Goal: Transaction & Acquisition: Purchase product/service

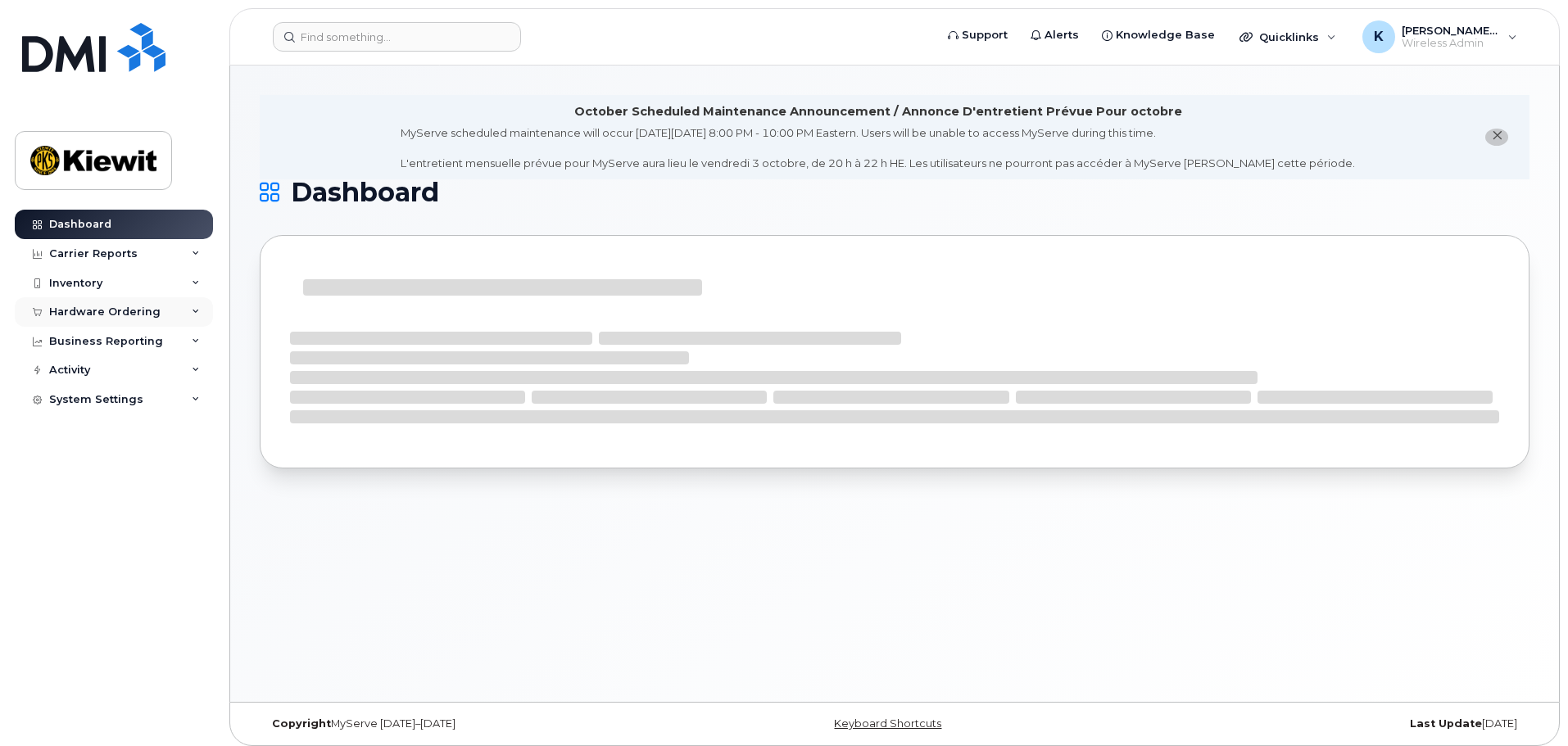
click at [138, 305] on div "Hardware Ordering" at bounding box center [113, 312] width 198 height 29
click at [111, 367] on link "Orders" at bounding box center [128, 373] width 170 height 31
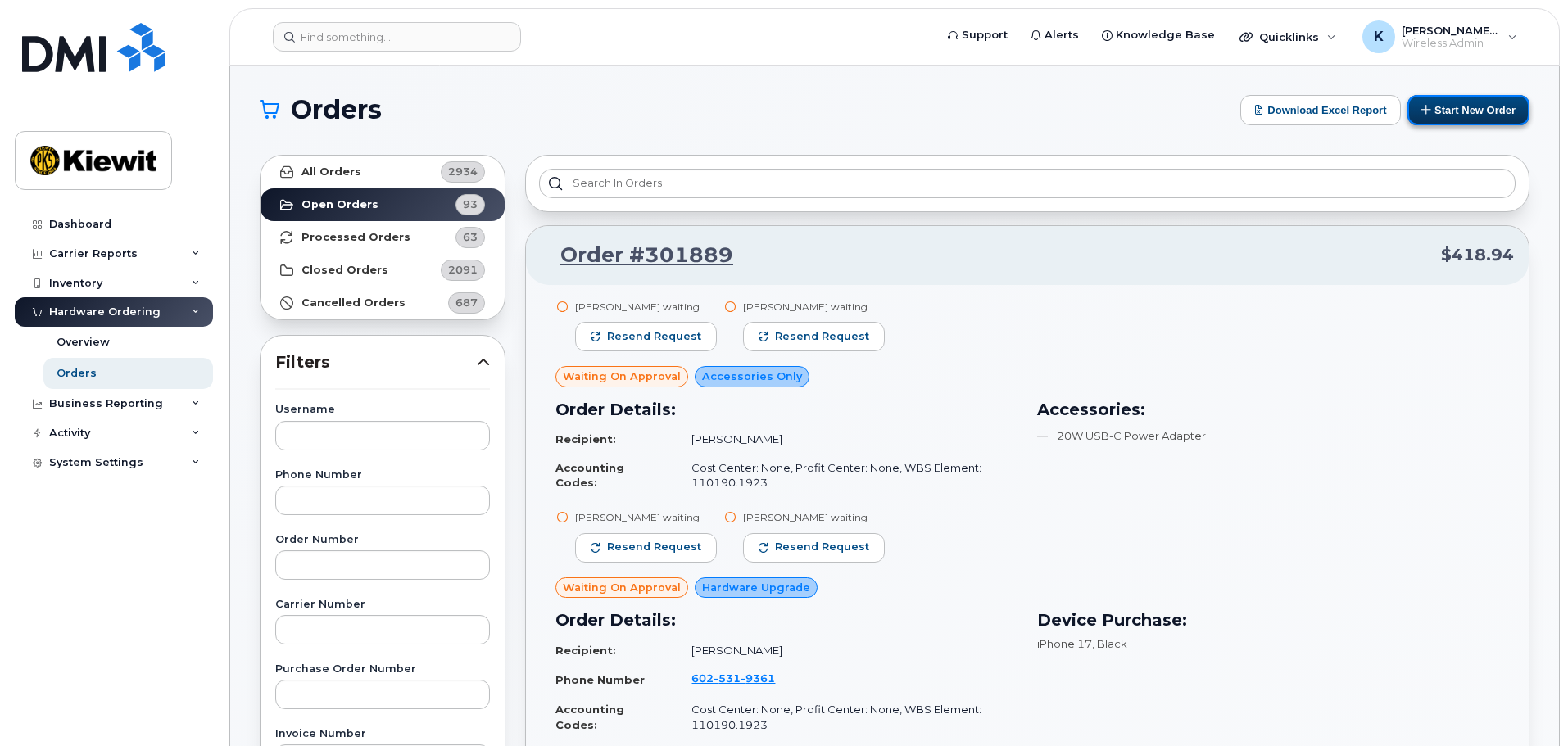
click at [1449, 102] on button "Start New Order" at bounding box center [1468, 110] width 122 height 30
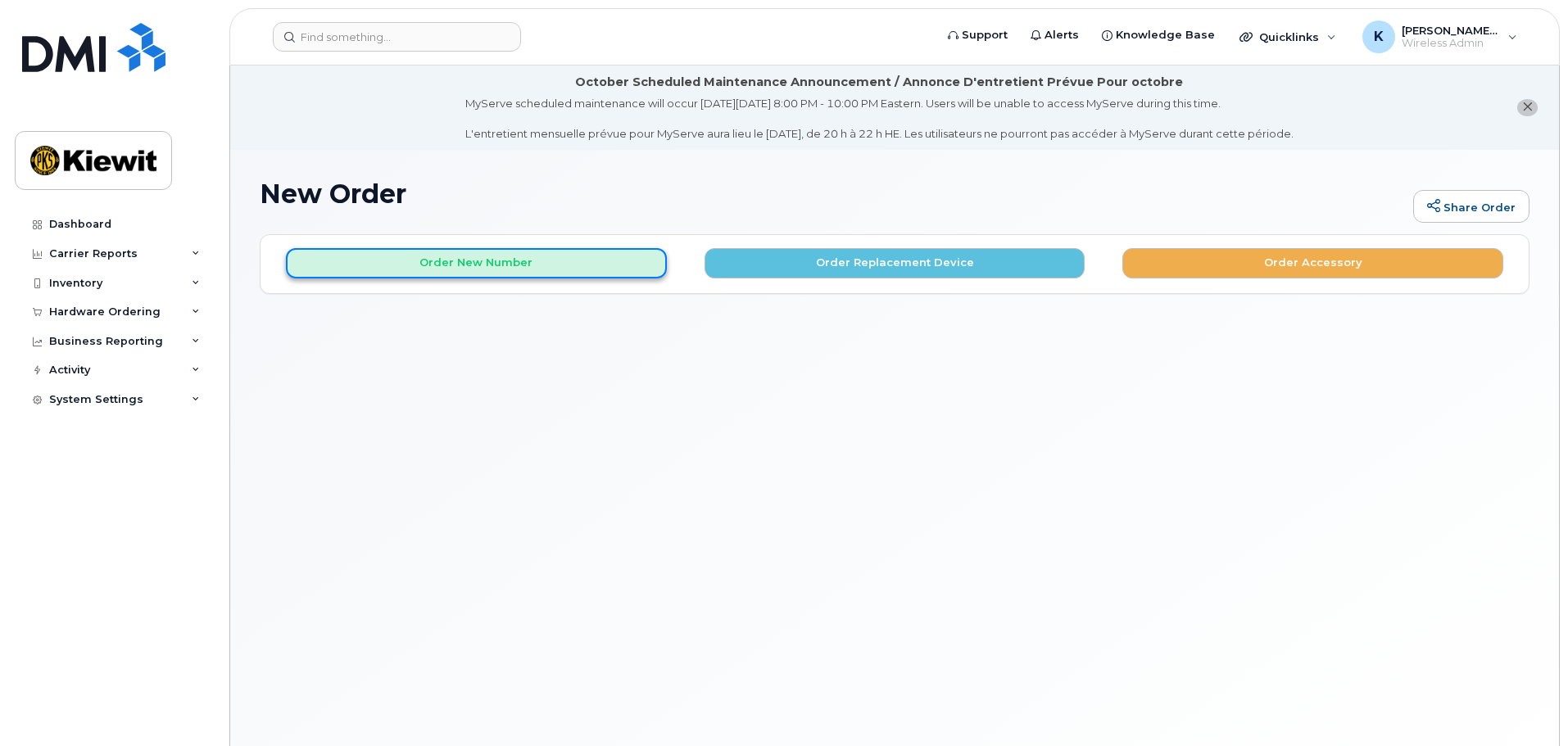
click at [543, 271] on button "Order New Number" at bounding box center [476, 263] width 381 height 30
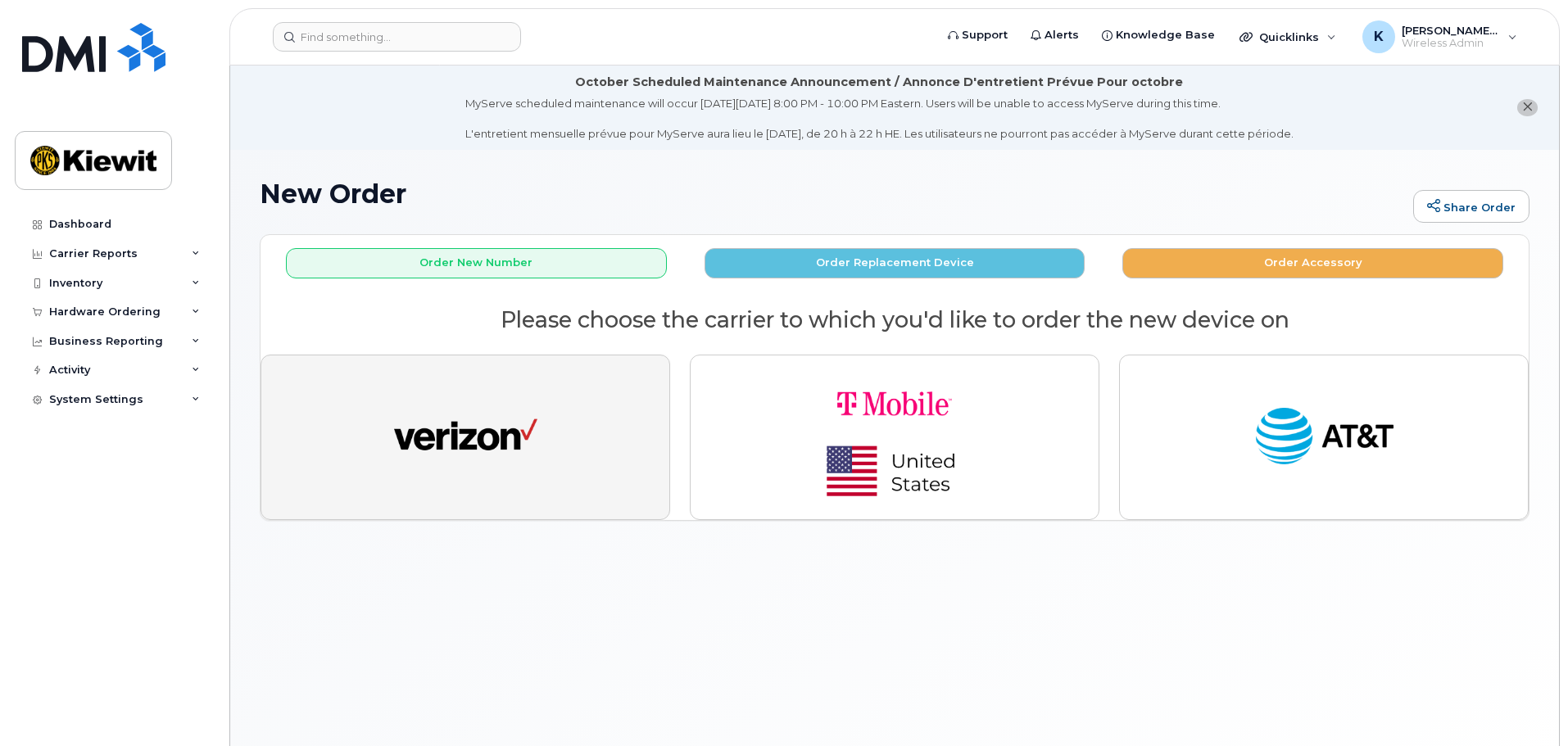
click at [569, 463] on button "button" at bounding box center [465, 437] width 410 height 165
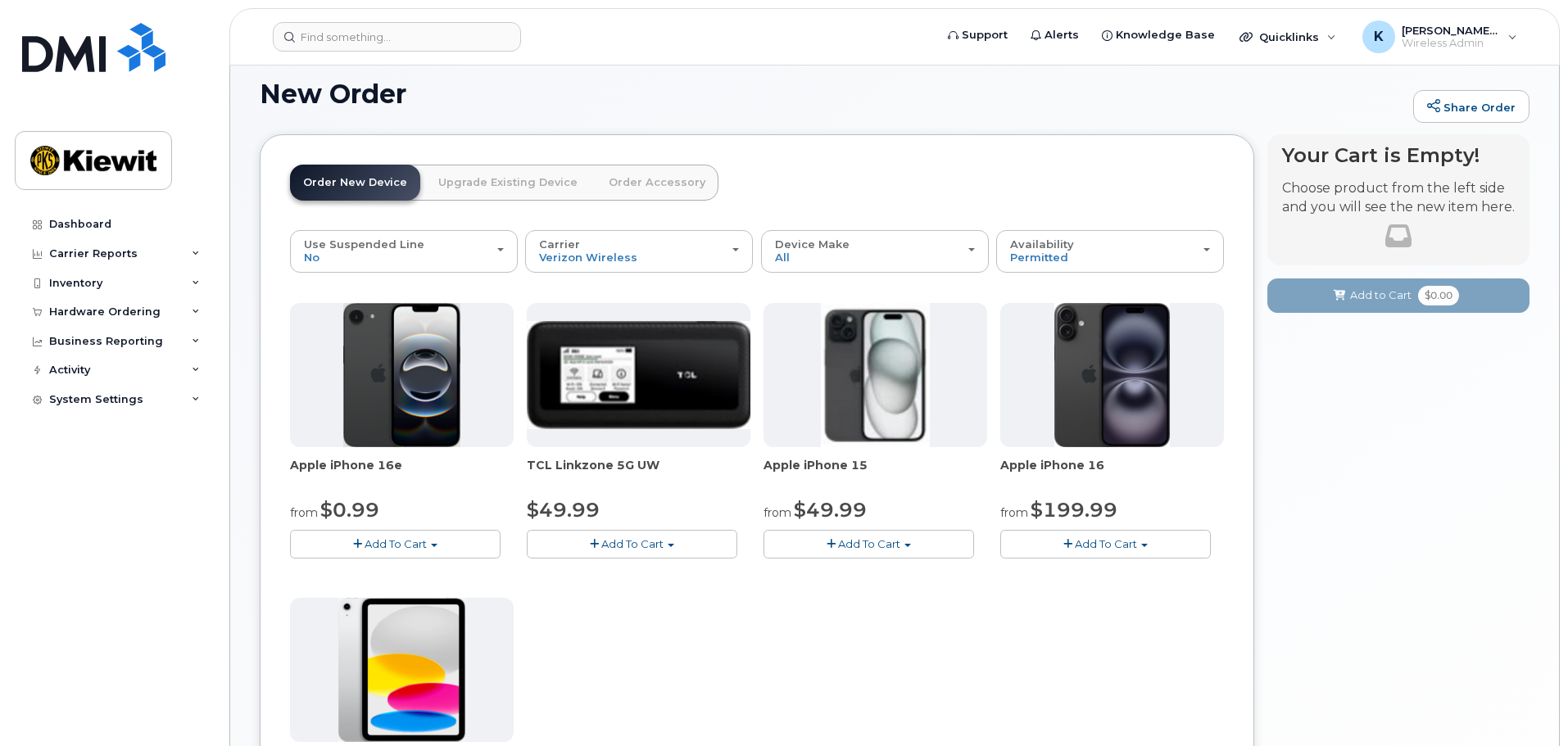
scroll to position [246, 0]
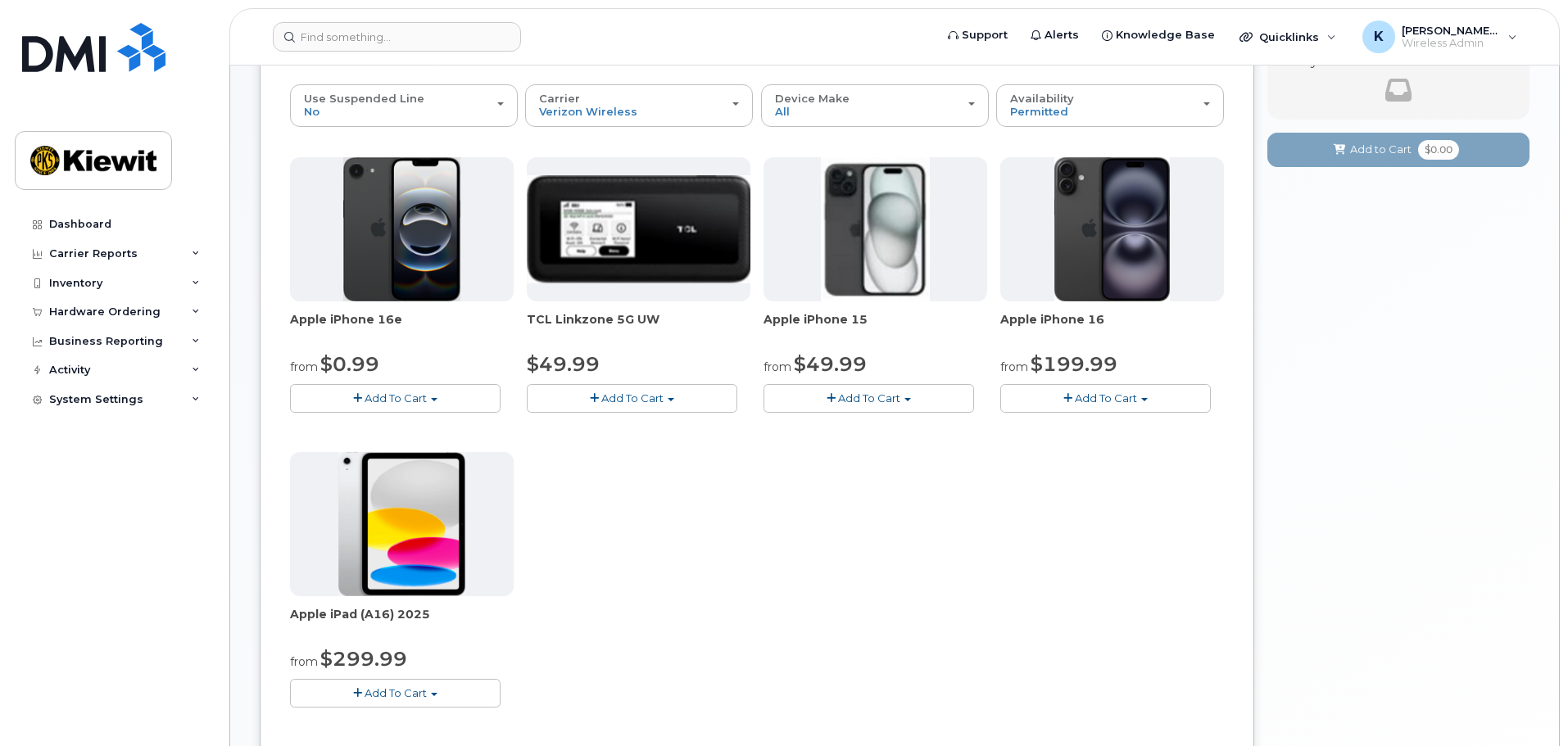
click at [1071, 404] on span "button" at bounding box center [1067, 399] width 9 height 10
drag, startPoint x: 841, startPoint y: 465, endPoint x: 731, endPoint y: 457, distance: 110.3
click at [841, 465] on div "Apple iPhone 16e from $0.99 Add To Cart $0.99 - 2 Year Activation (128GB) $599.…" at bounding box center [757, 446] width 934 height 577
click at [393, 393] on span "Add To Cart" at bounding box center [396, 398] width 62 height 13
drag, startPoint x: 690, startPoint y: 496, endPoint x: 764, endPoint y: 462, distance: 81.4
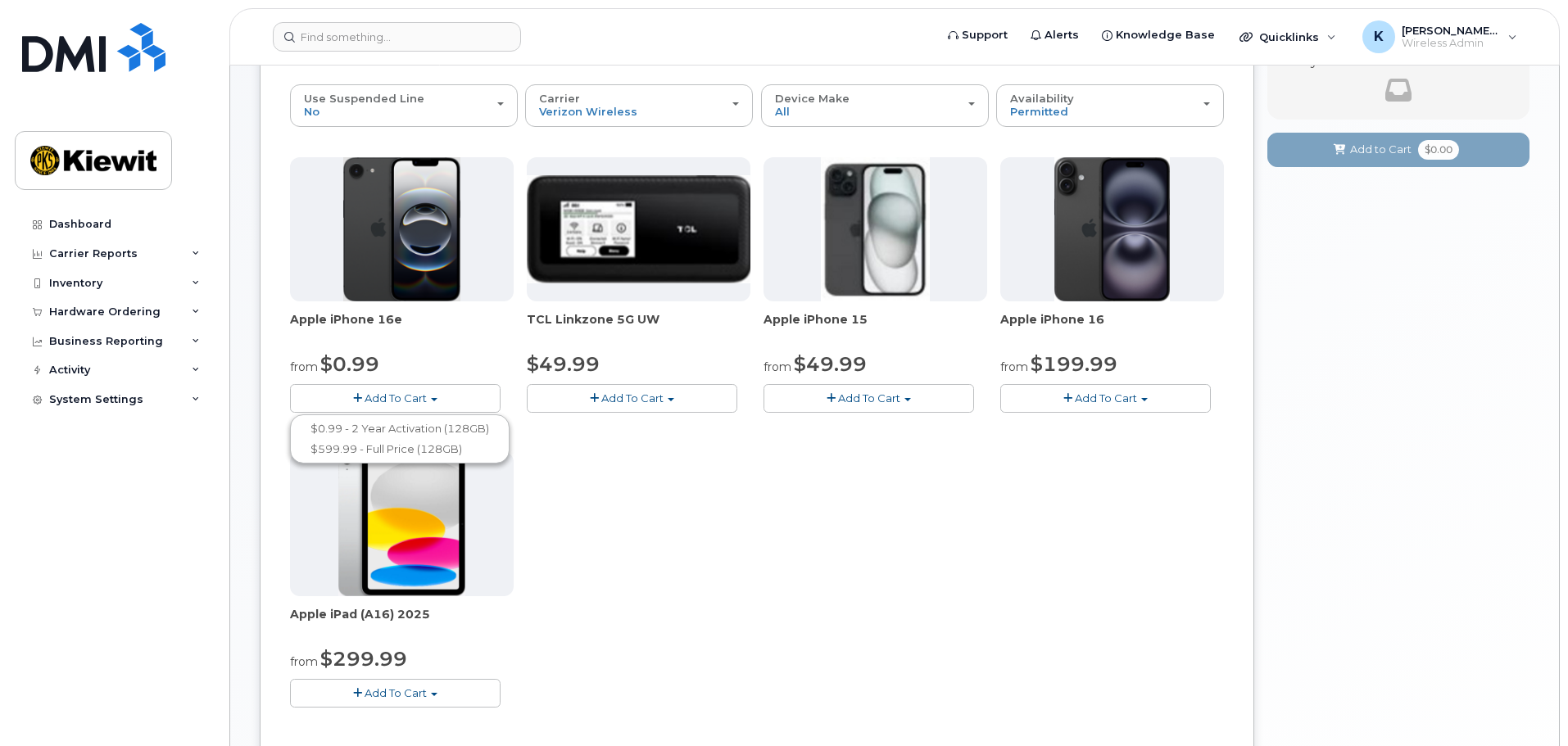
click at [691, 496] on div "Apple iPhone 16e from $0.99 Add To Cart $0.99 - 2 Year Activation (128GB) $599.…" at bounding box center [757, 446] width 934 height 577
click at [1085, 397] on span "Add To Cart" at bounding box center [1105, 398] width 62 height 13
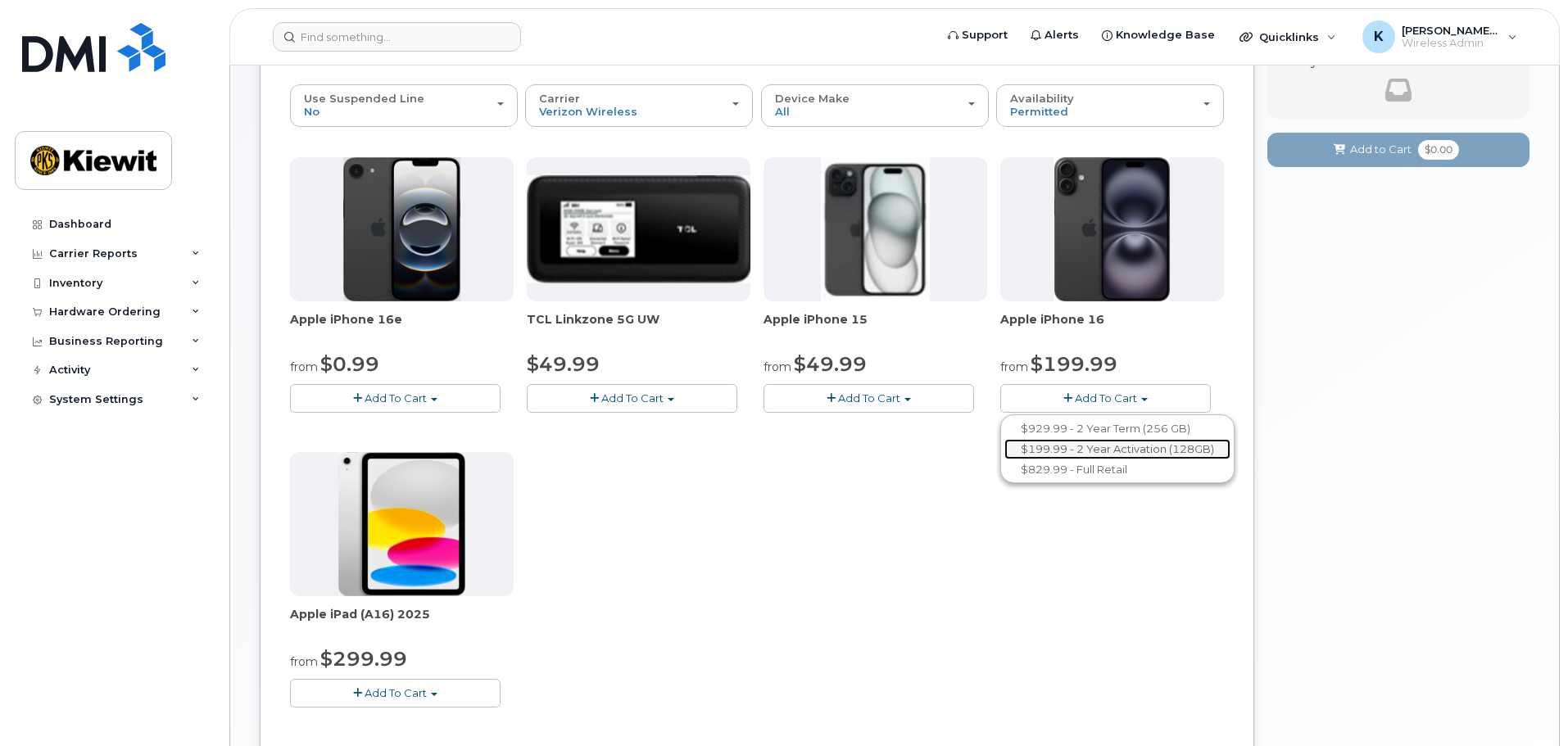
click at [1087, 445] on link "$199.99 - 2 Year Activation (128GB)" at bounding box center [1117, 450] width 226 height 21
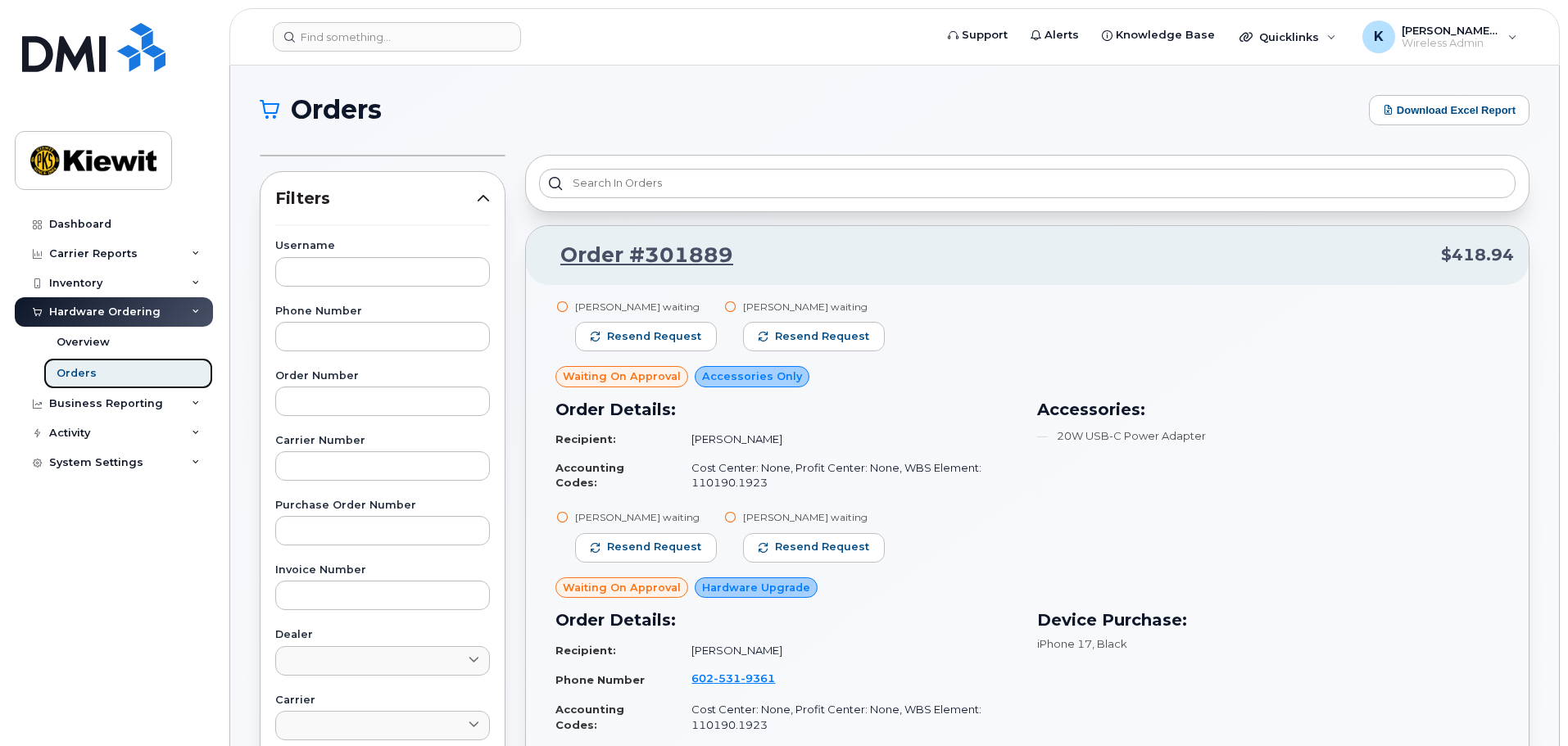
click at [105, 369] on link "Orders" at bounding box center [128, 373] width 170 height 31
click at [126, 369] on link "Orders" at bounding box center [128, 373] width 170 height 31
click at [1441, 111] on button "Download Excel Report" at bounding box center [1448, 110] width 160 height 30
drag, startPoint x: 1441, startPoint y: 111, endPoint x: 1059, endPoint y: 118, distance: 382.1
click at [1088, 120] on div "Orders Download Excel Report" at bounding box center [894, 110] width 1269 height 30
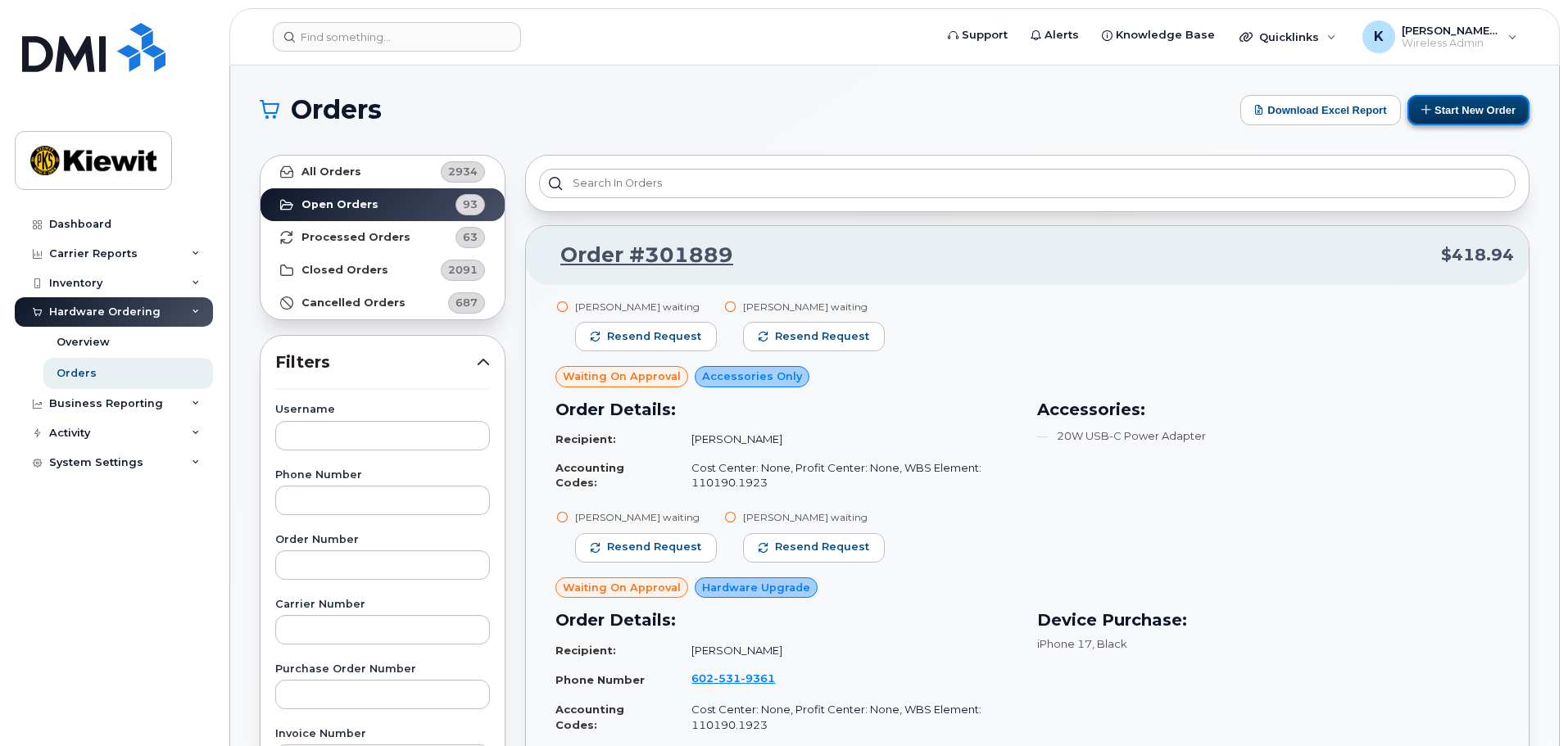
click at [1421, 112] on icon at bounding box center [1426, 109] width 10 height 10
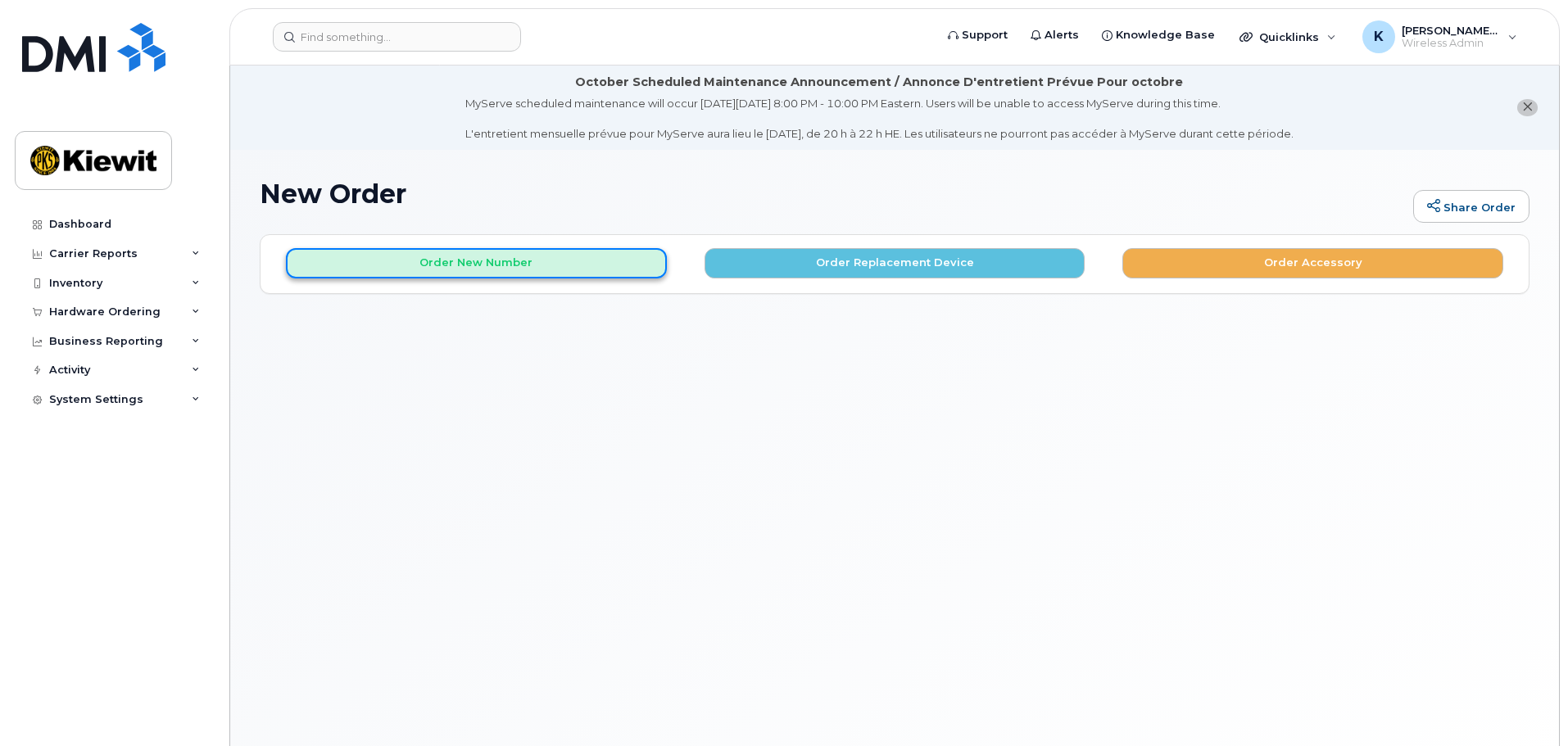
click at [559, 268] on button "Order New Number" at bounding box center [476, 263] width 381 height 30
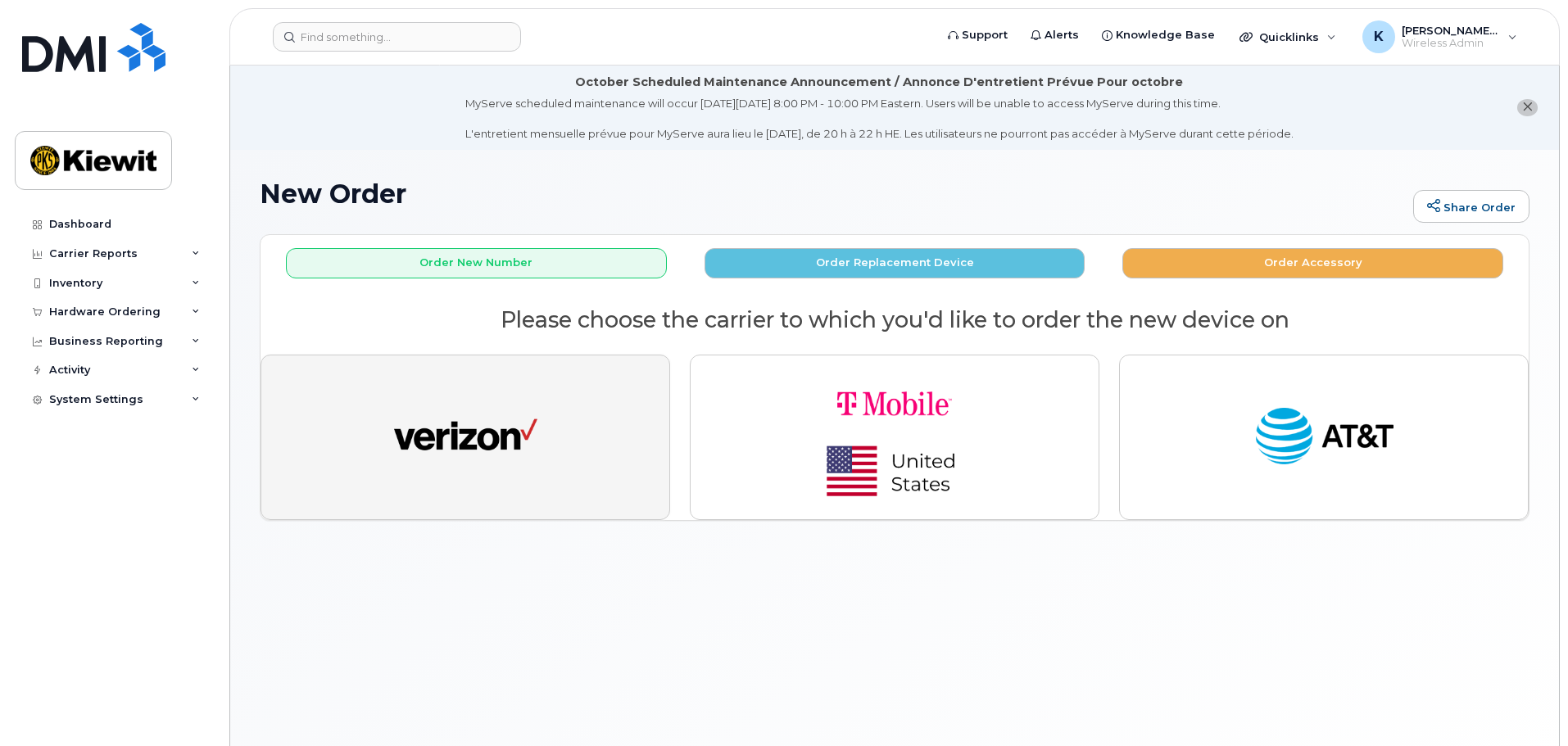
click at [600, 405] on button "button" at bounding box center [465, 437] width 410 height 165
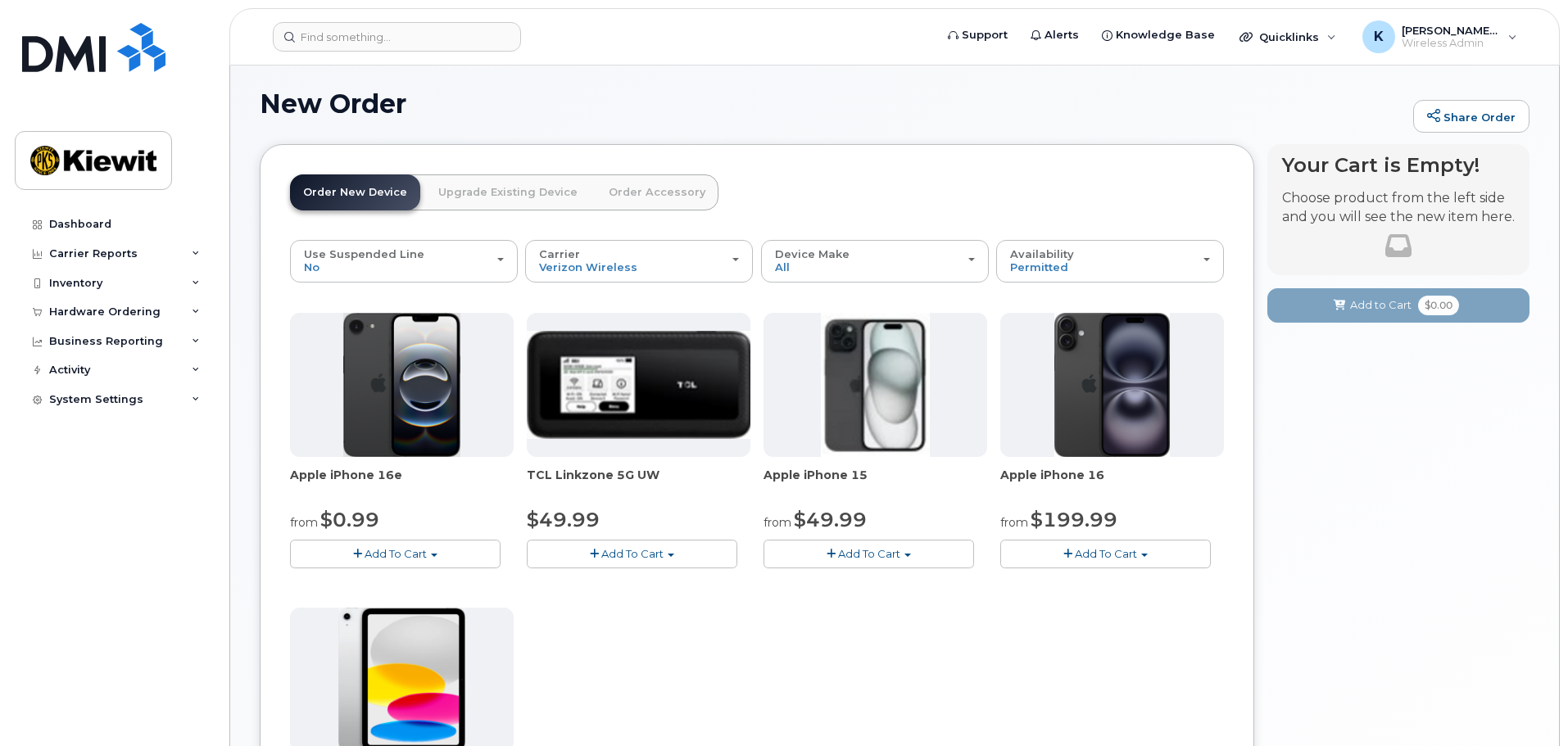
scroll to position [246, 0]
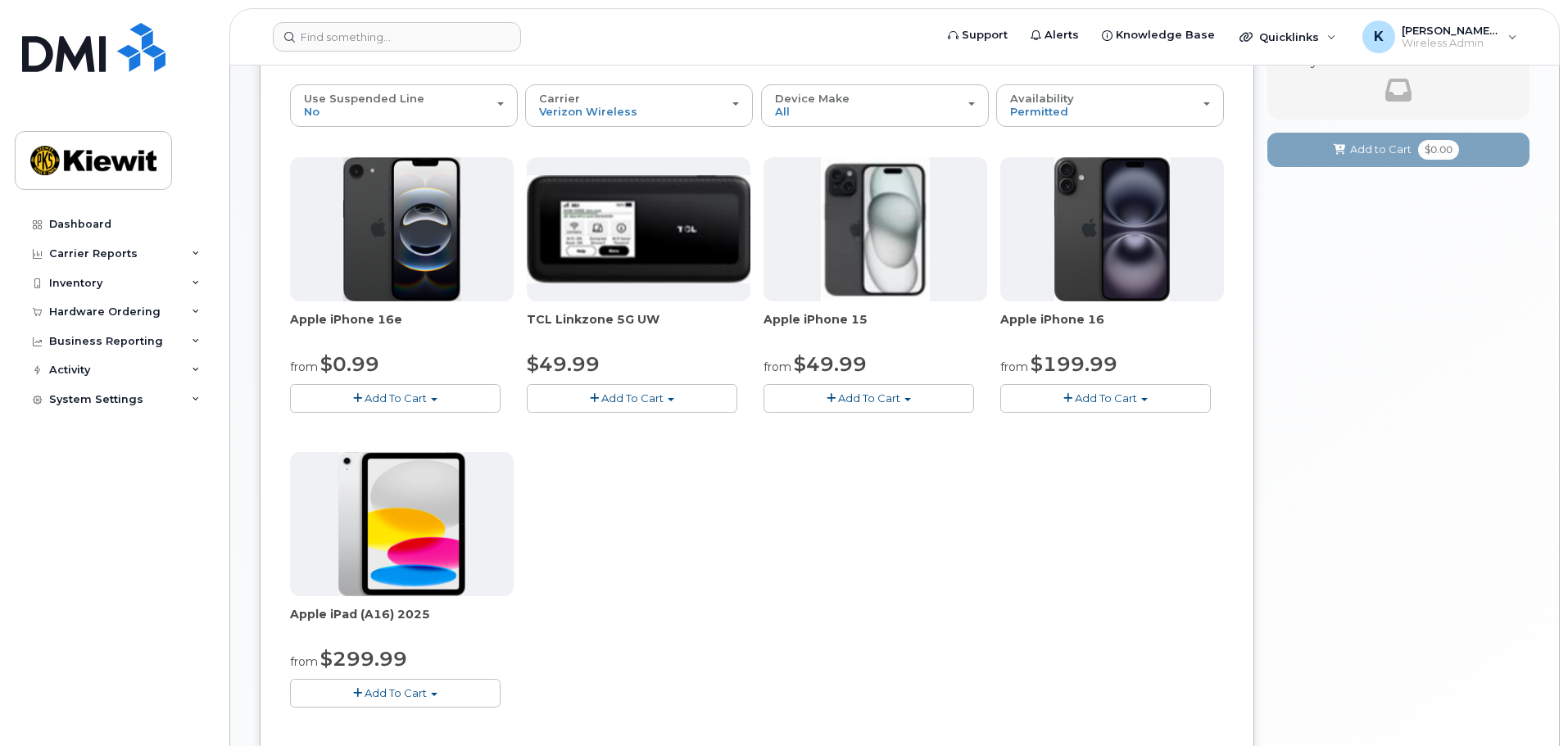
click at [1061, 410] on button "Add To Cart" at bounding box center [1105, 398] width 211 height 29
click at [1085, 448] on link "$199.99 - 2 Year Activation (128GB)" at bounding box center [1117, 450] width 226 height 21
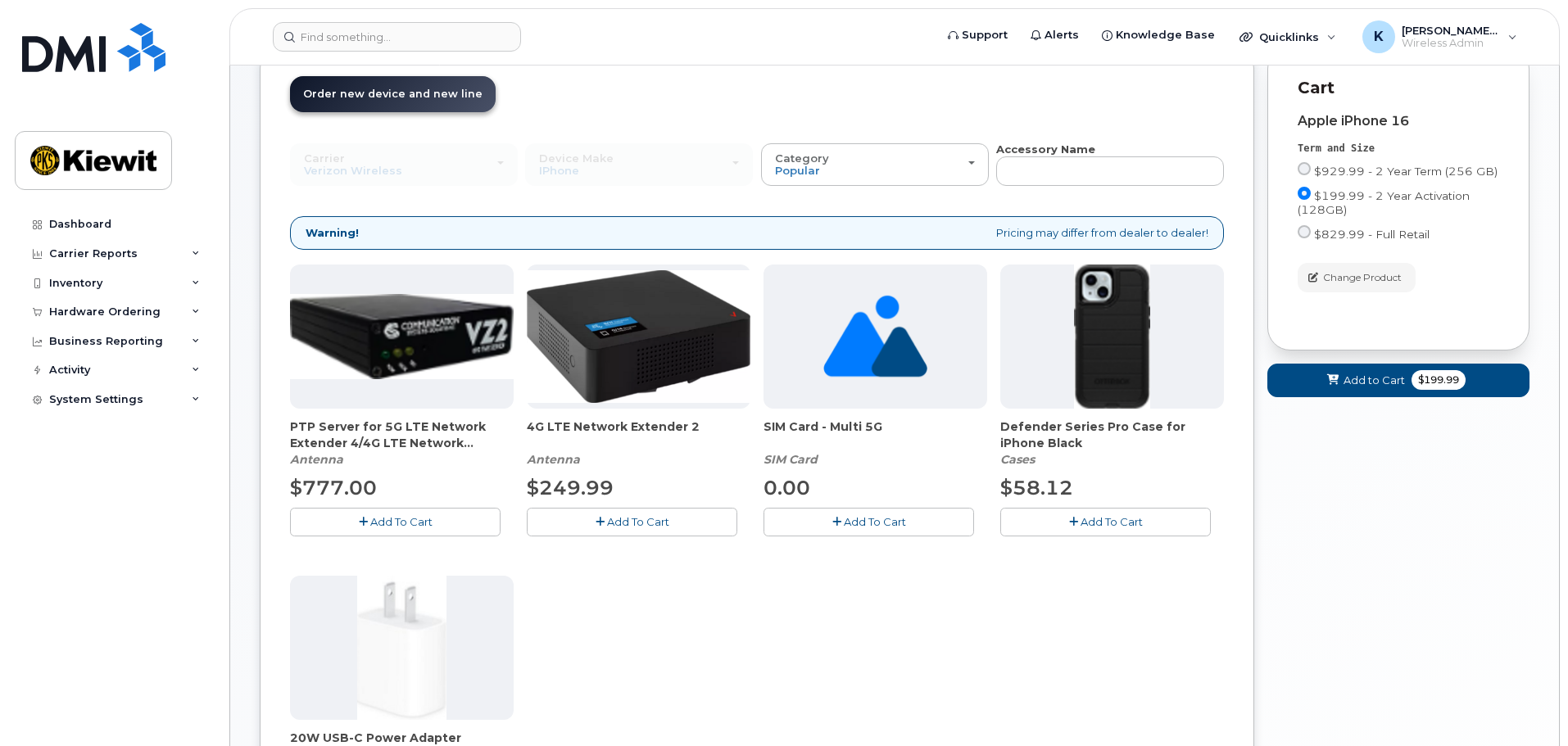
scroll to position [338, 0]
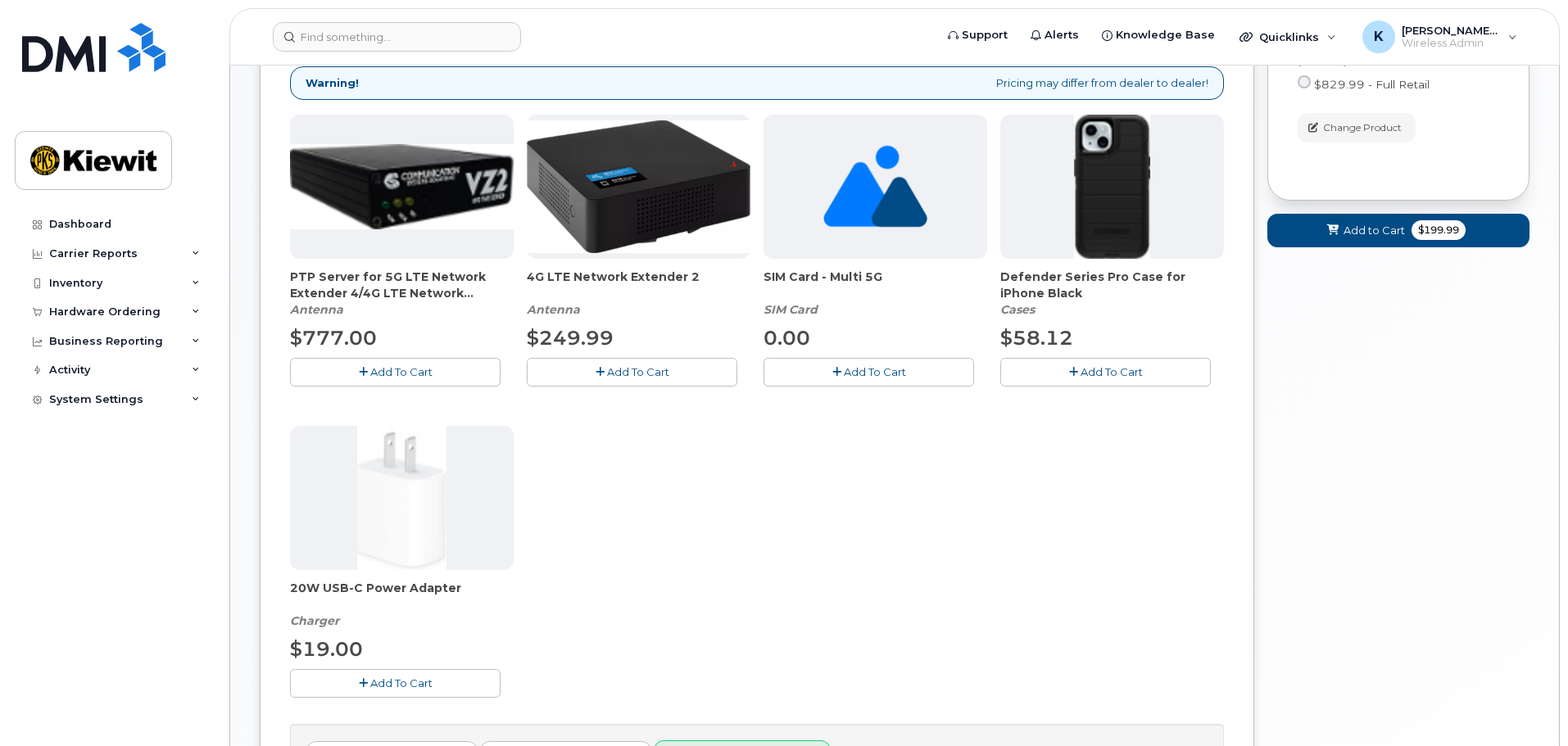
drag, startPoint x: 1070, startPoint y: 369, endPoint x: 1058, endPoint y: 377, distance: 14.4
click at [1070, 369] on icon "button" at bounding box center [1073, 373] width 9 height 10
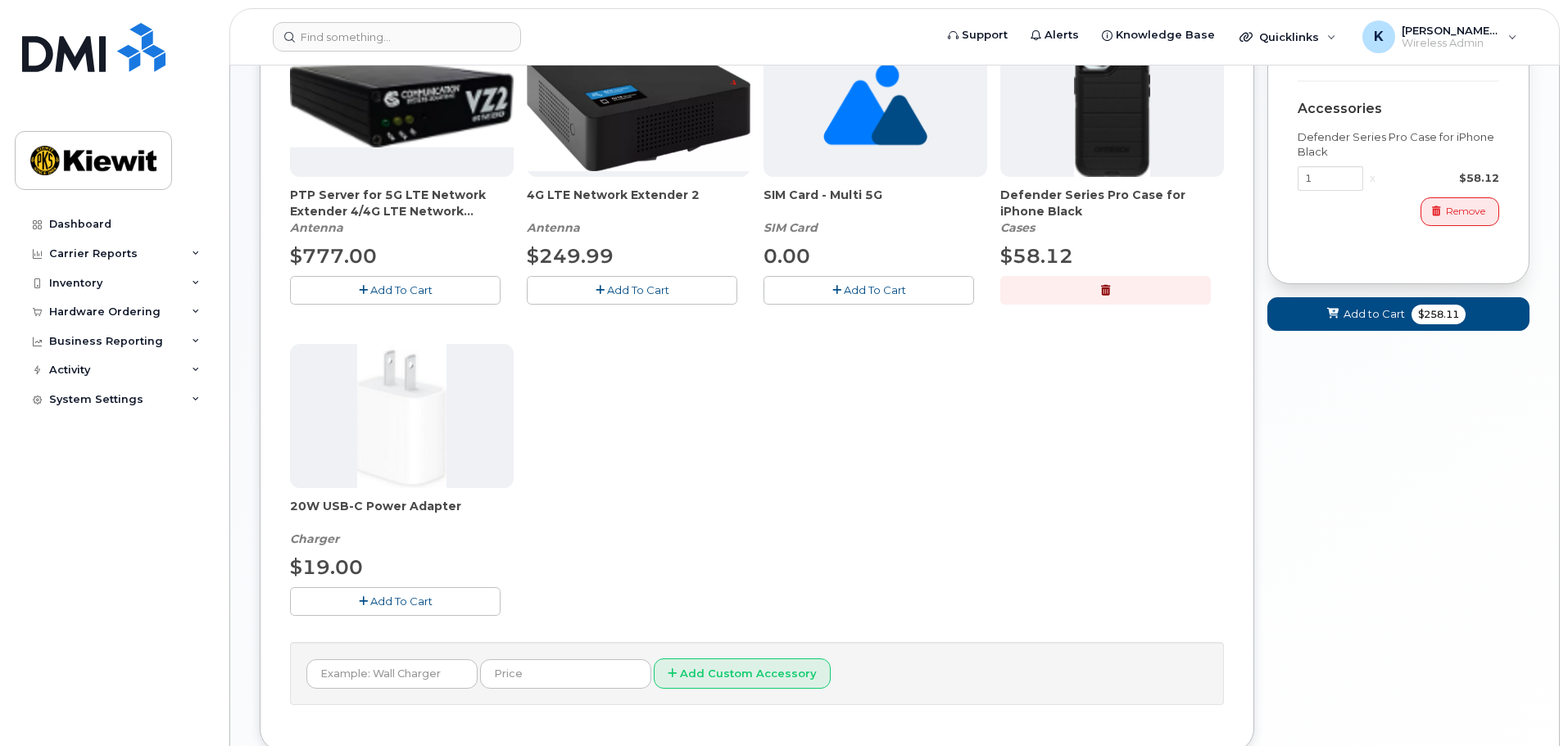
click at [446, 604] on button "Add To Cart" at bounding box center [395, 601] width 211 height 29
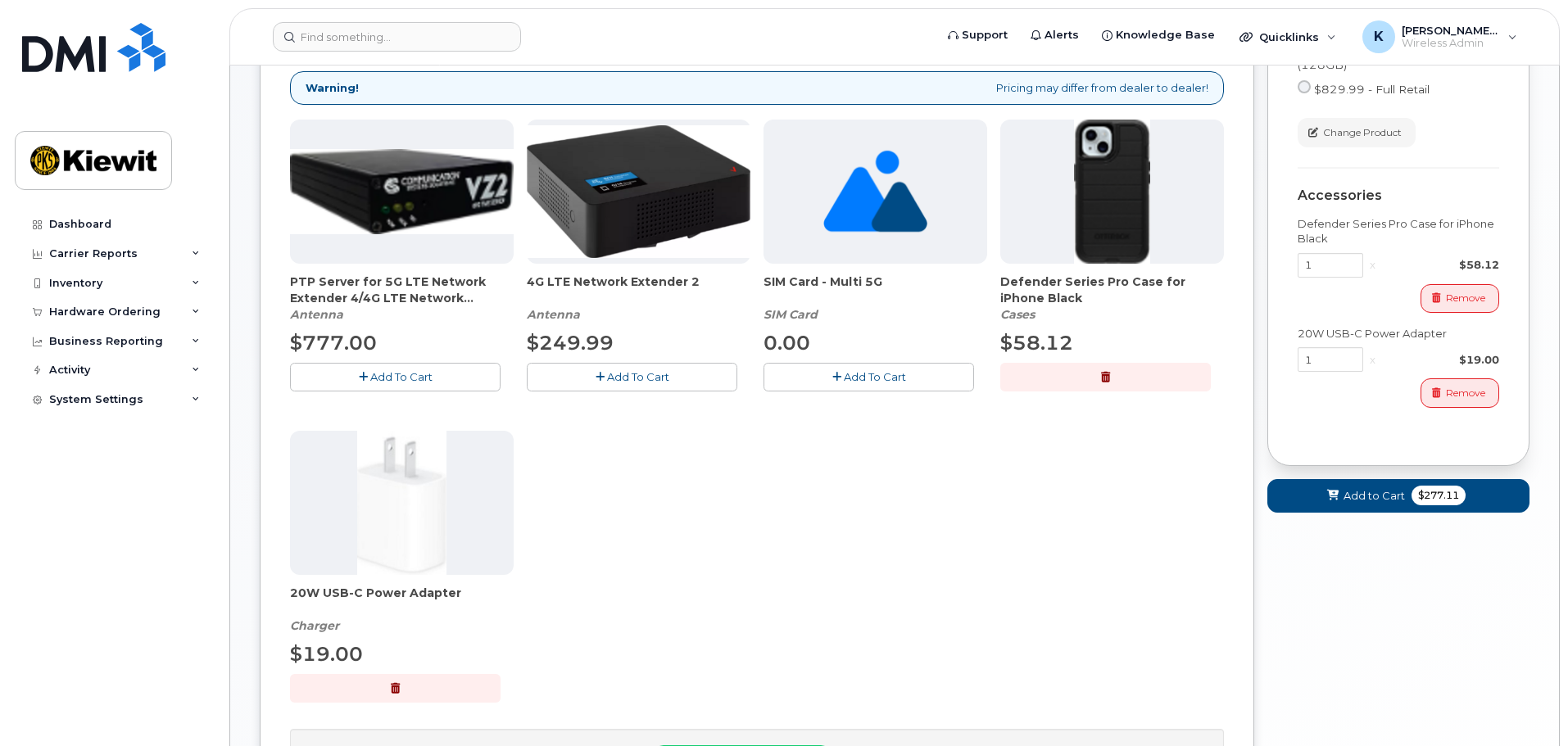
scroll to position [256, 0]
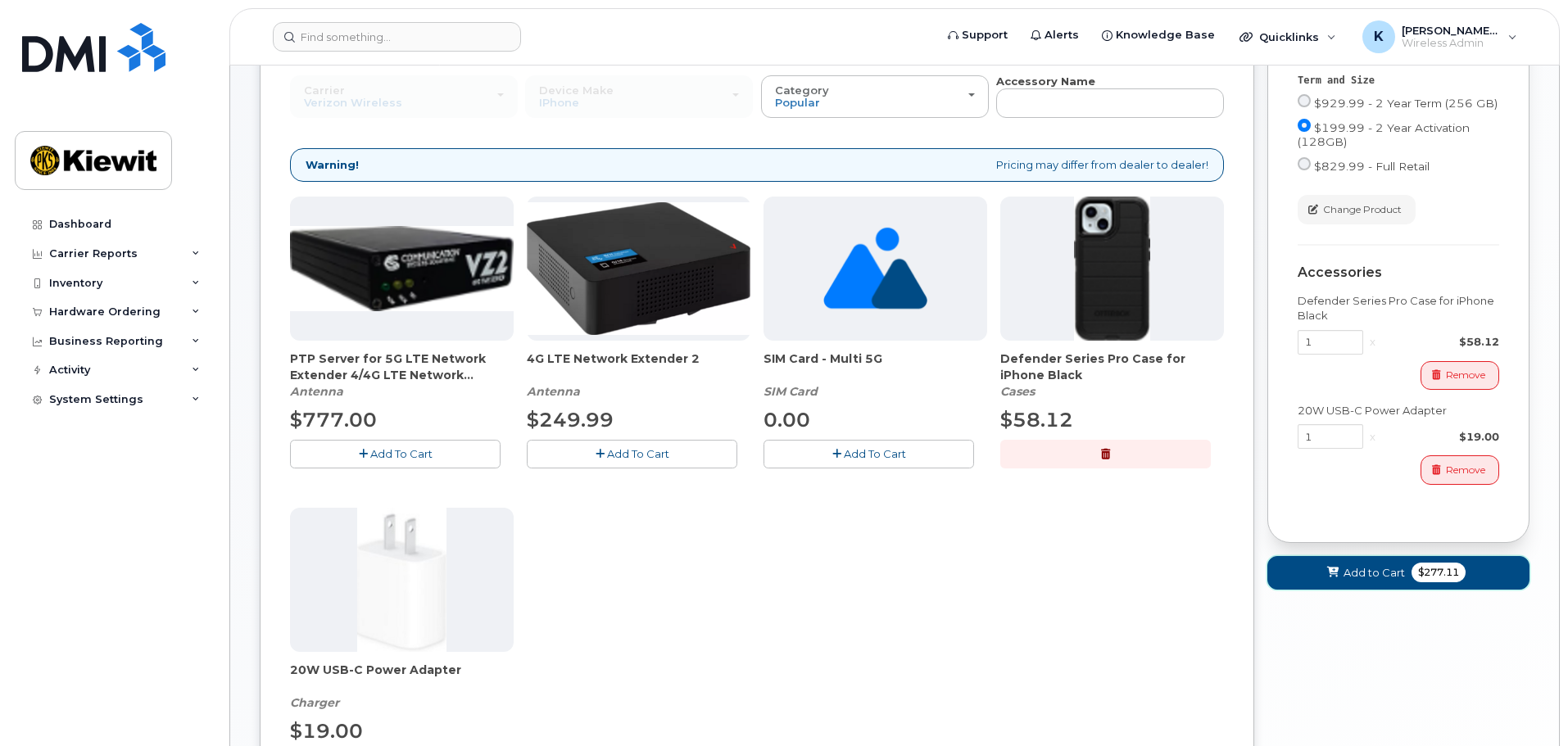
click at [1312, 566] on button "Add to Cart $277.11" at bounding box center [1398, 573] width 262 height 34
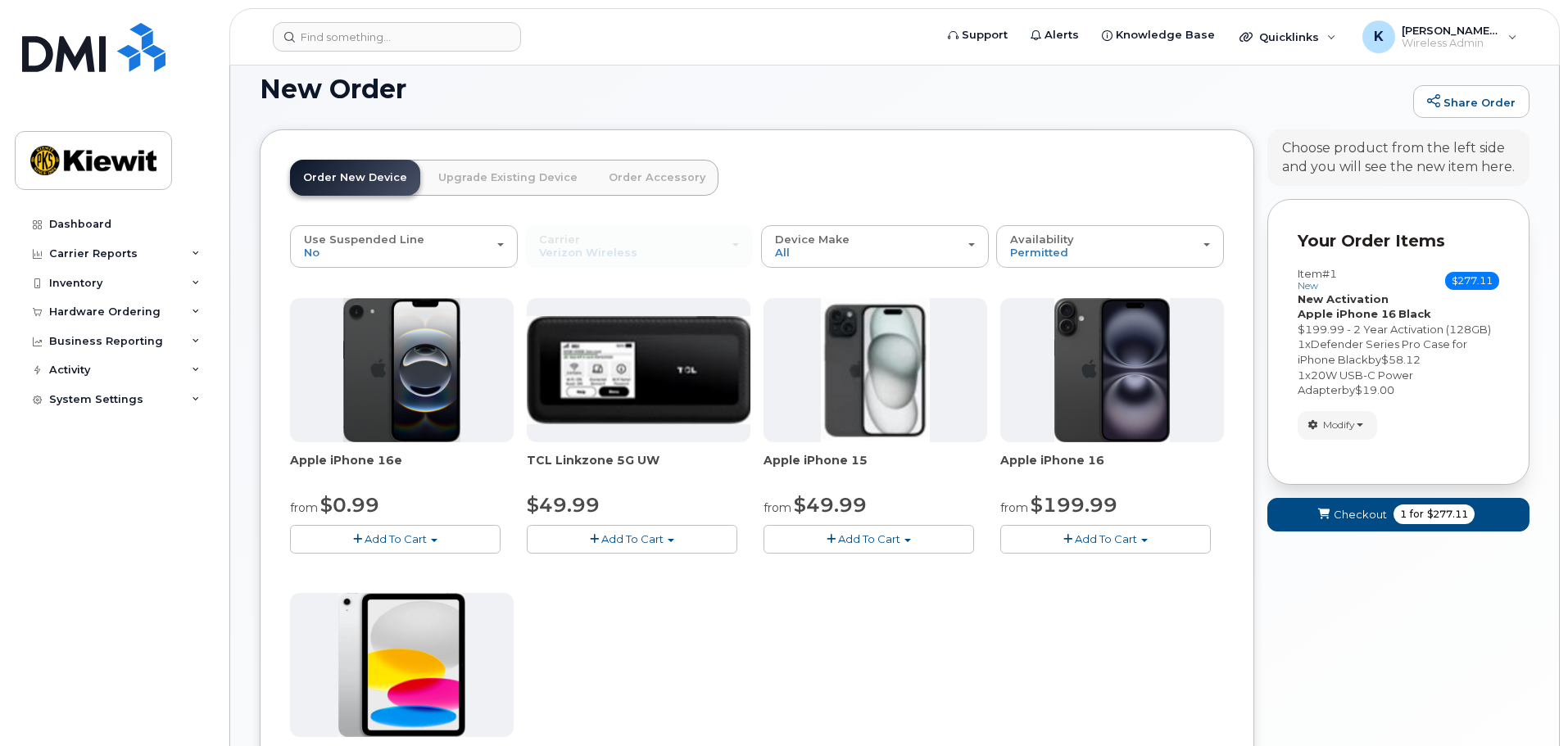
scroll to position [82, 0]
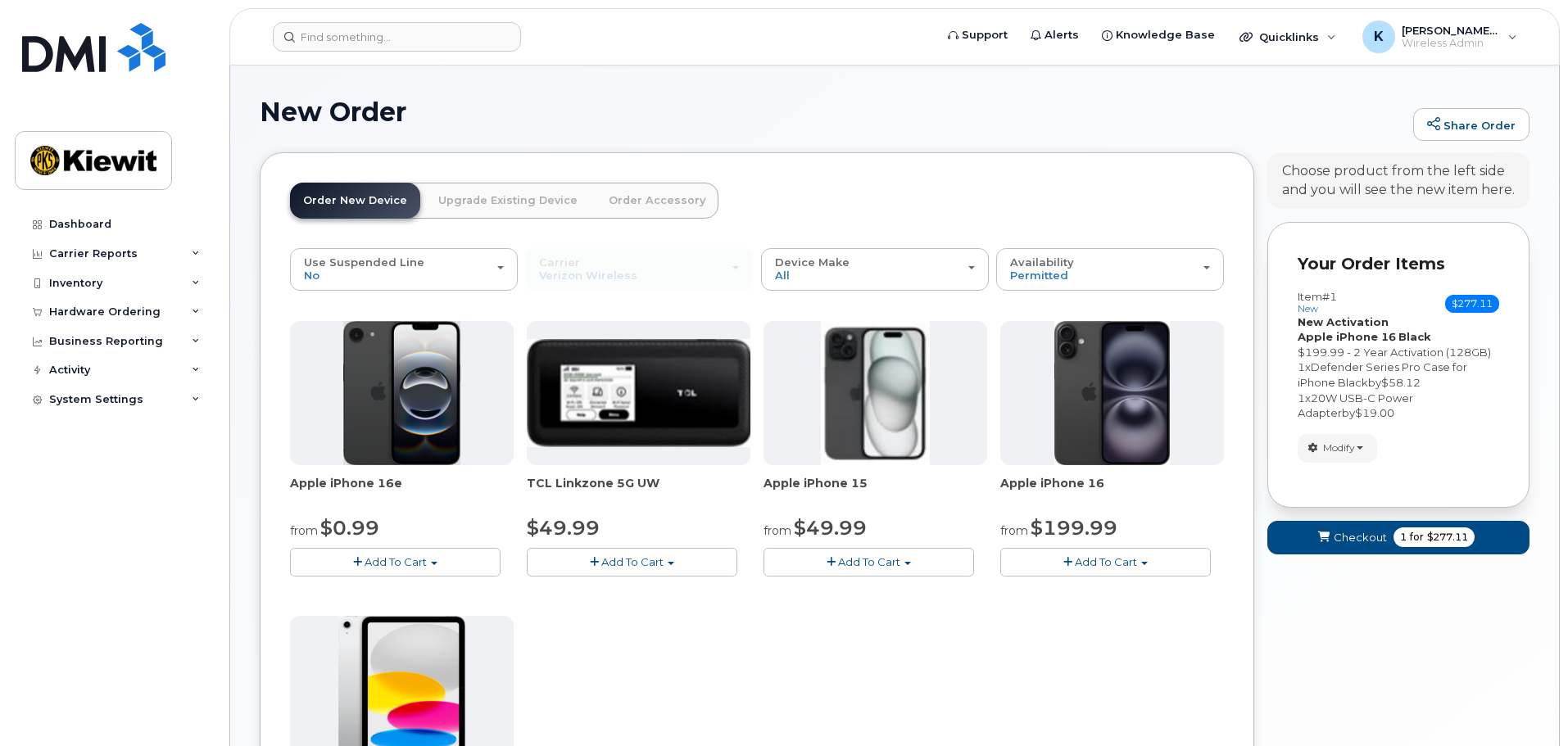
click at [630, 195] on link "Order Accessory" at bounding box center [657, 201] width 123 height 36
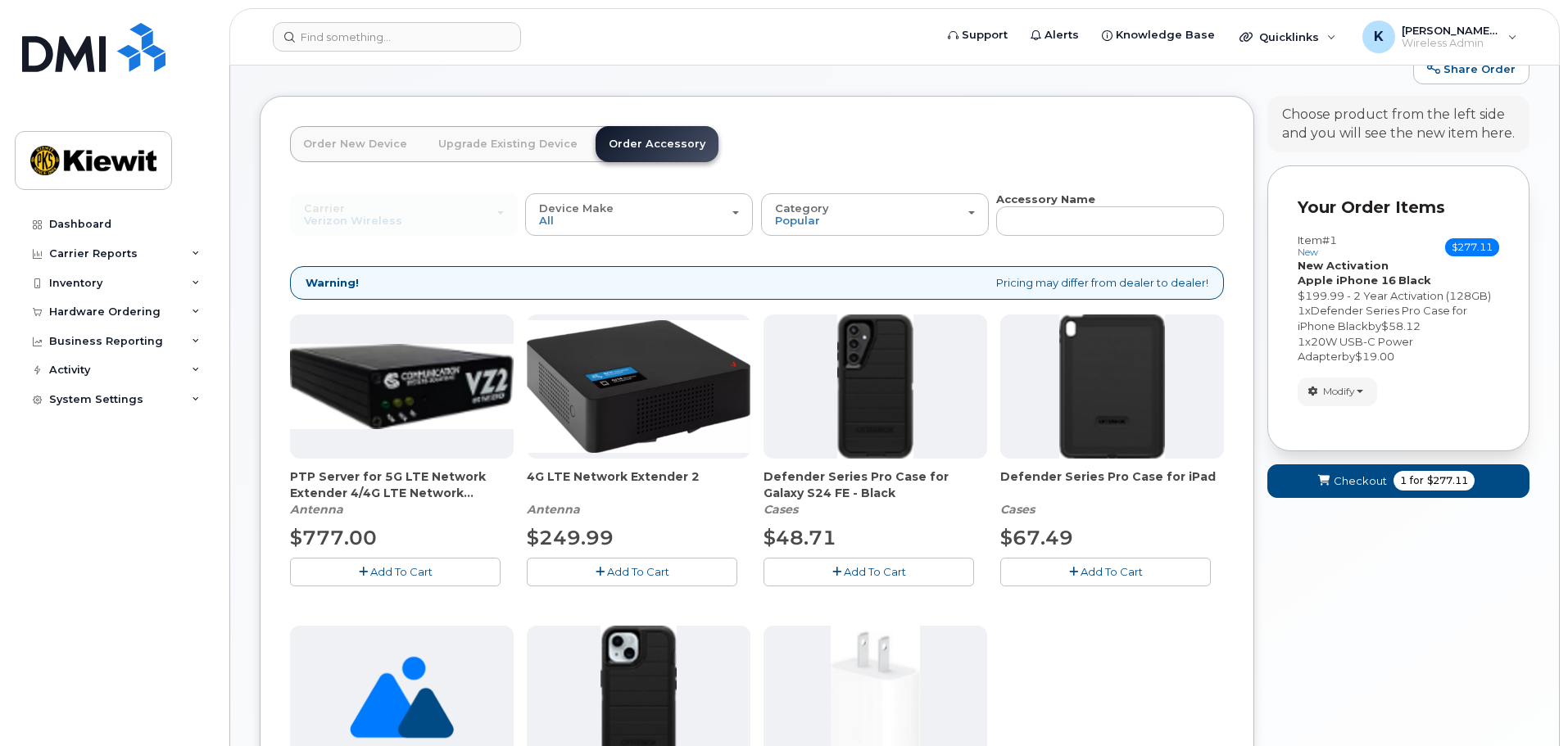
scroll to position [164, 0]
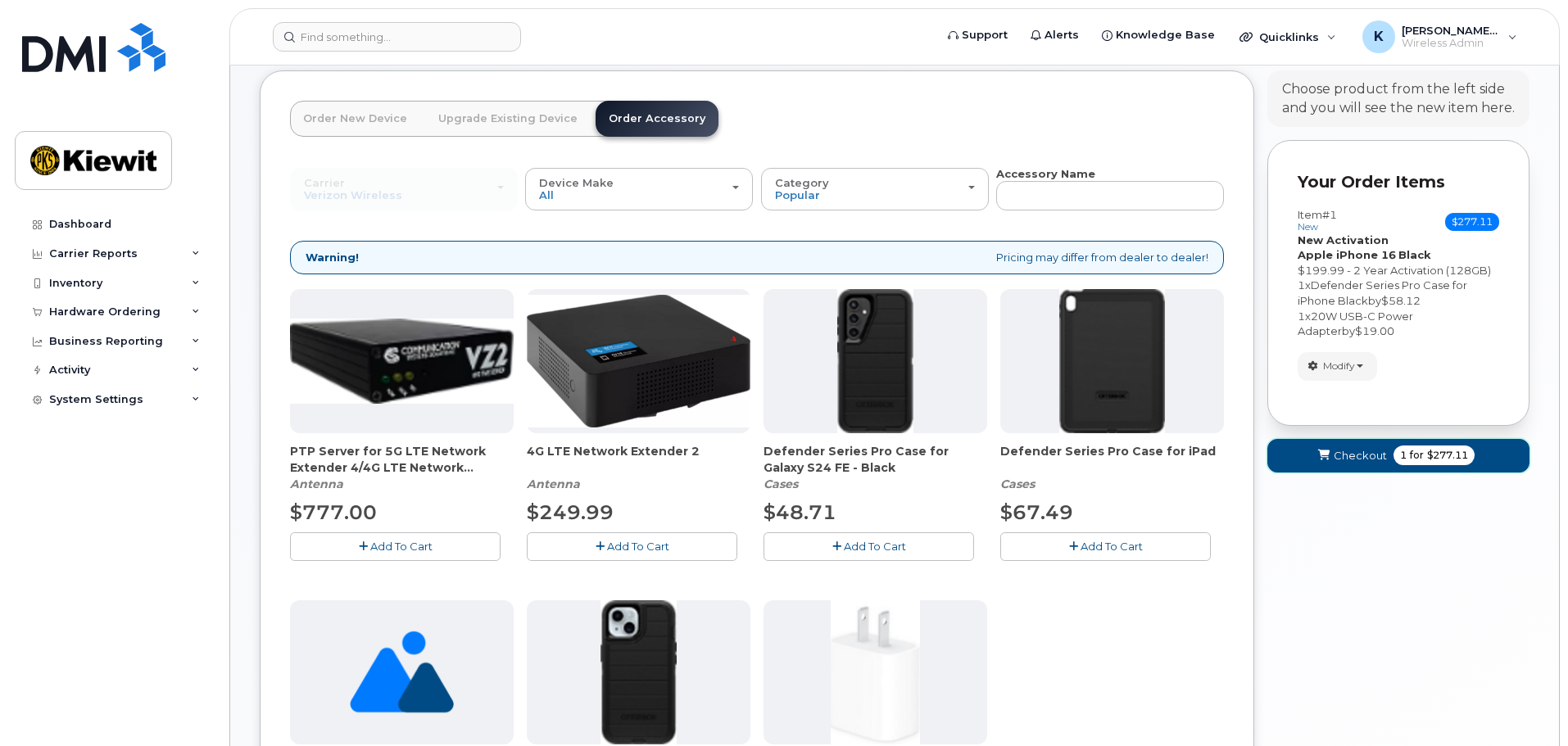
click at [1416, 452] on span "for" at bounding box center [1416, 455] width 21 height 15
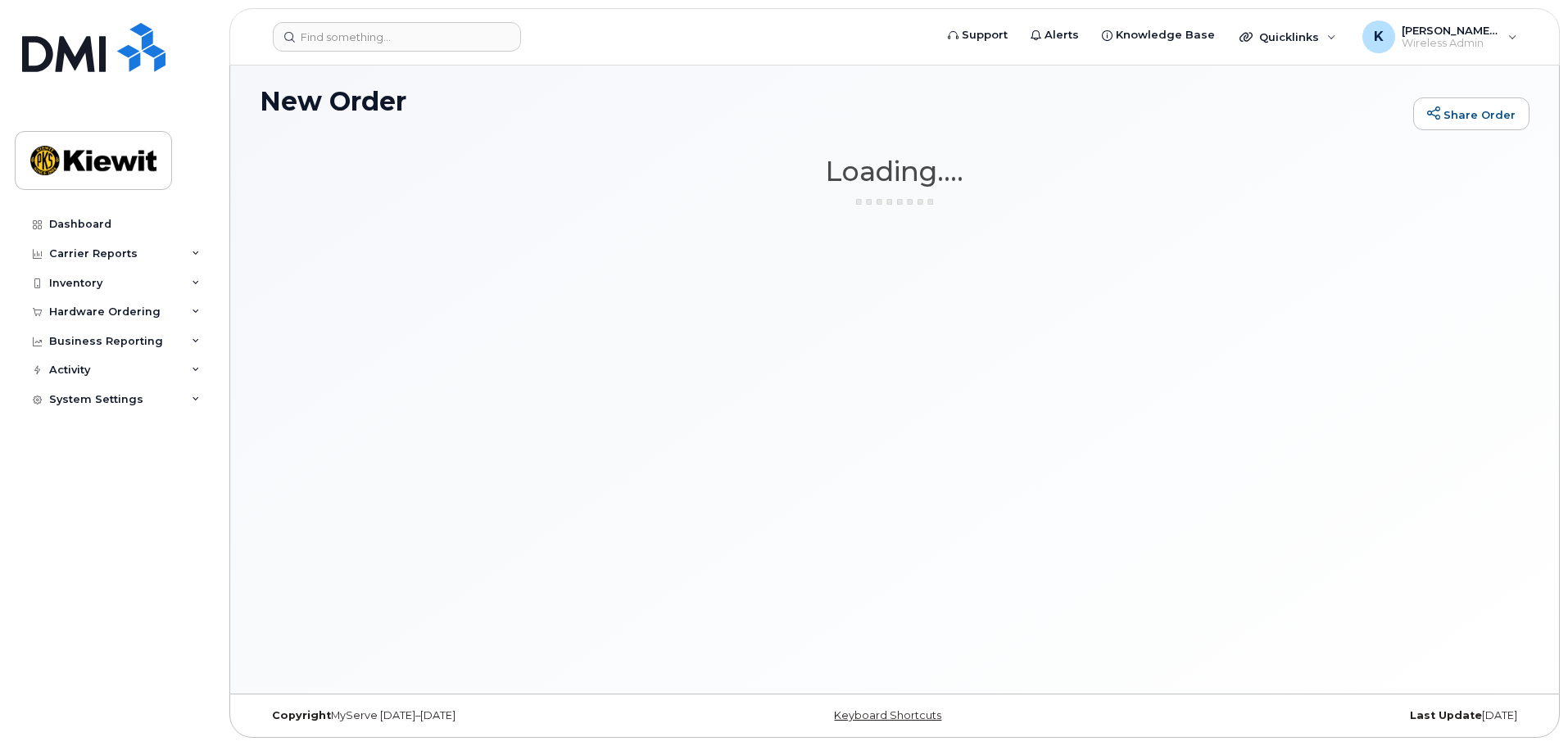
scroll to position [93, 0]
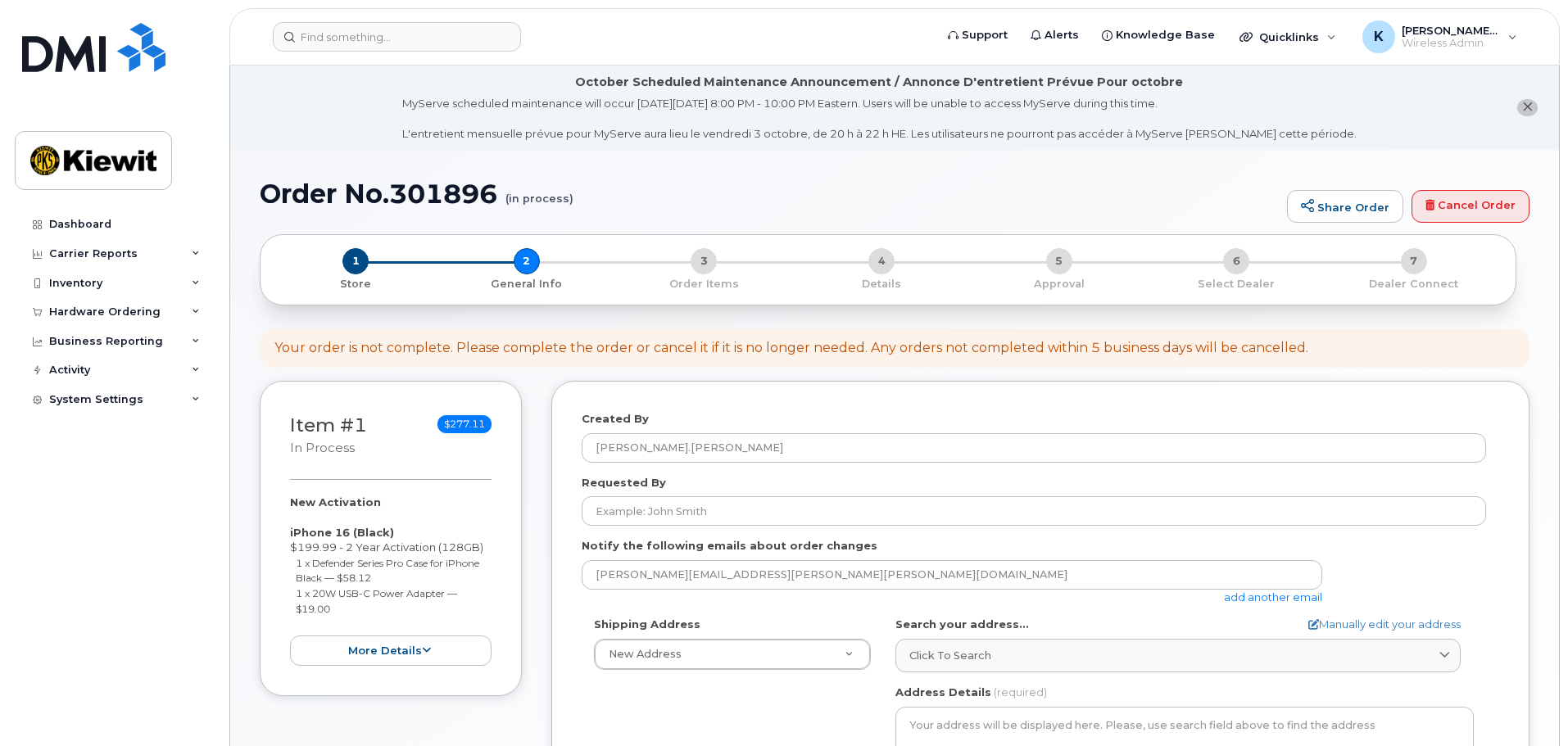
select select
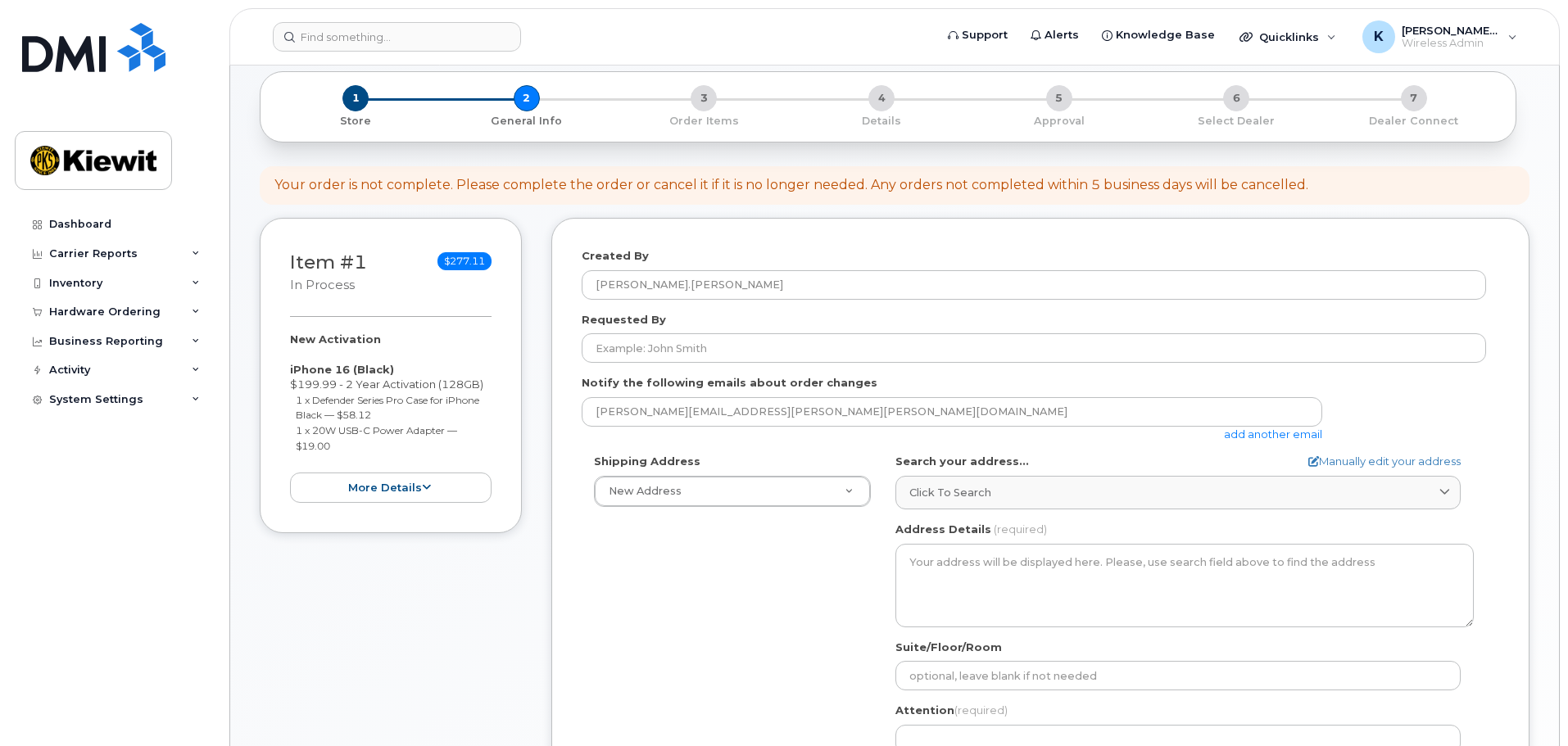
scroll to position [164, 0]
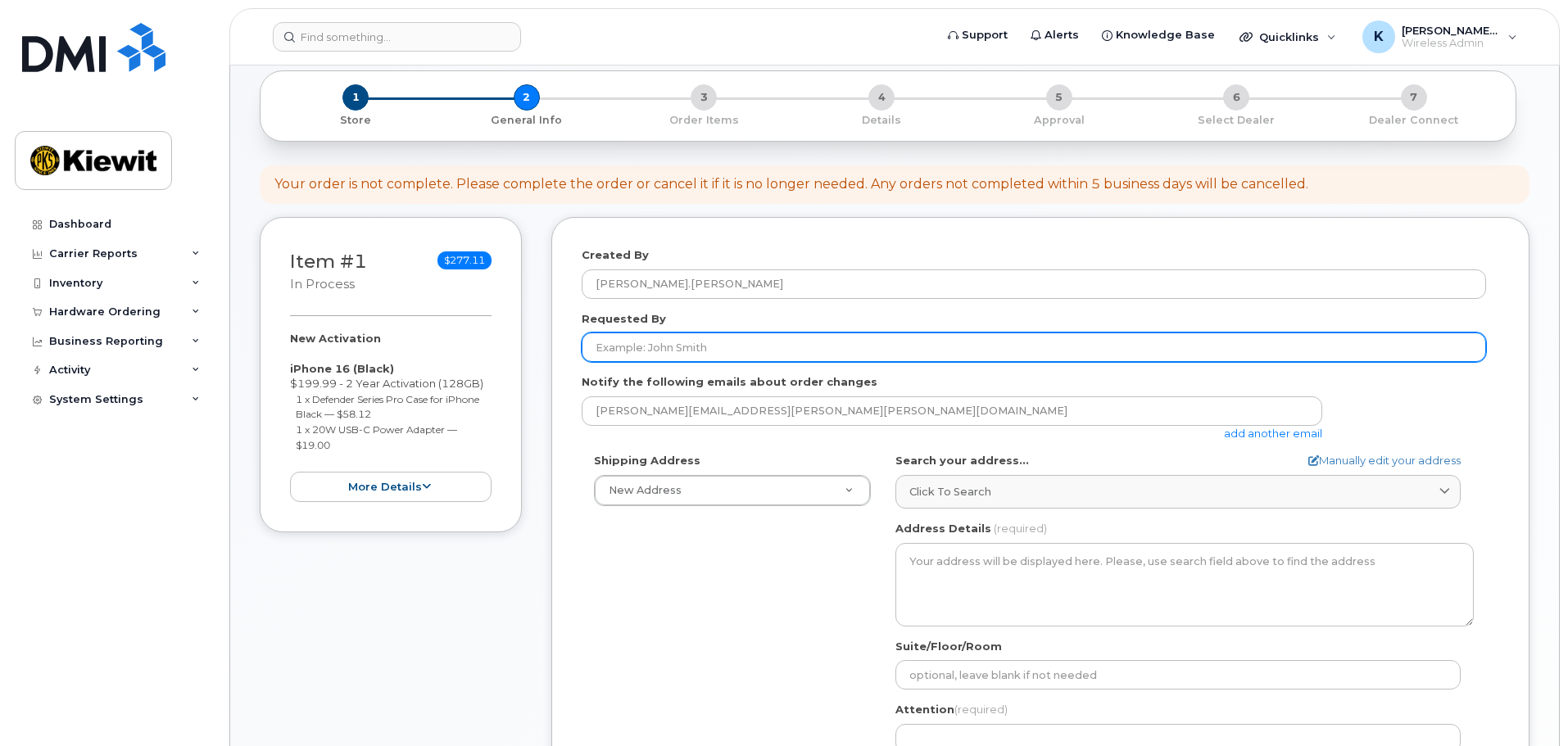
click at [790, 338] on input "Requested By" at bounding box center [1033, 347] width 904 height 29
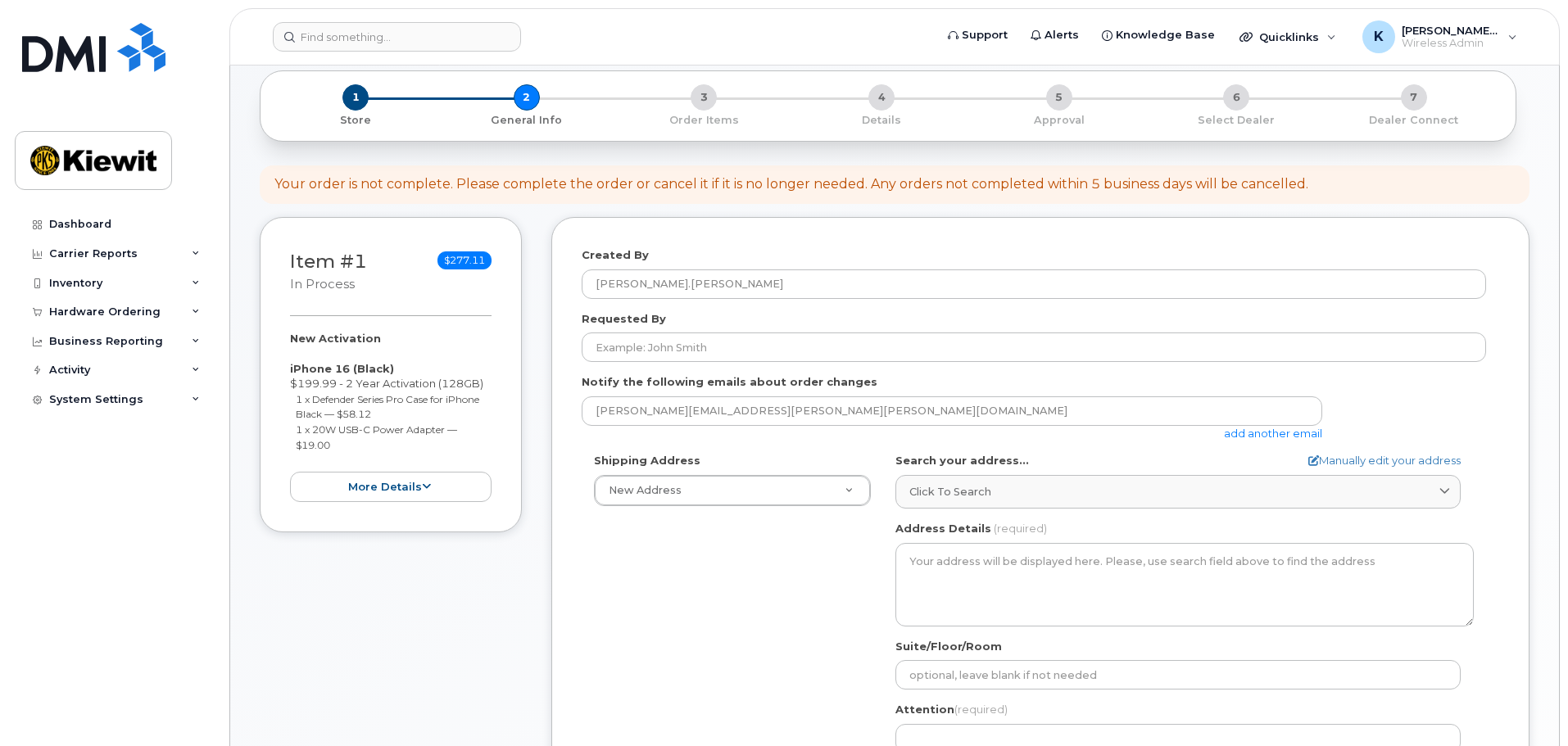
click at [708, 327] on div "Requested By" at bounding box center [1040, 337] width 917 height 52
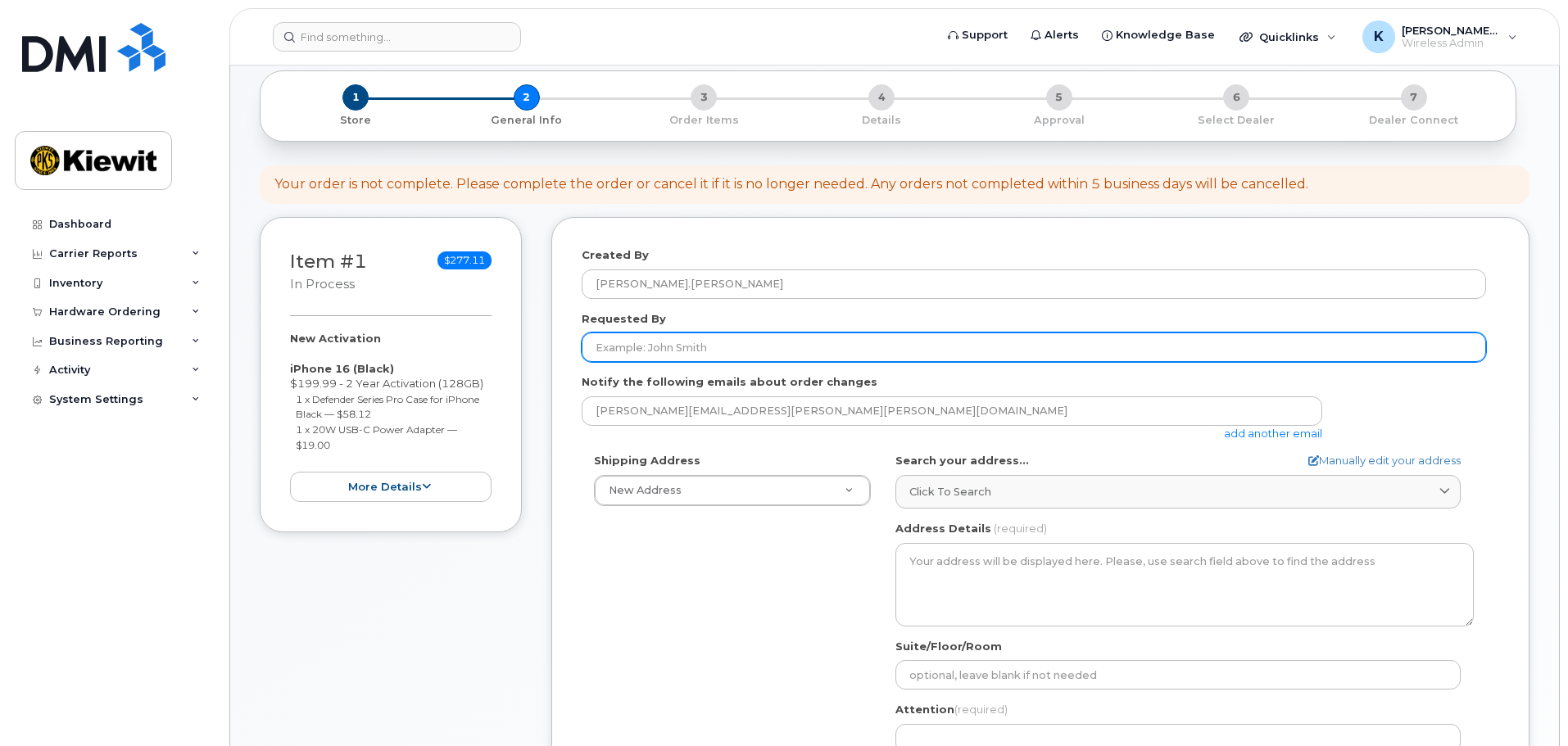
click at [758, 344] on input "Requested By" at bounding box center [1033, 347] width 904 height 29
click at [755, 334] on input "Michael.Rogers1" at bounding box center [1033, 347] width 904 height 29
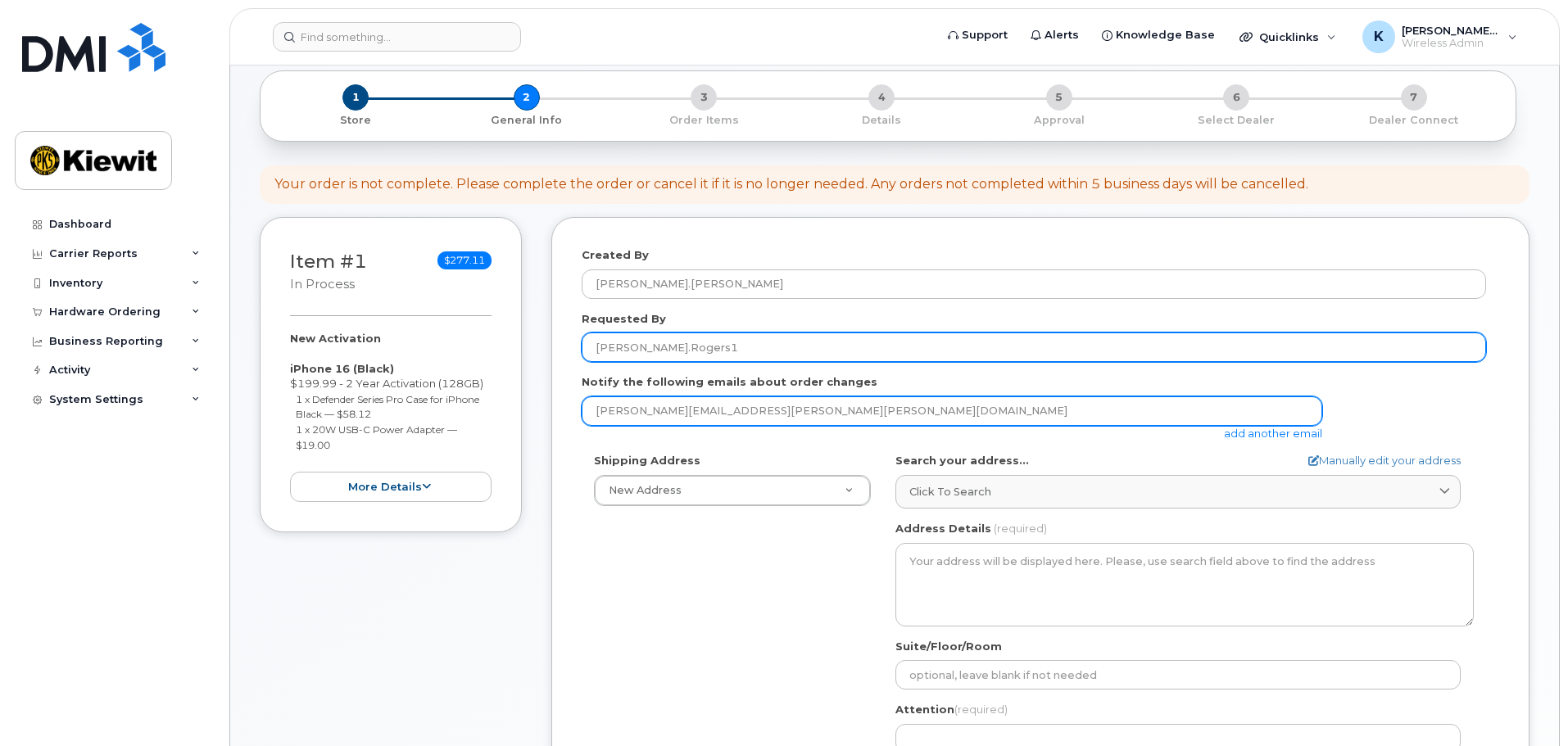
type input "Michael.Rogers1"
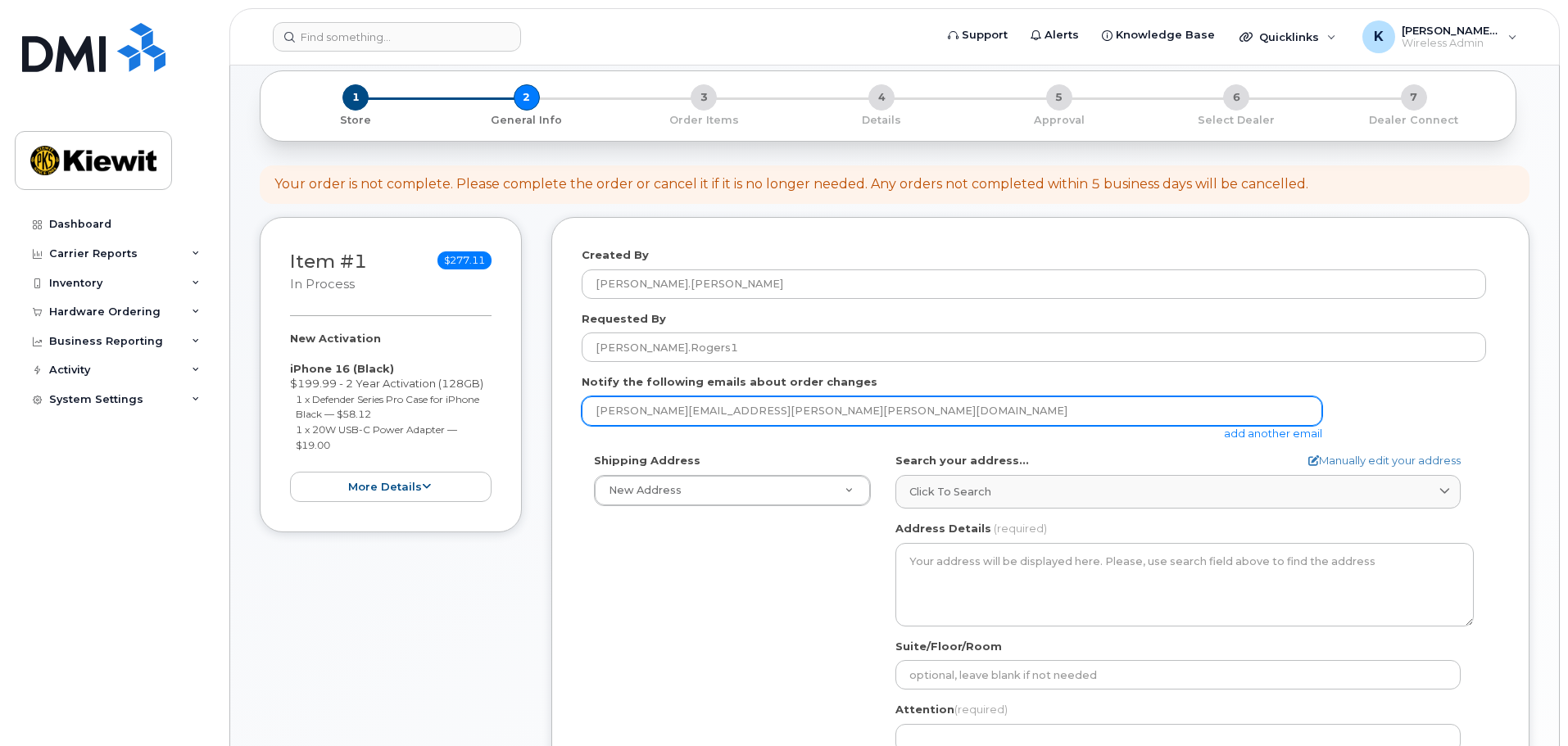
click at [737, 418] on input "kenny.tran@kiewit.com" at bounding box center [951, 412] width 741 height 29
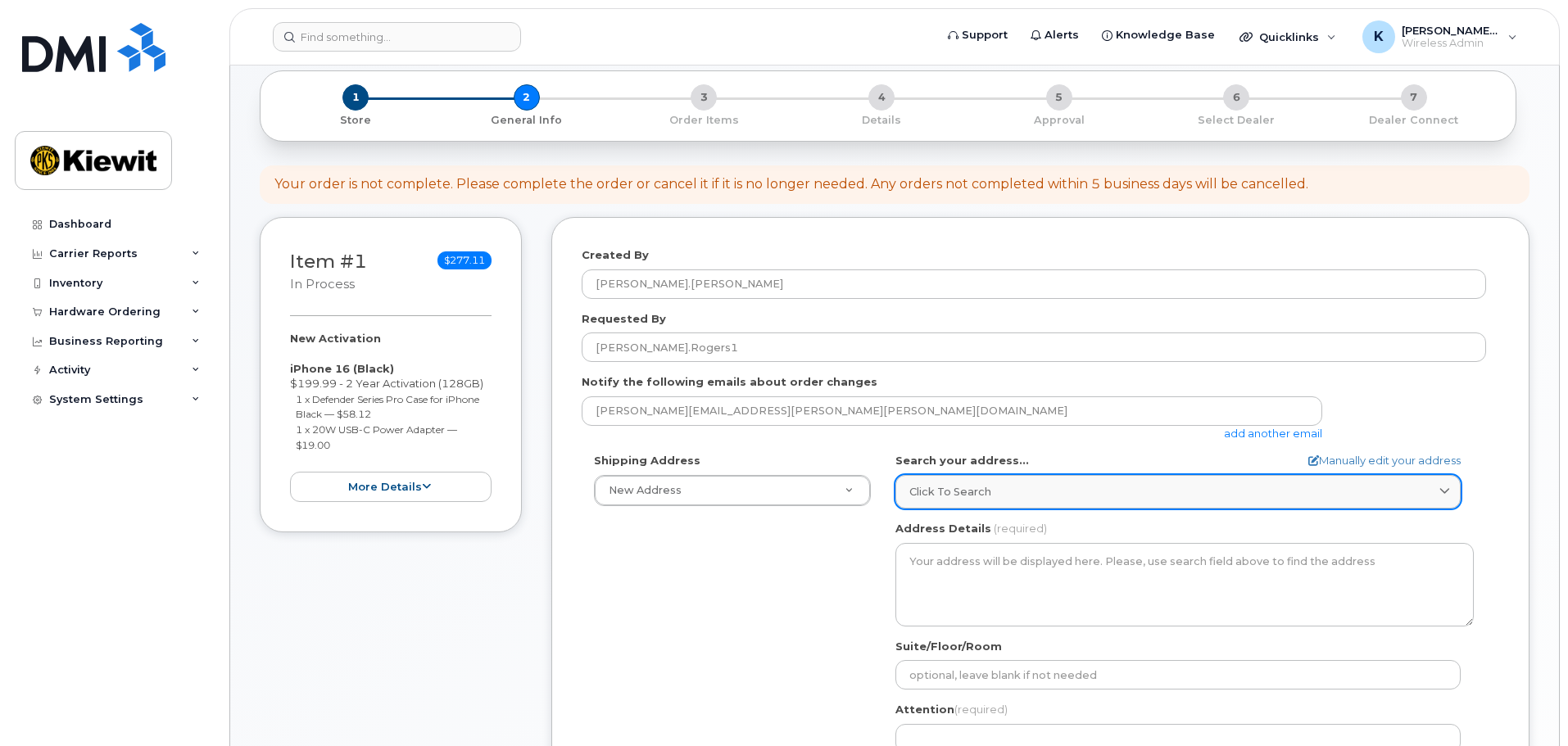
click at [1020, 486] on div "Click to search" at bounding box center [1177, 492] width 537 height 16
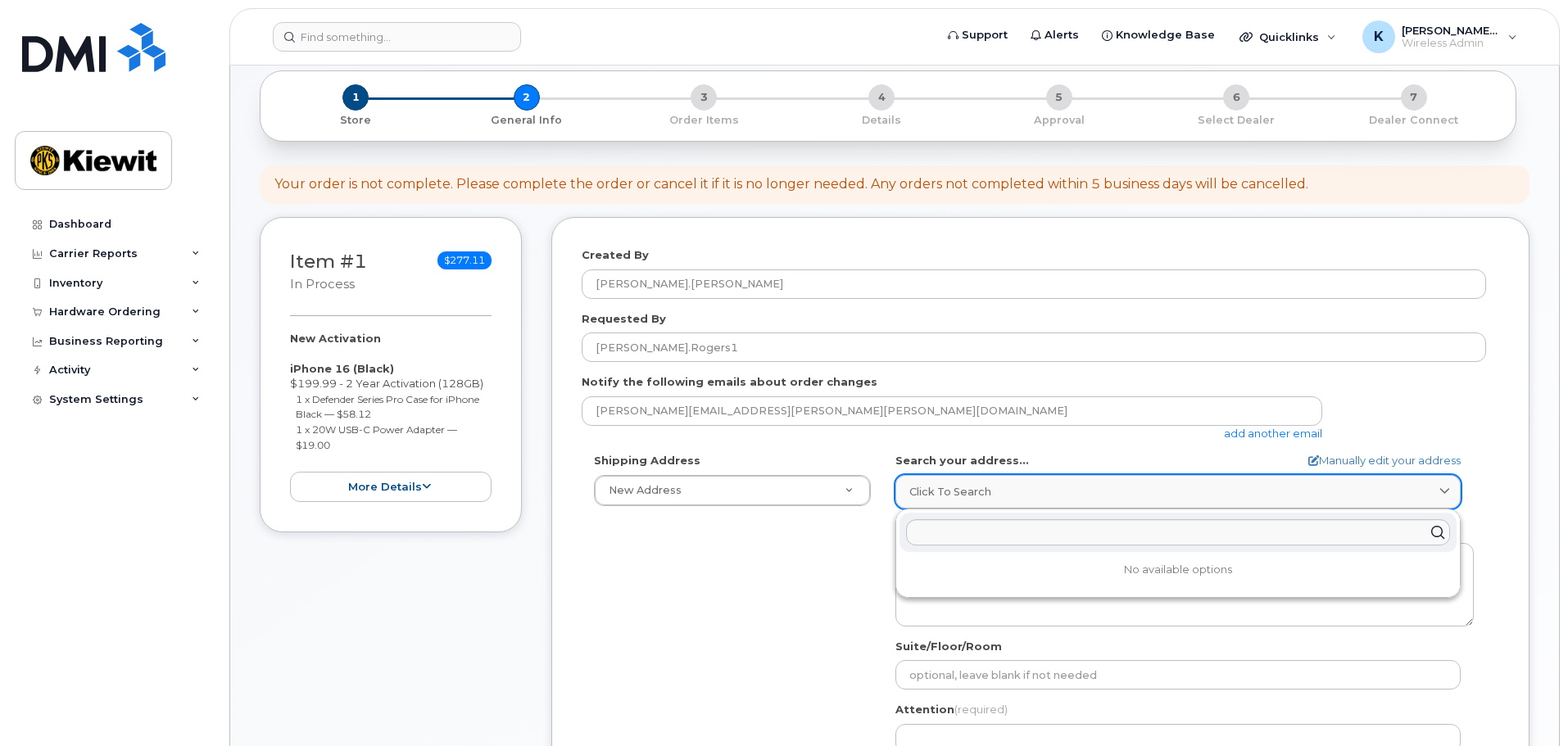
click at [1020, 486] on div "Click to search" at bounding box center [1177, 492] width 537 height 16
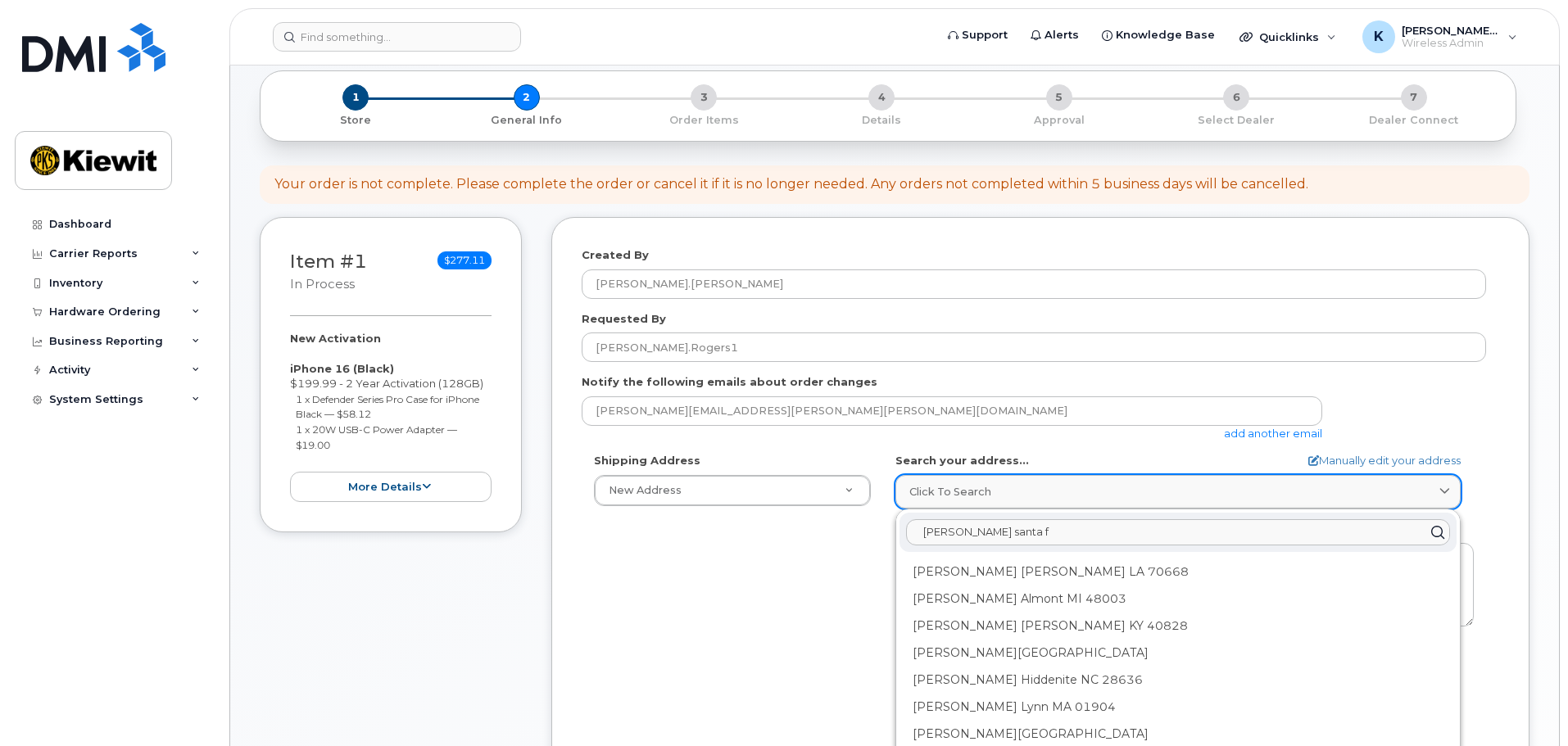
type input "shoemaker rd santa fe"
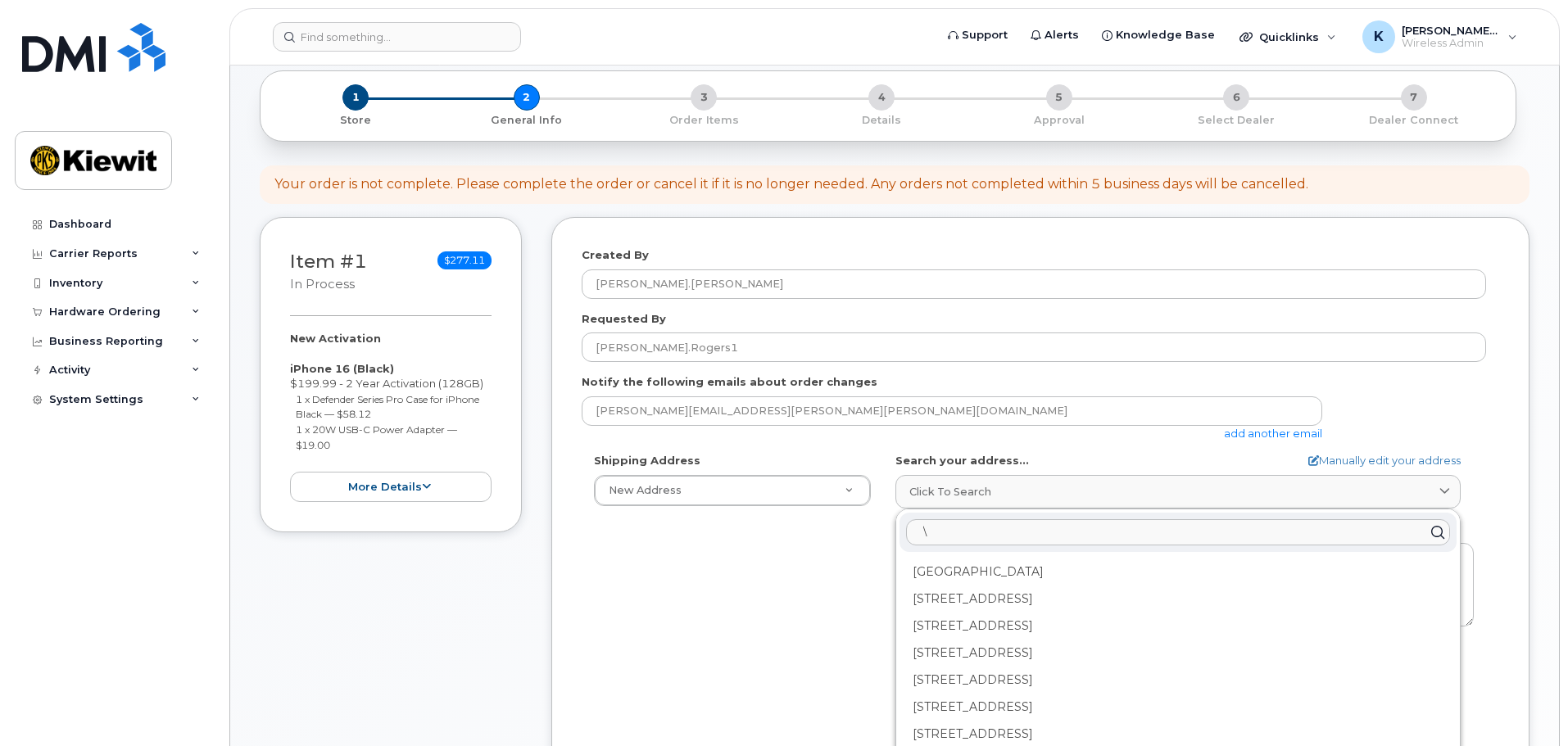
click at [1107, 533] on input "\" at bounding box center [1178, 532] width 544 height 26
paste input "10704 Shoemaker Ave"
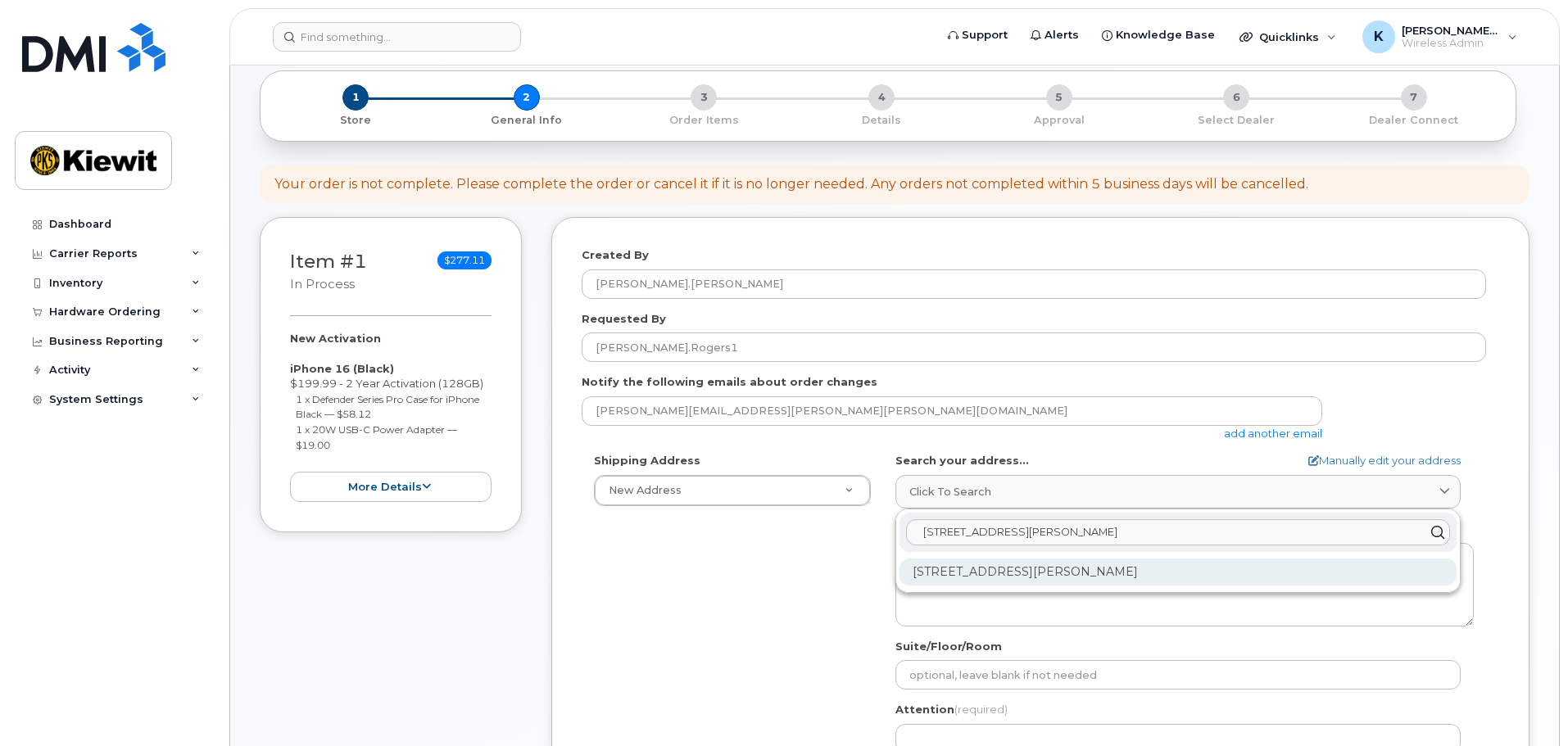
type input "10704 Shoemaker Ave"
click at [1109, 567] on div "10704 Shoemaker Ave Santa Fe Springs CA 90670-4040" at bounding box center [1177, 572] width 557 height 27
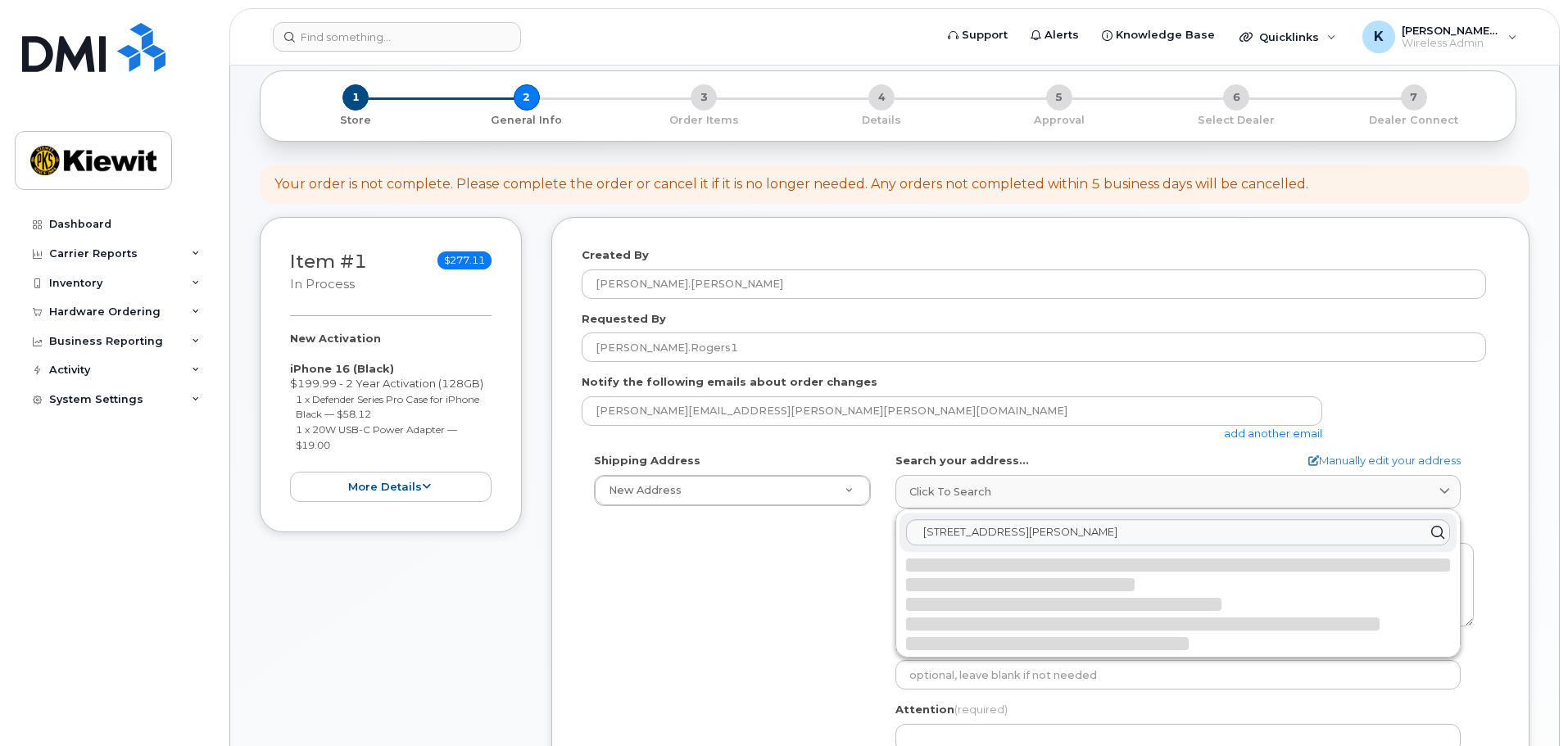
select select
type textarea "10704 Shoemaker Ave SANTA FE SPRINGS CA 90670-4040 UNITED STATES"
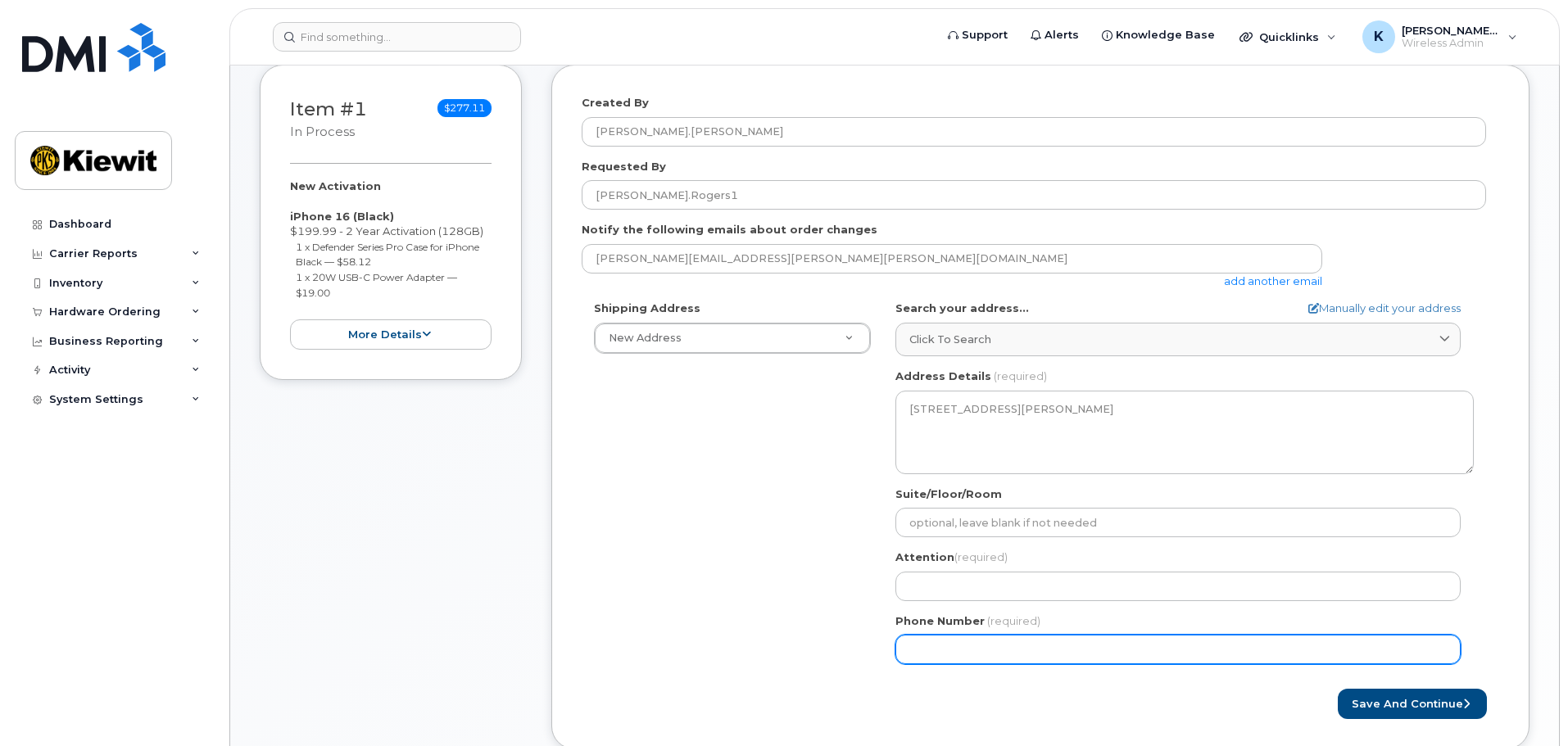
scroll to position [410, 0]
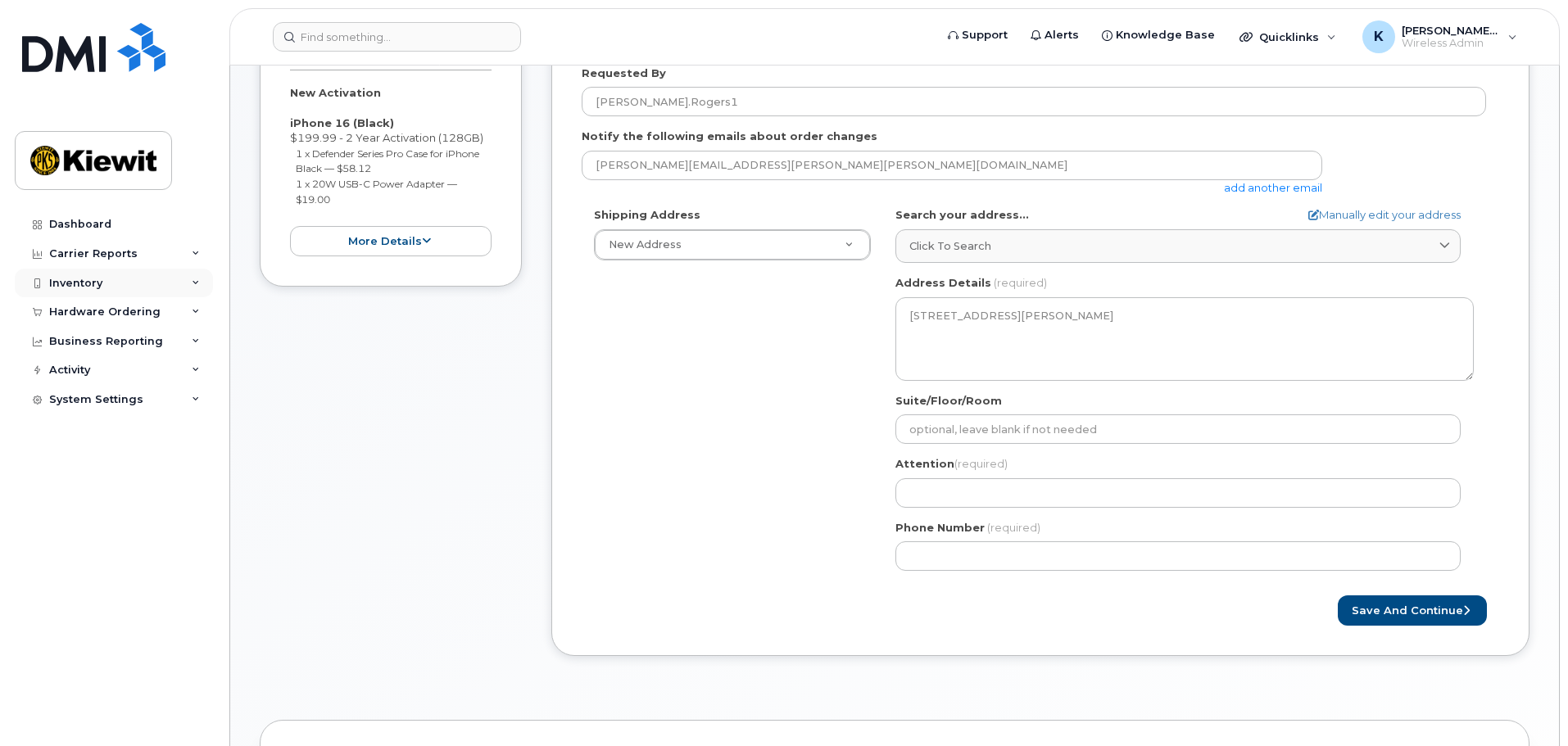
click at [105, 286] on div "Inventory" at bounding box center [113, 283] width 198 height 29
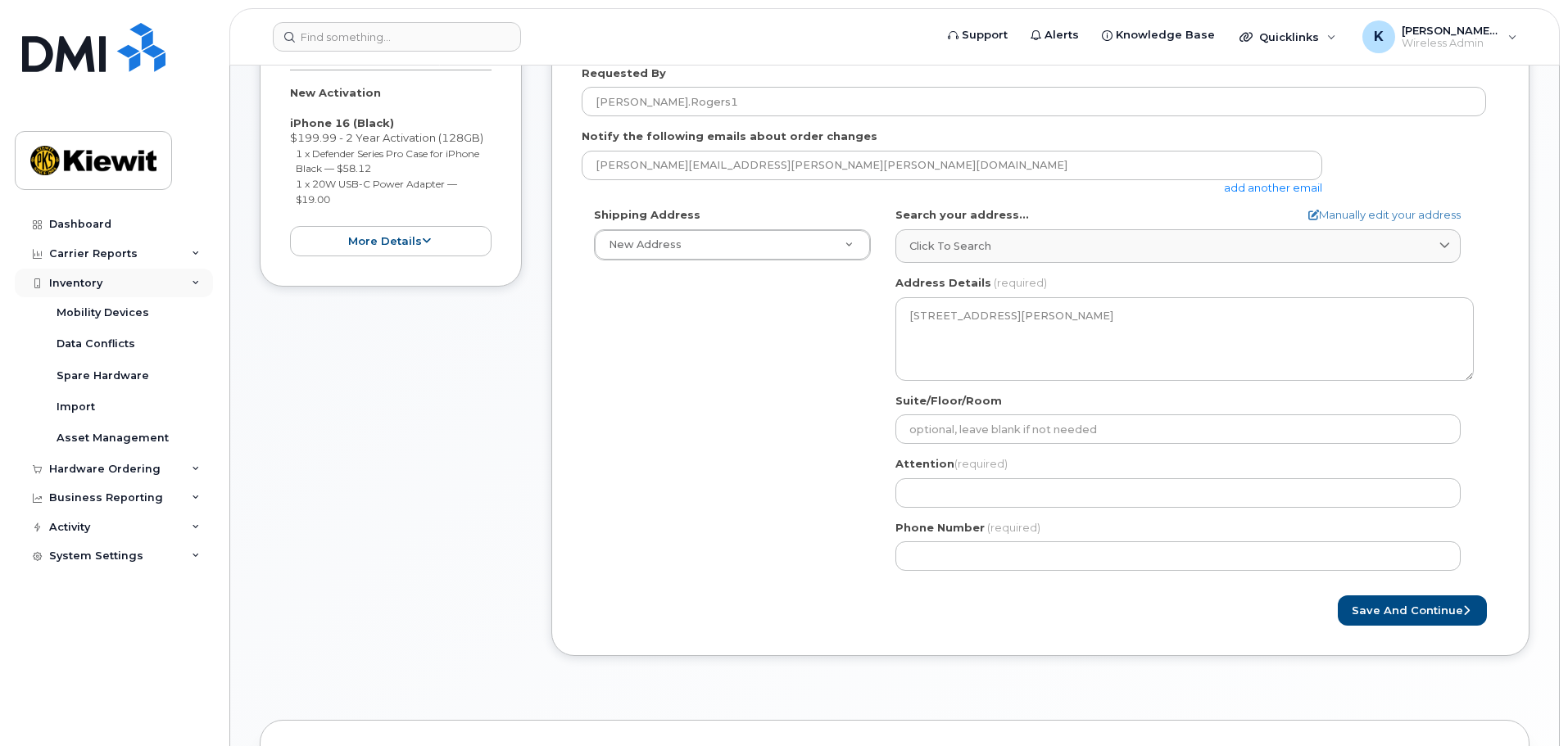
click at [113, 275] on div "Inventory" at bounding box center [113, 283] width 198 height 29
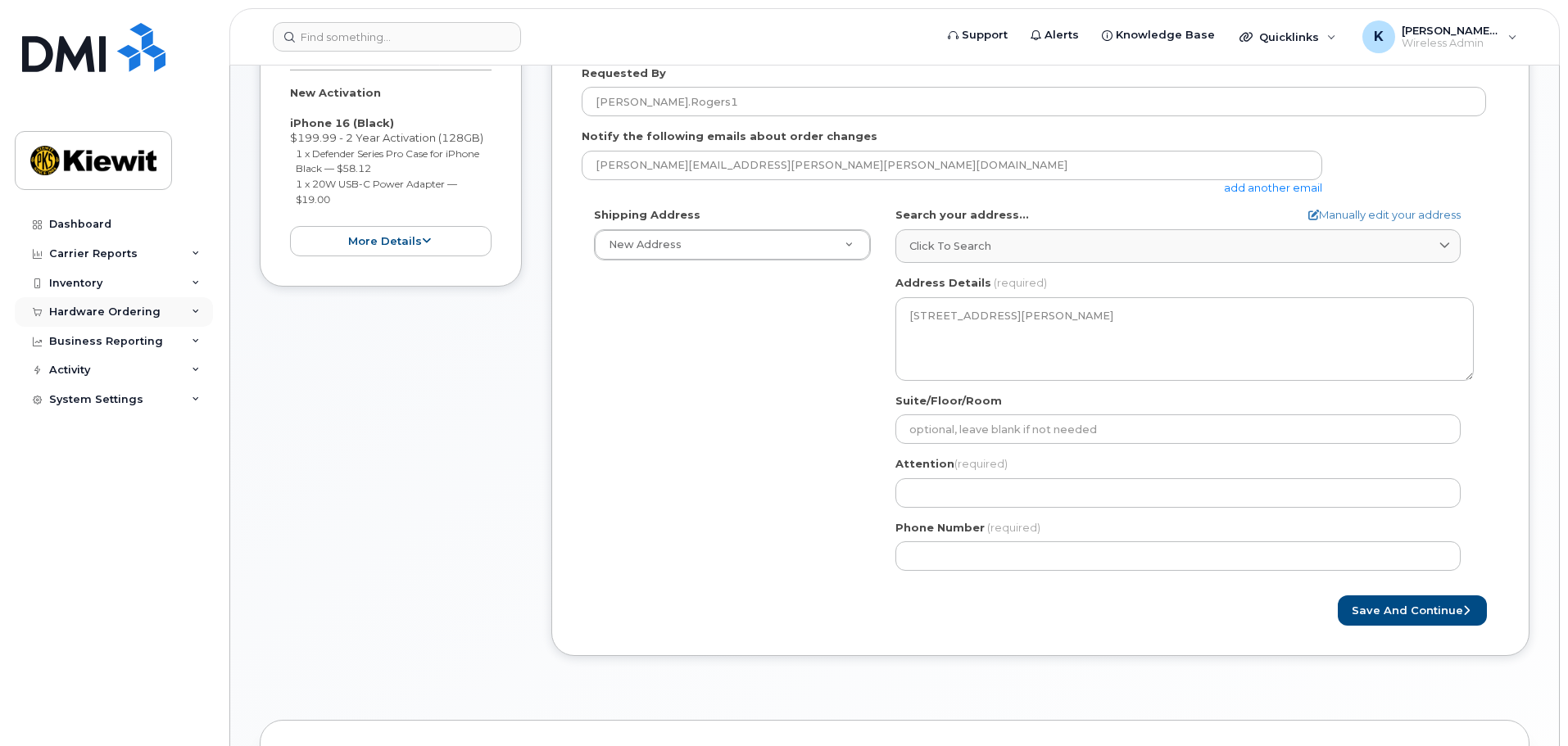
click at [119, 317] on div "Hardware Ordering" at bounding box center [105, 312] width 112 height 13
click at [1064, 508] on div "CA Santa Fe Springs Search your address... Manually edit your address Click to …" at bounding box center [1184, 395] width 603 height 376
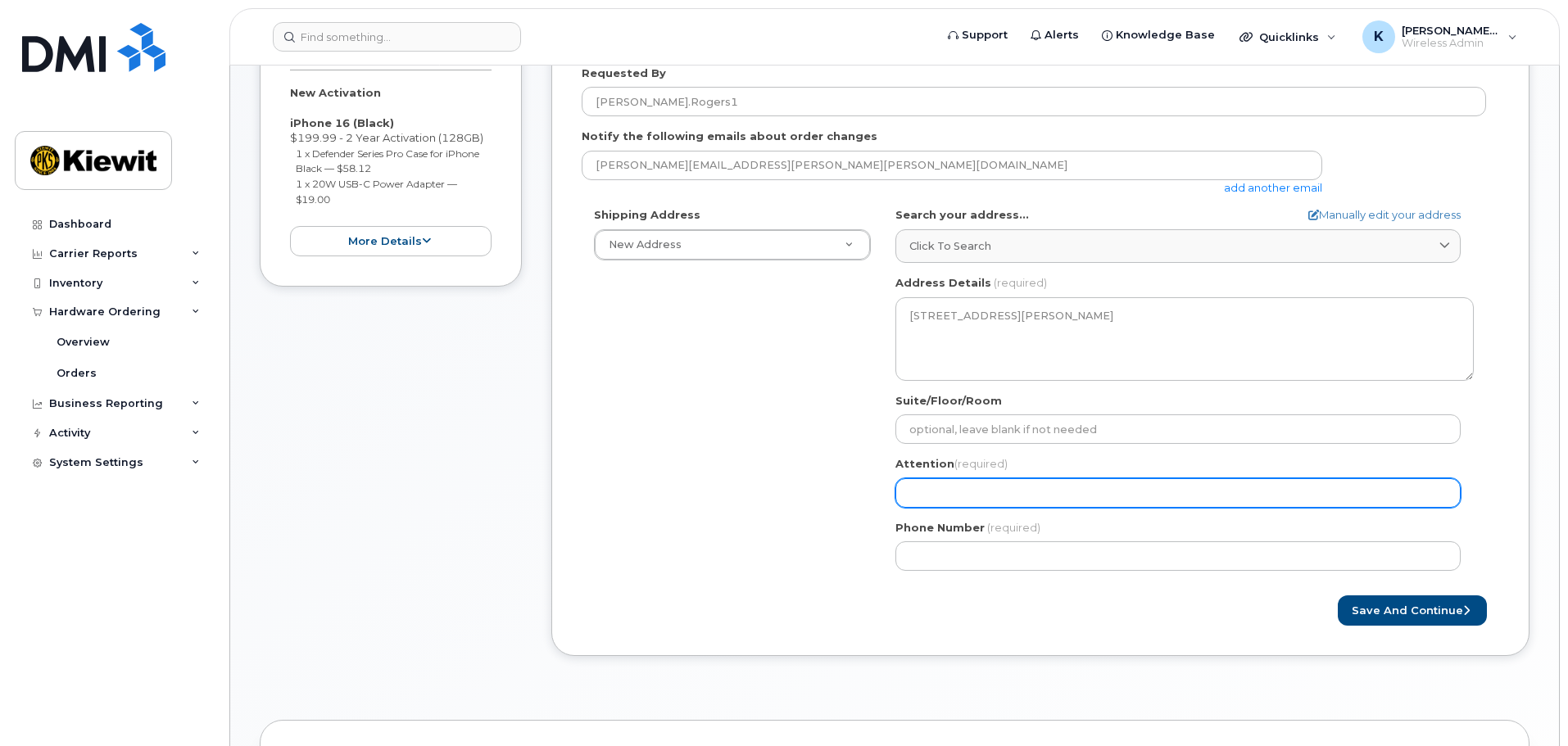
click at [1062, 501] on input "Attention (required)" at bounding box center [1177, 493] width 565 height 29
click at [963, 488] on input "Attention (required)" at bounding box center [1177, 493] width 565 height 29
type input "[PERSON_NAME].[PERSON_NAME]"
select select
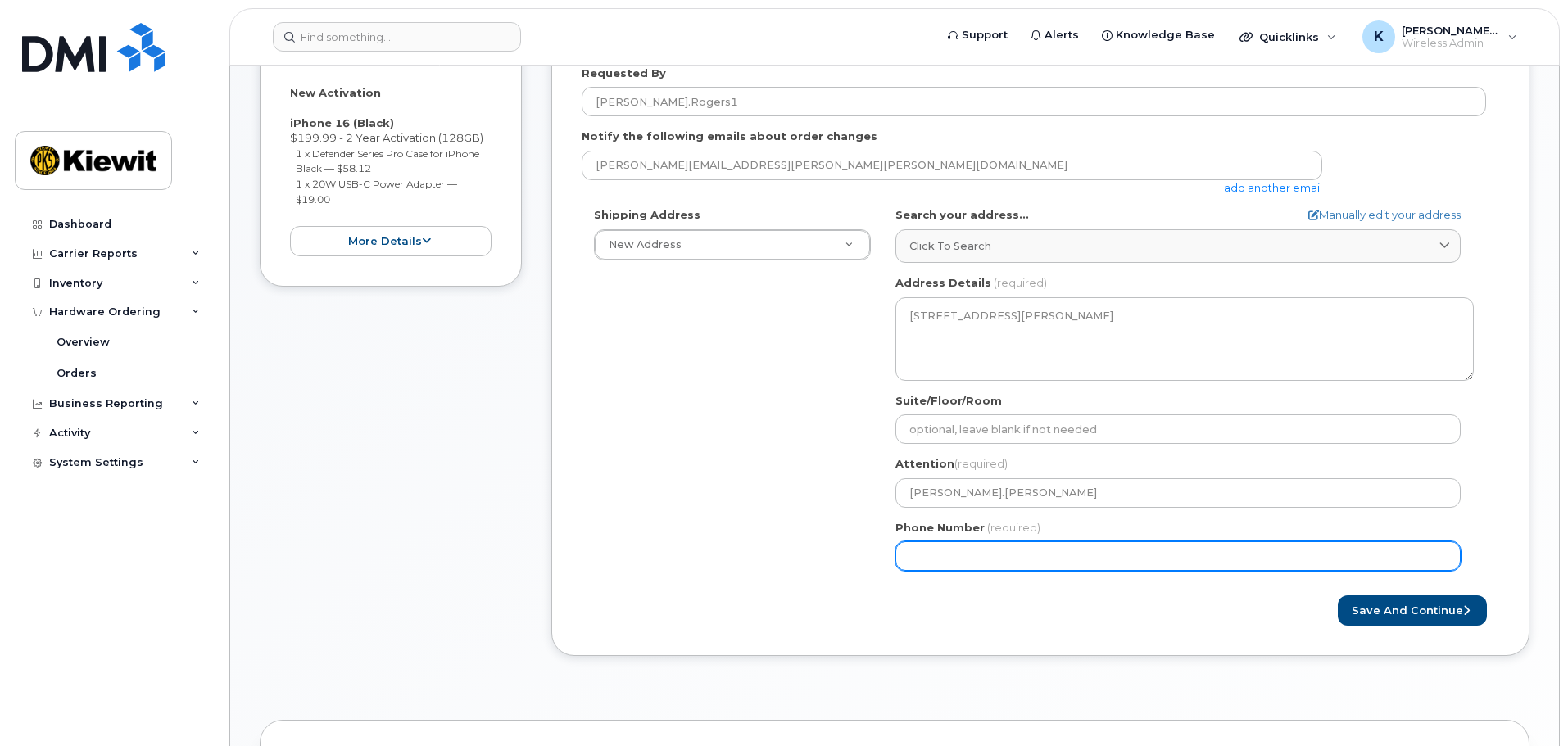
click at [1011, 548] on input "Phone Number" at bounding box center [1177, 556] width 565 height 29
click at [1009, 550] on input "Phone Number" at bounding box center [1177, 556] width 565 height 29
click at [1074, 556] on input "Phone Number" at bounding box center [1177, 556] width 565 height 29
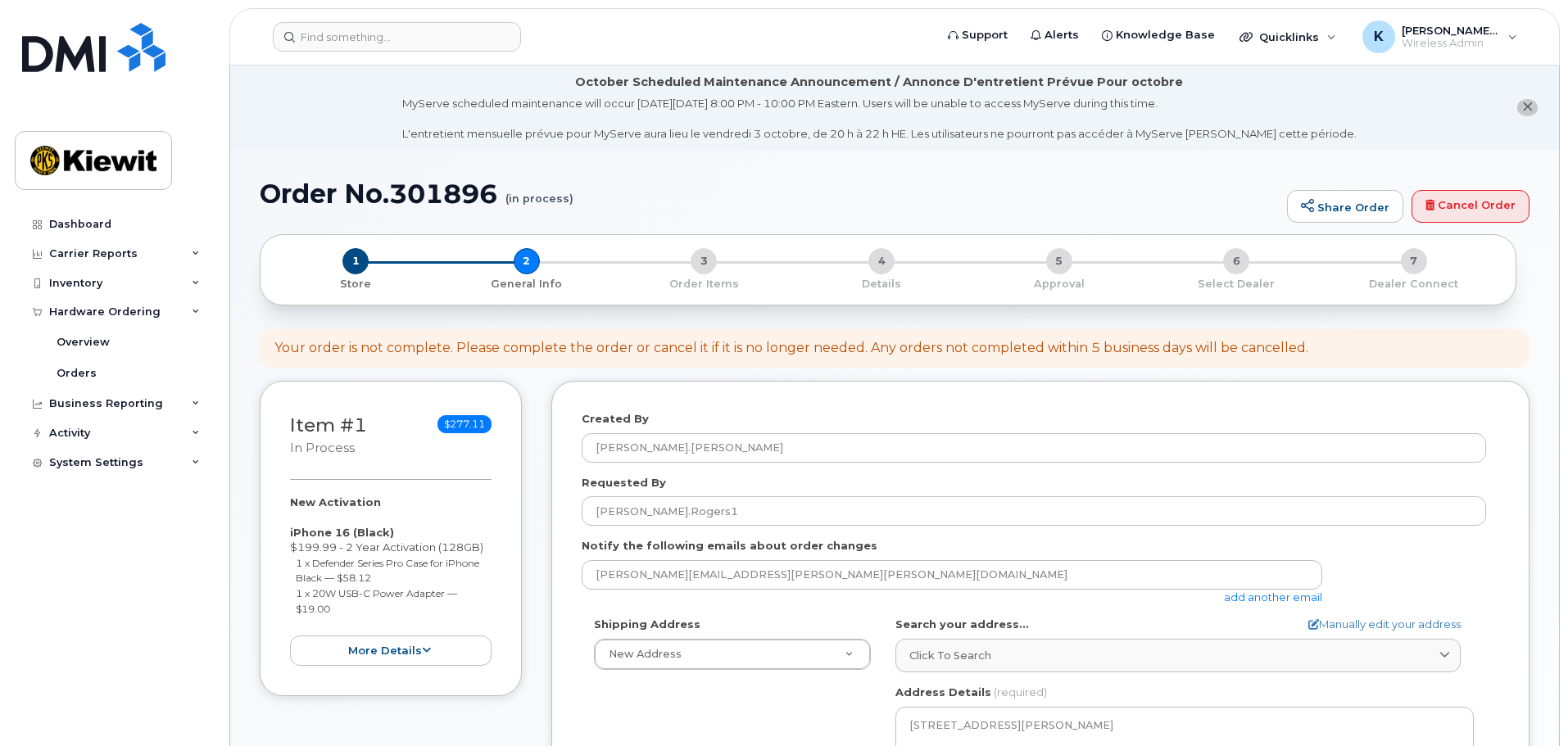
scroll to position [574, 0]
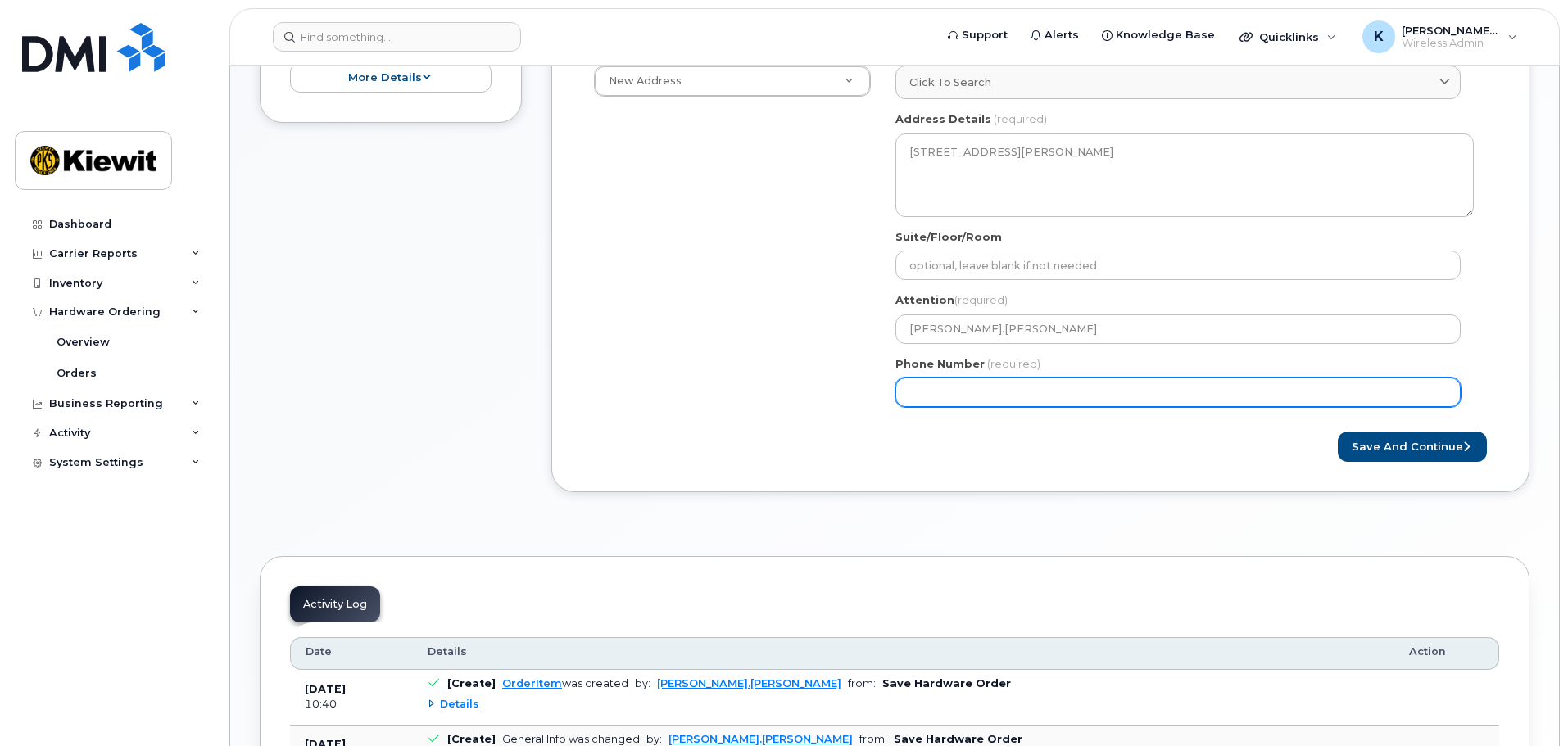
click at [1008, 387] on input "Phone Number" at bounding box center [1177, 392] width 565 height 29
type input "562442093"
select select
type input "5624420939"
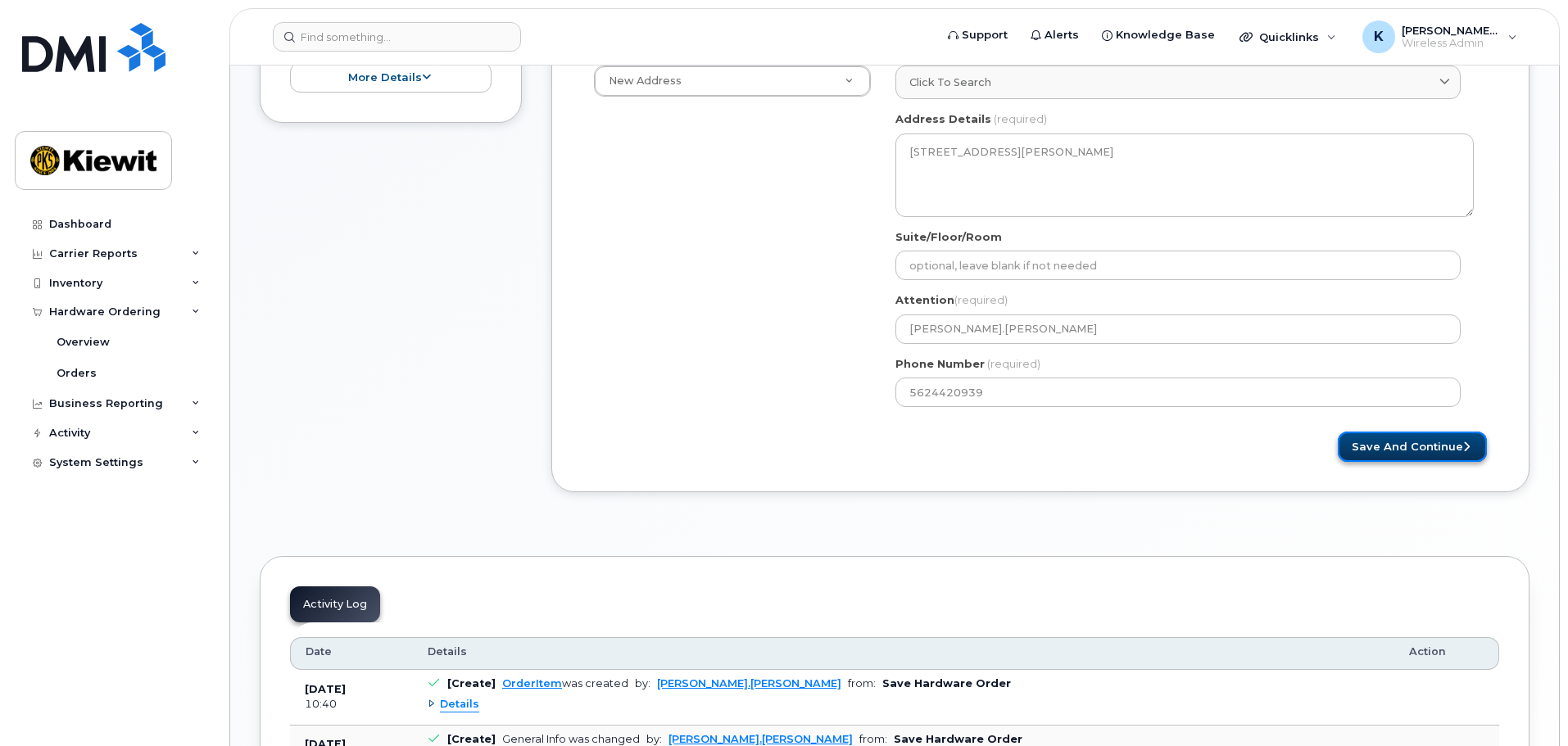
click at [1358, 446] on button "Save and Continue" at bounding box center [1412, 446] width 149 height 30
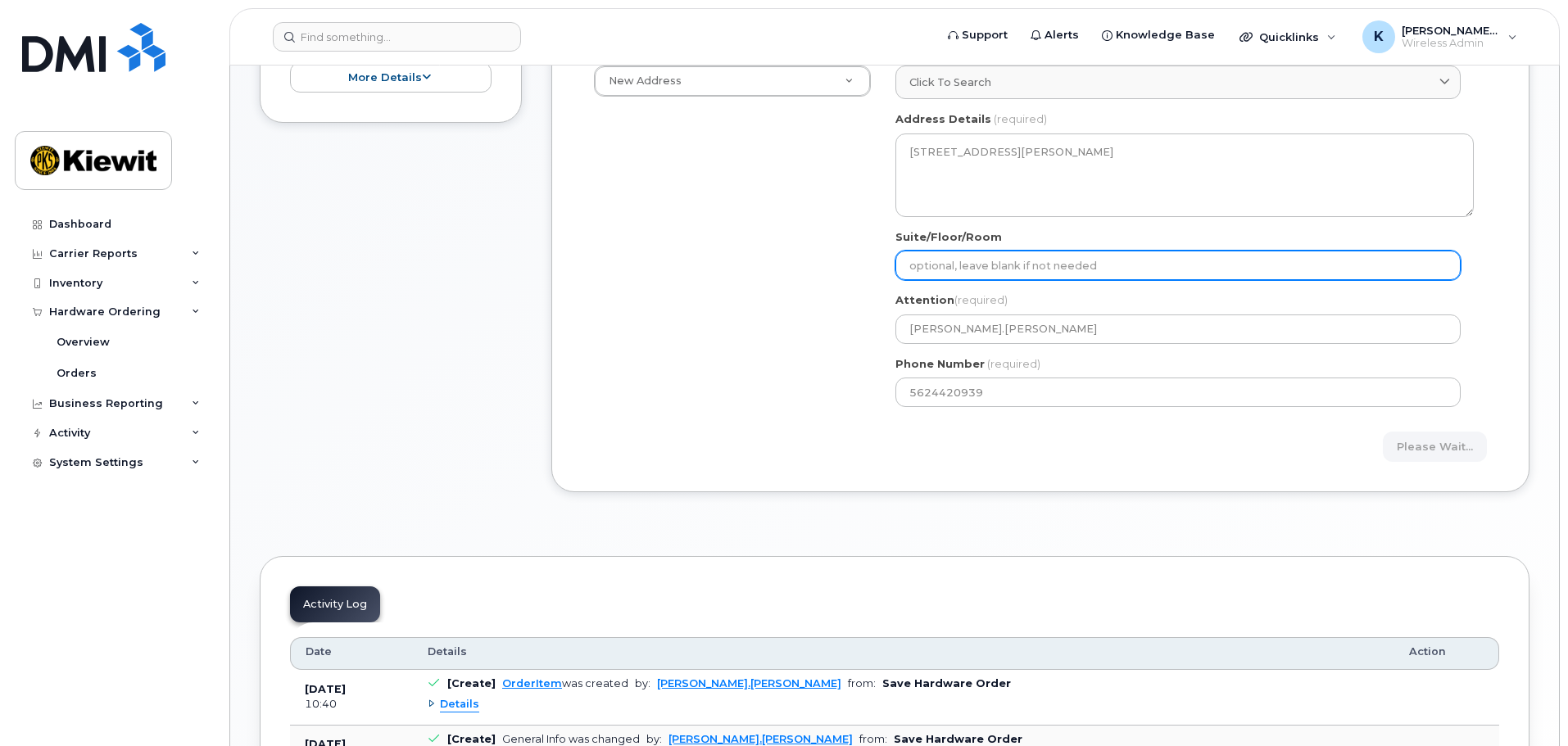
scroll to position [410, 0]
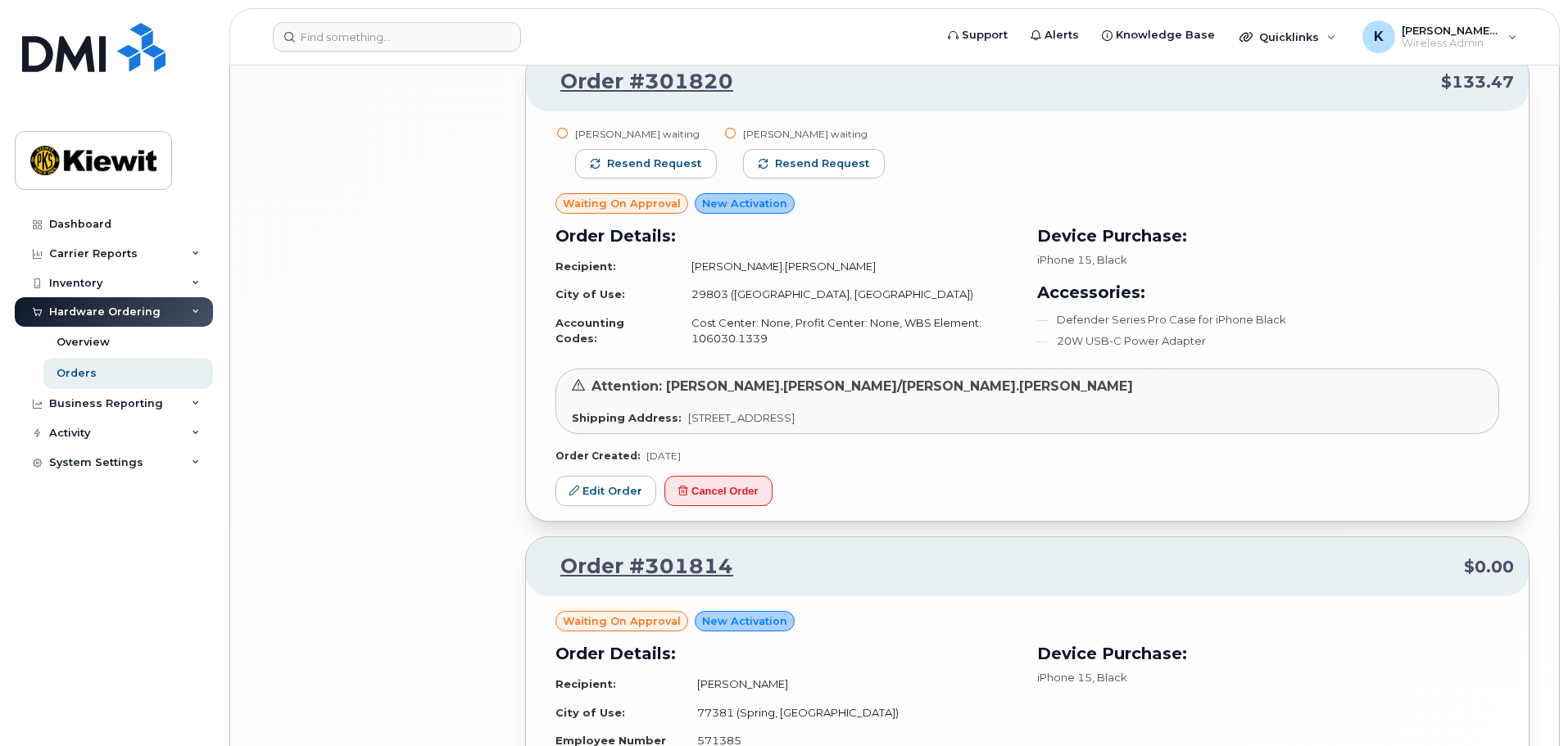
scroll to position [3448, 0]
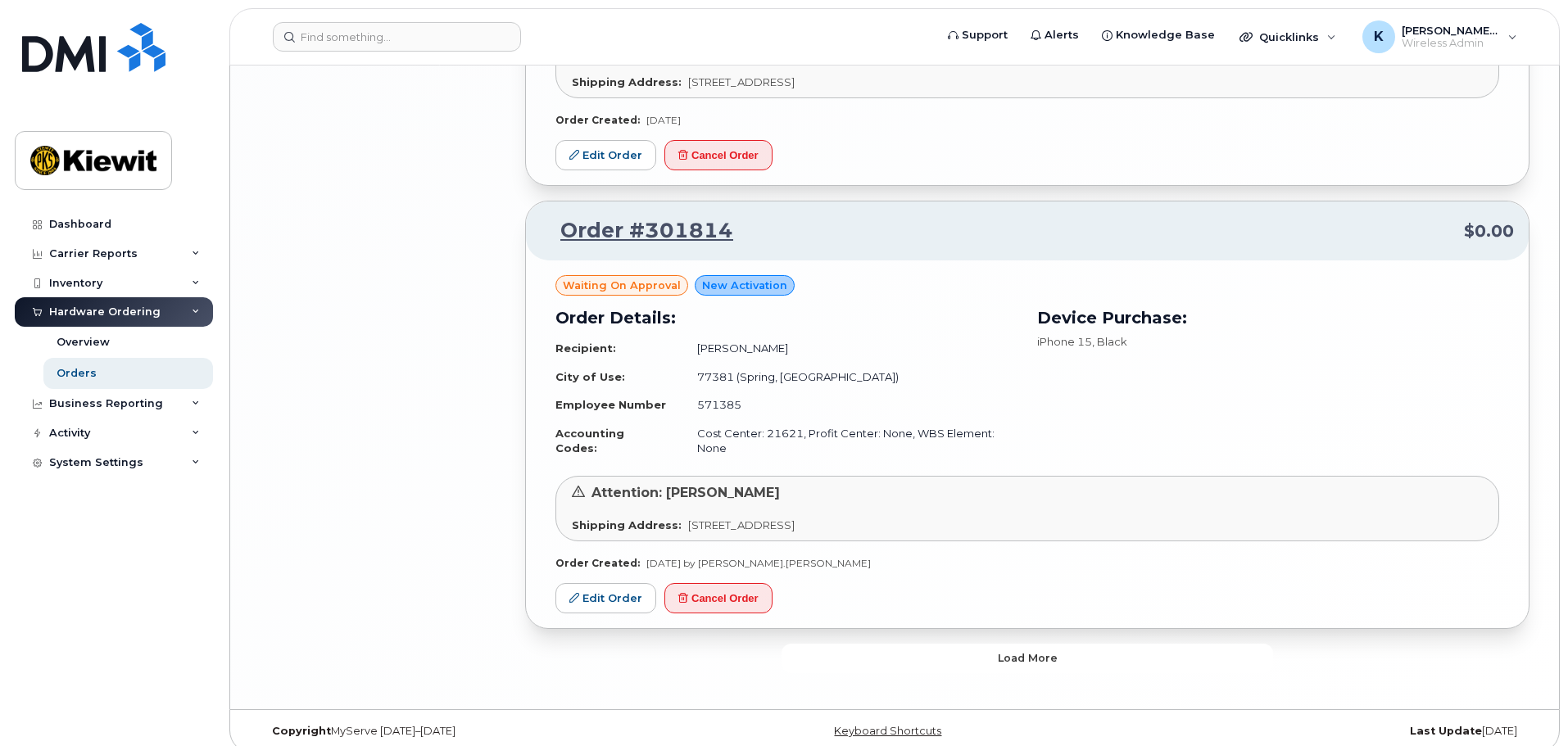
click at [956, 644] on button "Load more" at bounding box center [1027, 658] width 491 height 29
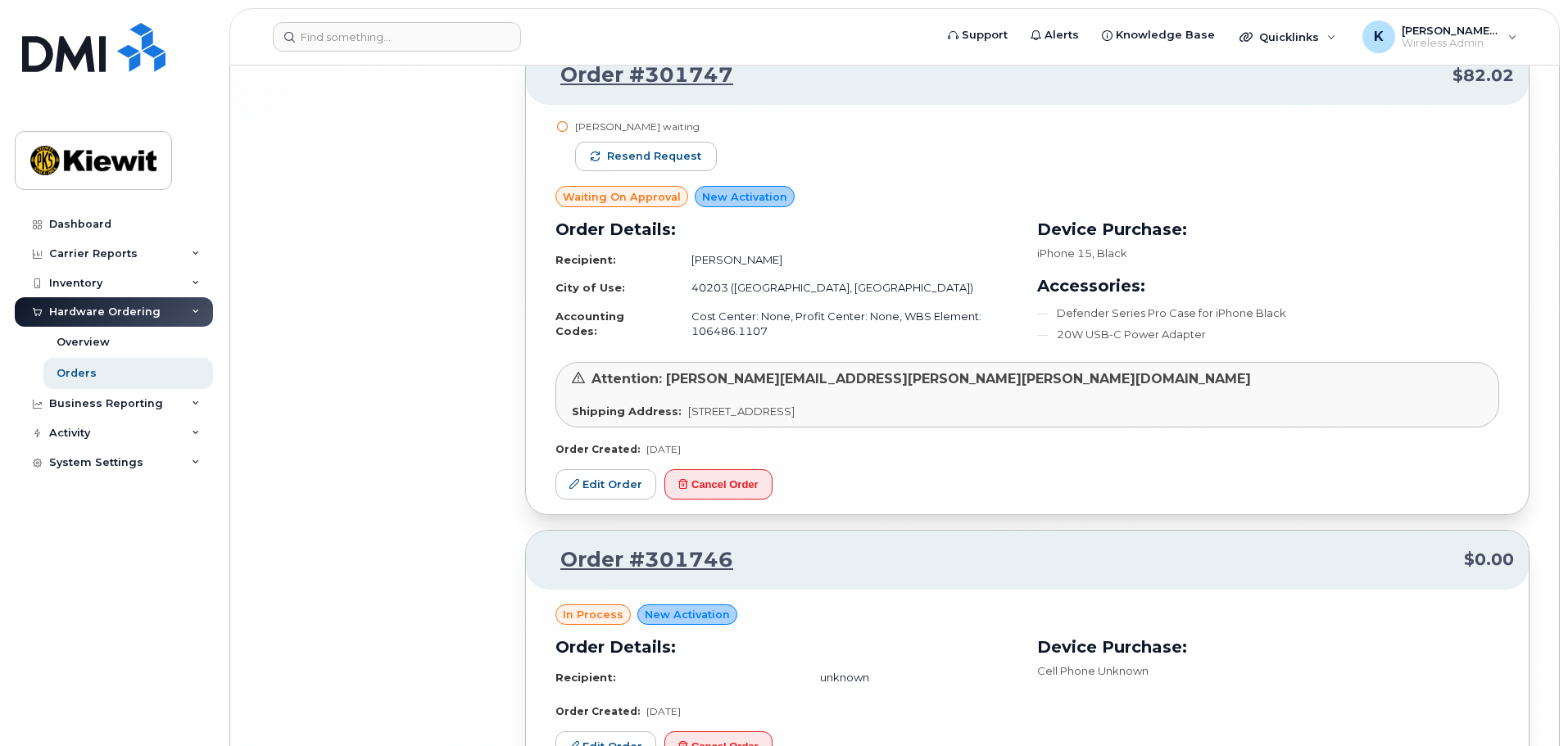
scroll to position [7463, 0]
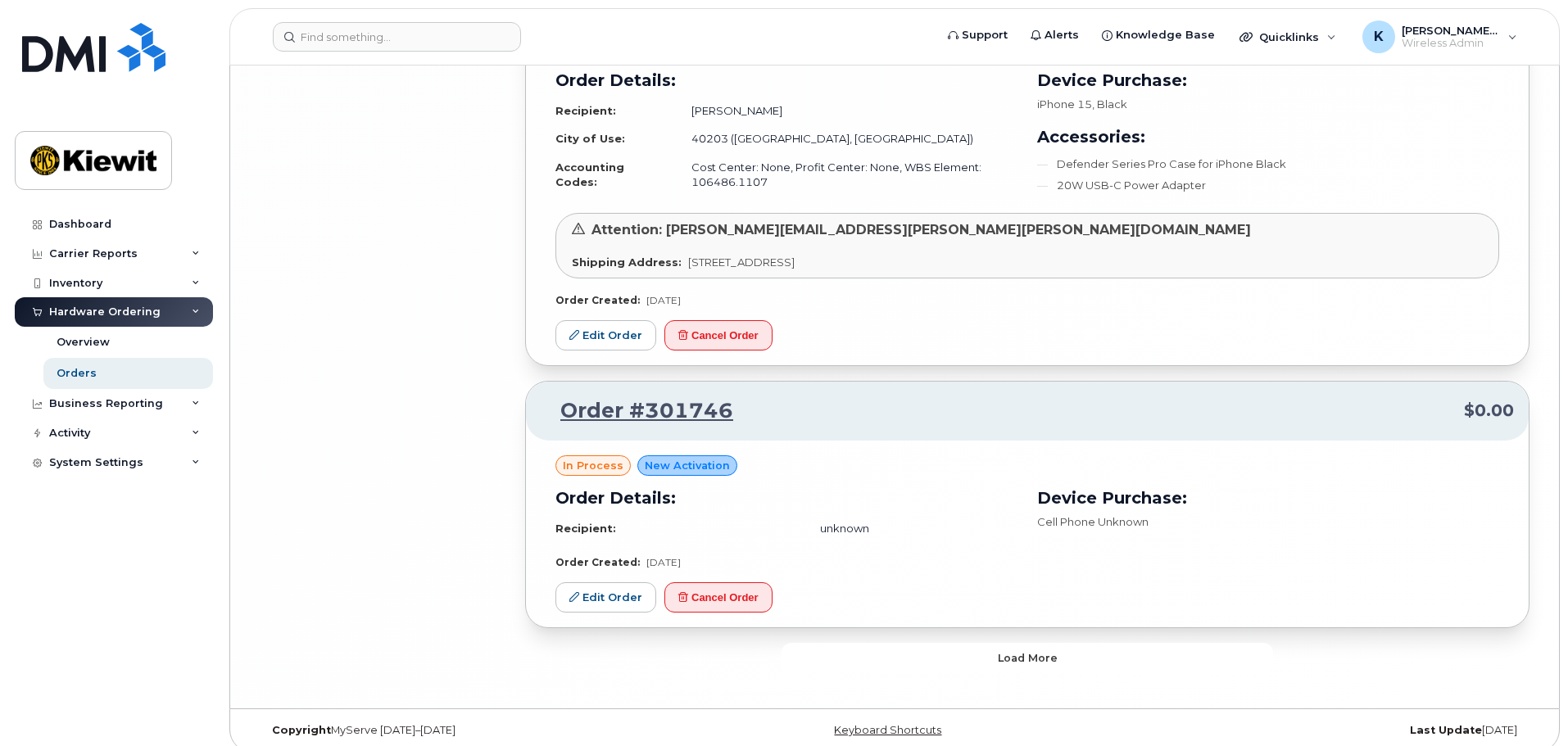
click at [939, 643] on button "Load more" at bounding box center [1027, 658] width 491 height 29
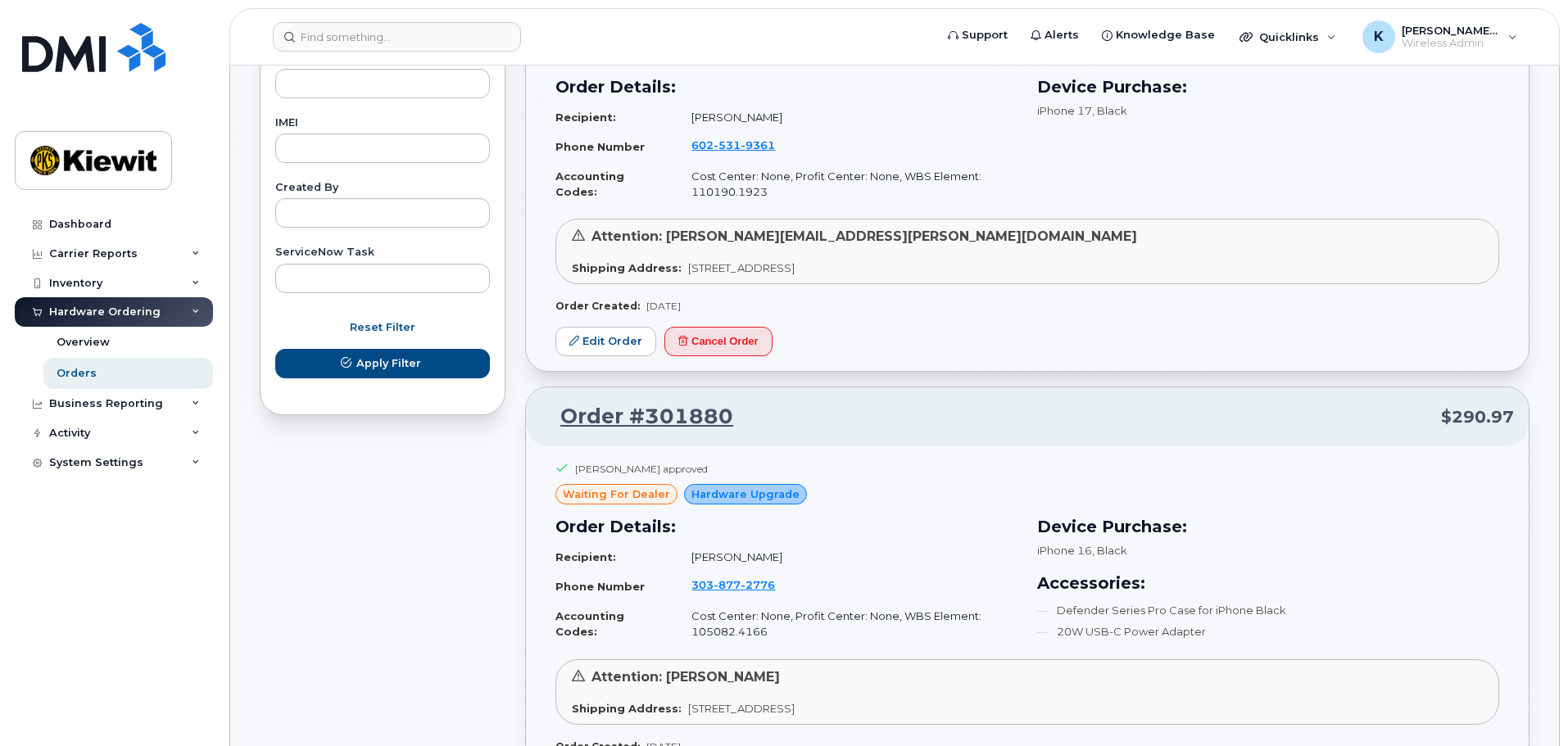
scroll to position [0, 0]
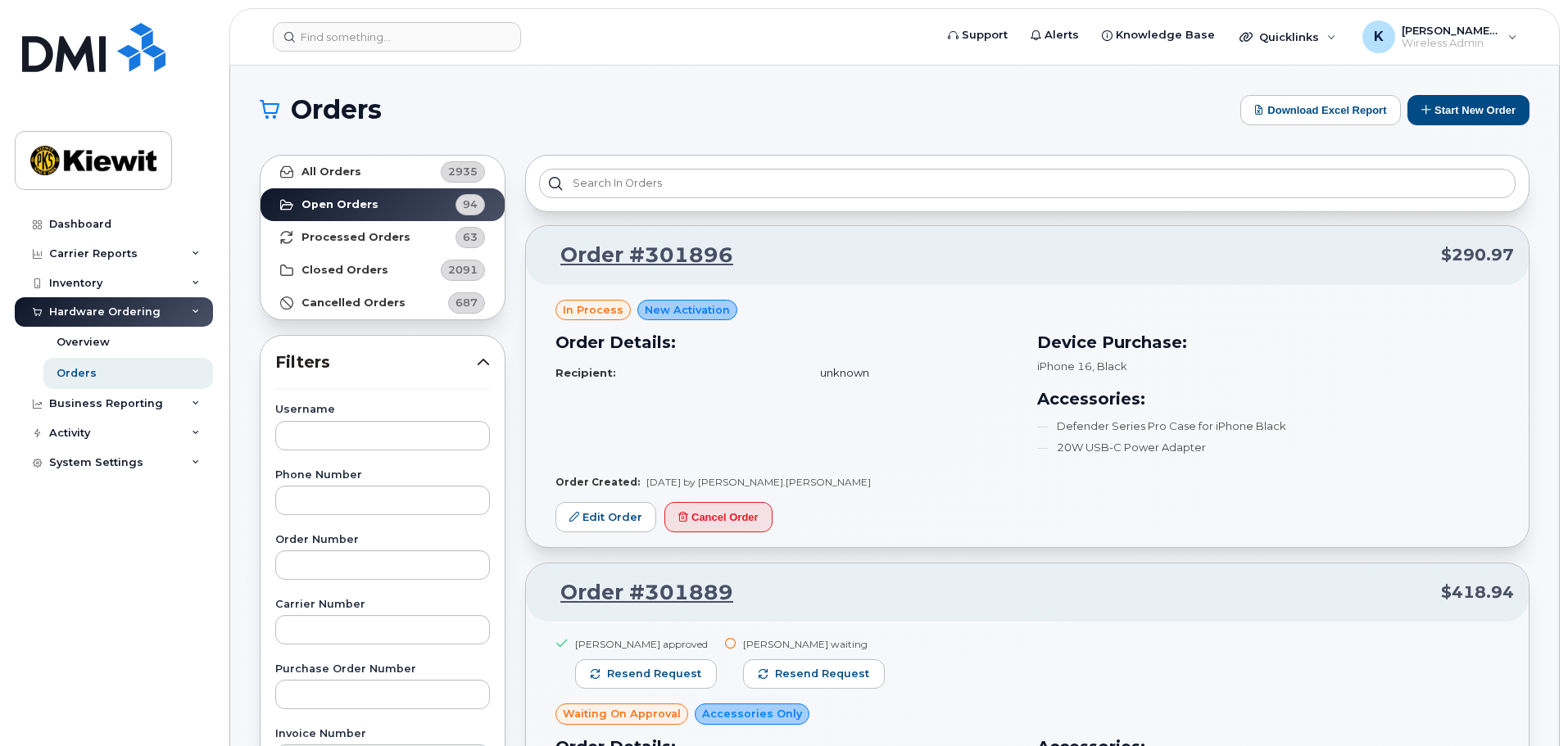
drag, startPoint x: 357, startPoint y: 100, endPoint x: 292, endPoint y: -99, distance: 209.3
click at [428, 442] on input "text" at bounding box center [383, 436] width 215 height 29
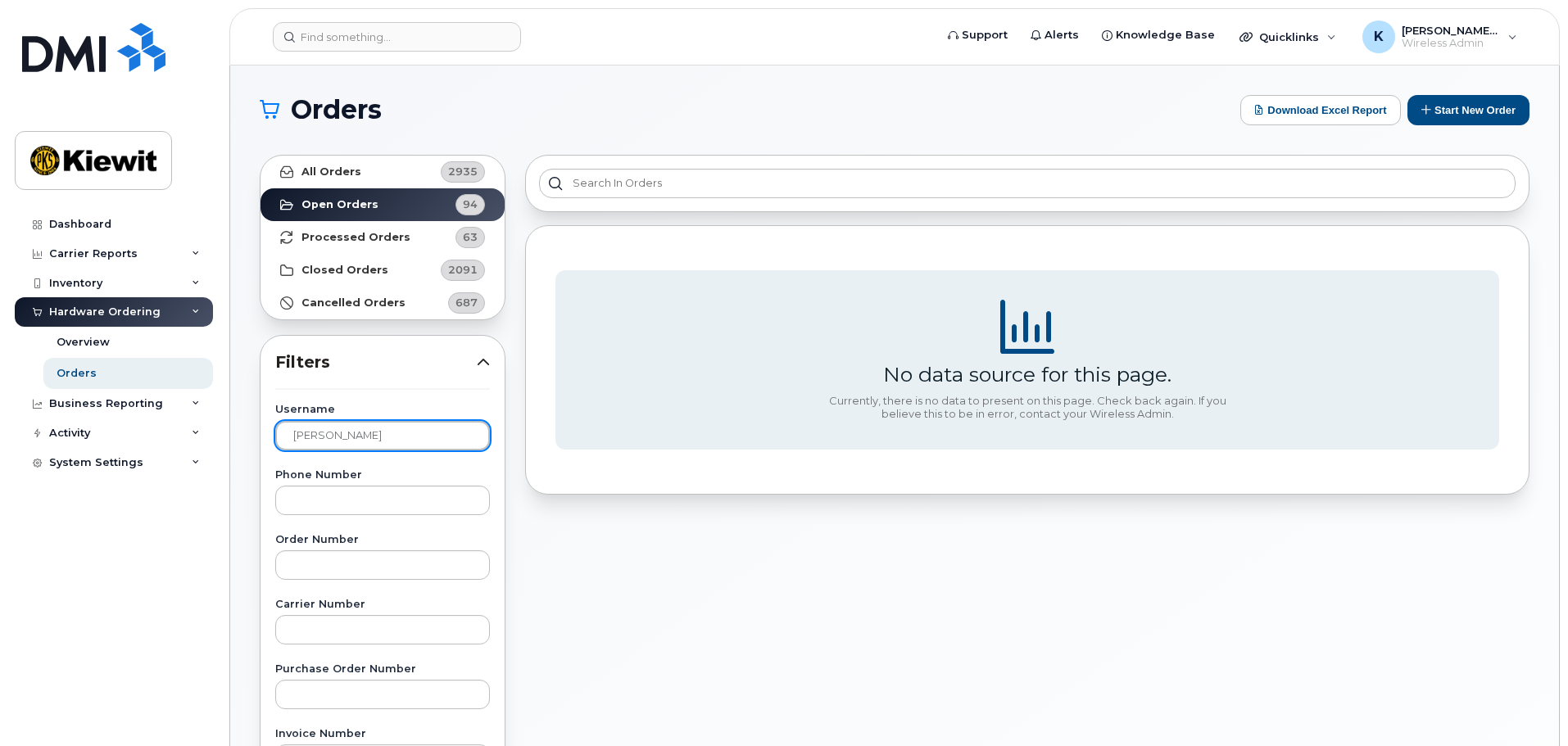
drag, startPoint x: 422, startPoint y: 440, endPoint x: 252, endPoint y: 452, distance: 170.4
click at [252, 452] on div "All Orders 2935 Open Orders 94 Processed Orders 63 Closed Orders 2091 Cancelled…" at bounding box center [382, 720] width 265 height 1151
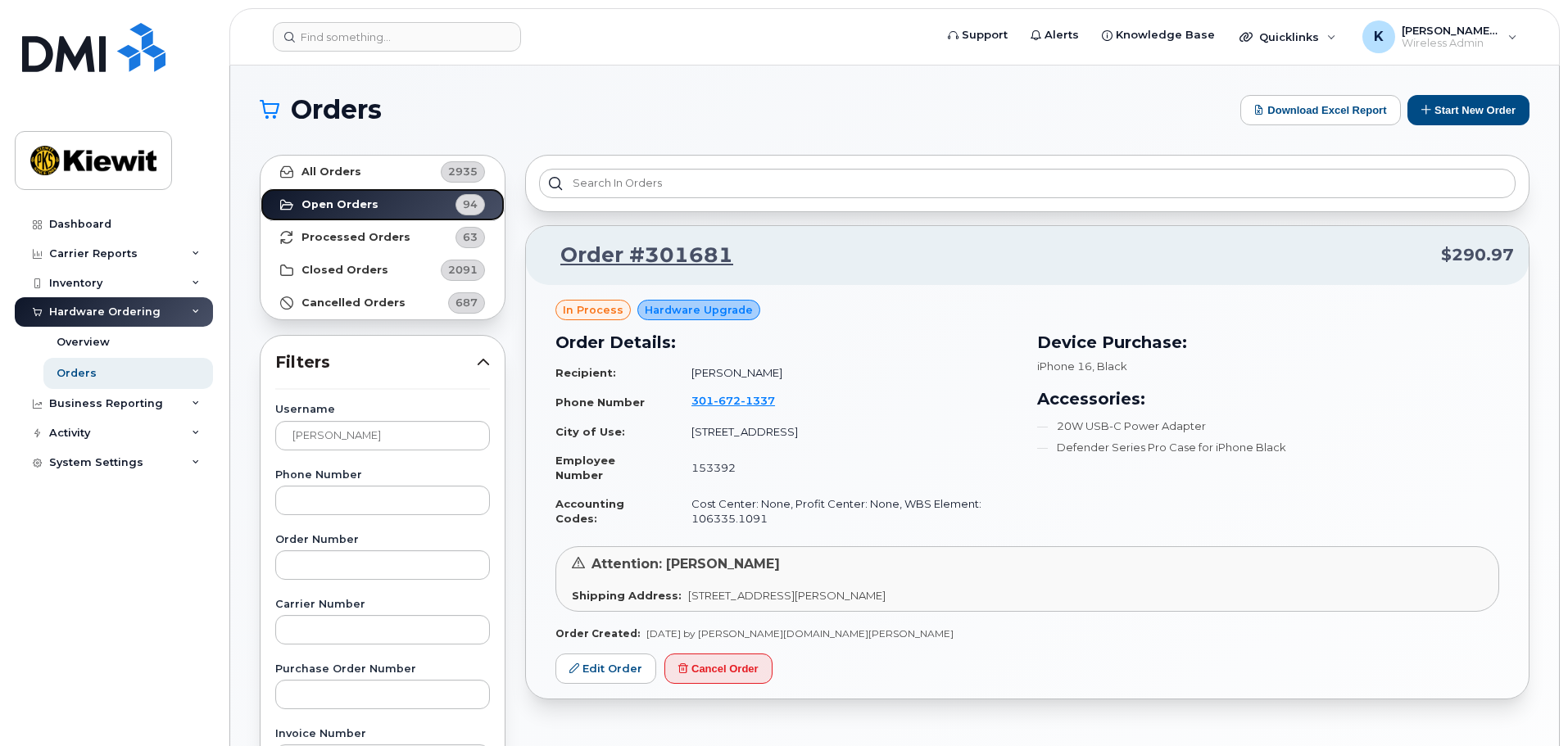
drag, startPoint x: 418, startPoint y: 203, endPoint x: 413, endPoint y: 190, distance: 13.9
click at [418, 203] on link "Open Orders 94" at bounding box center [383, 204] width 244 height 33
click at [413, 172] on link "All Orders 2935" at bounding box center [383, 172] width 244 height 33
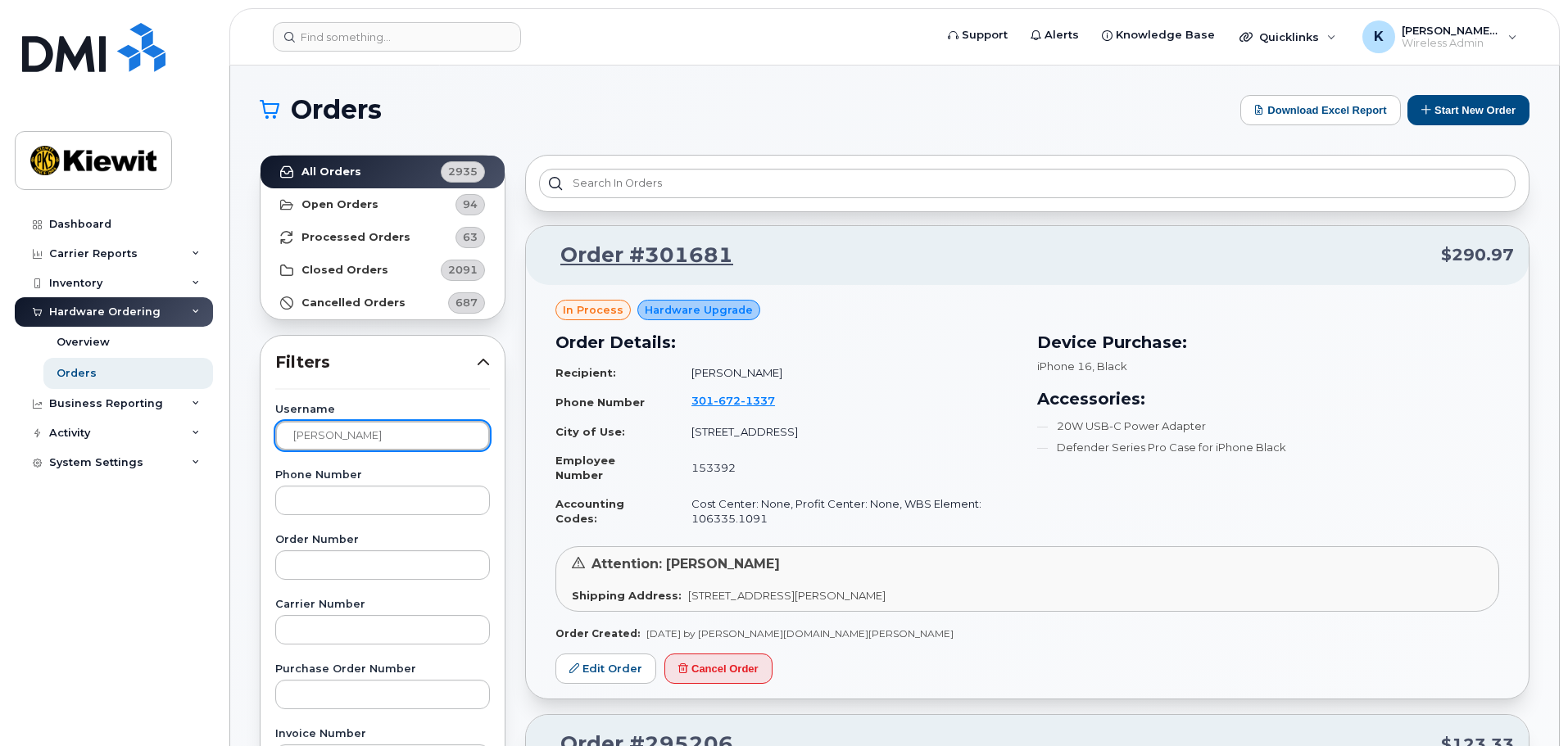
click at [387, 438] on input "rogers" at bounding box center [383, 436] width 215 height 29
type input "j"
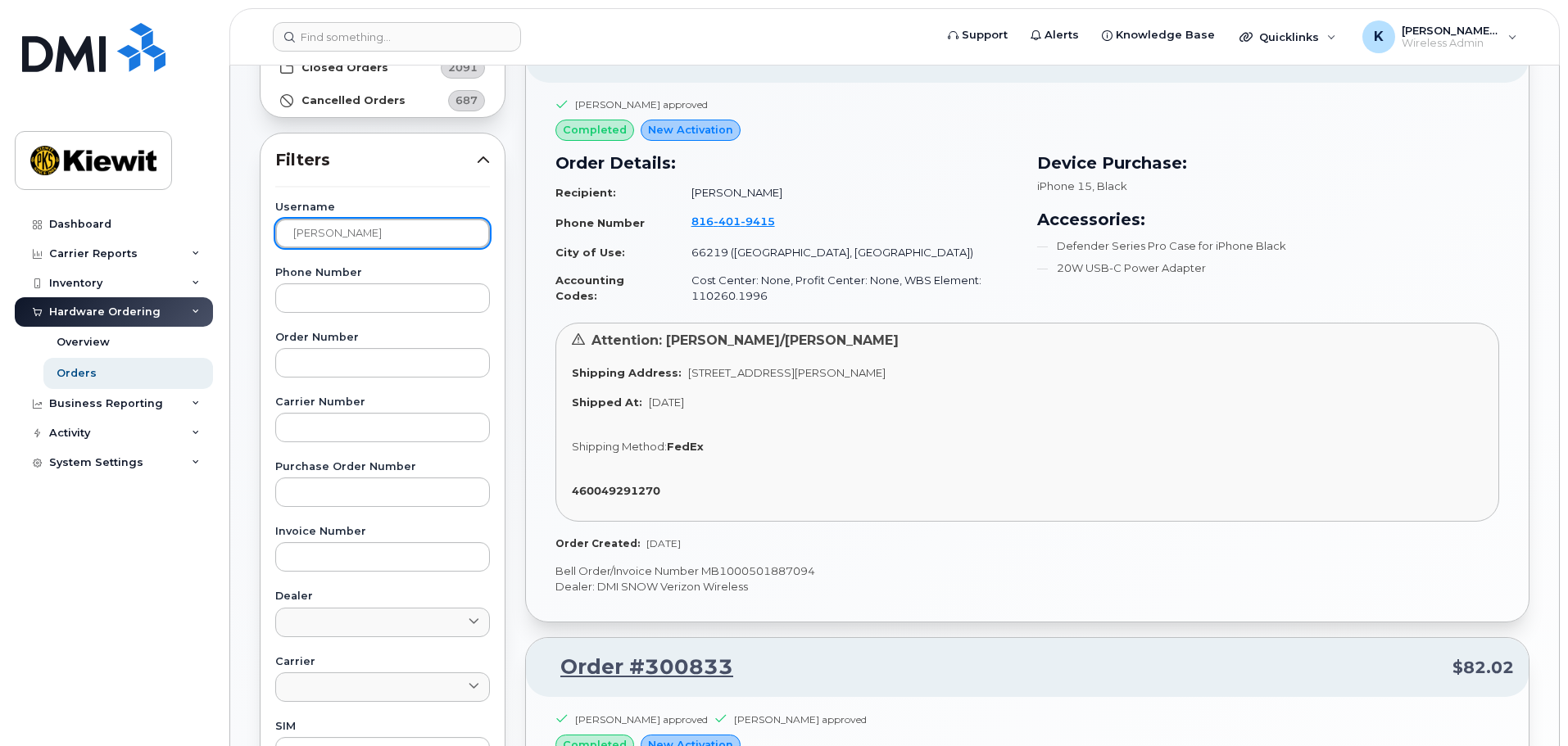
scroll to position [202, 0]
drag, startPoint x: 425, startPoint y: 235, endPoint x: 0, endPoint y: 334, distance: 436.4
click at [230, 328] on div "Support Alerts Knowledge Base Quicklinks Suspend / Cancel Device Change SIM Car…" at bounding box center [895, 574] width 1329 height 1419
type input "kathya"
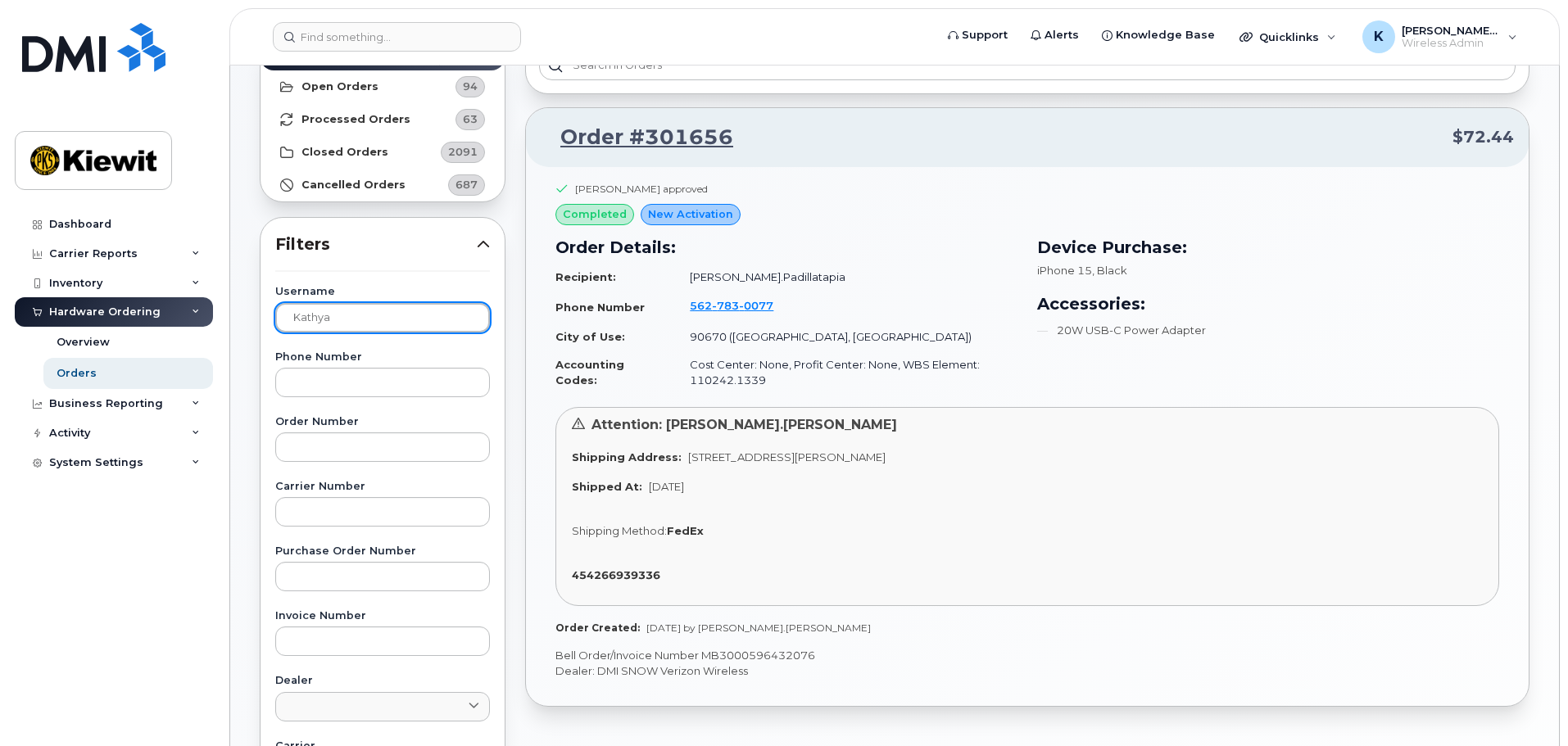
scroll to position [37, 0]
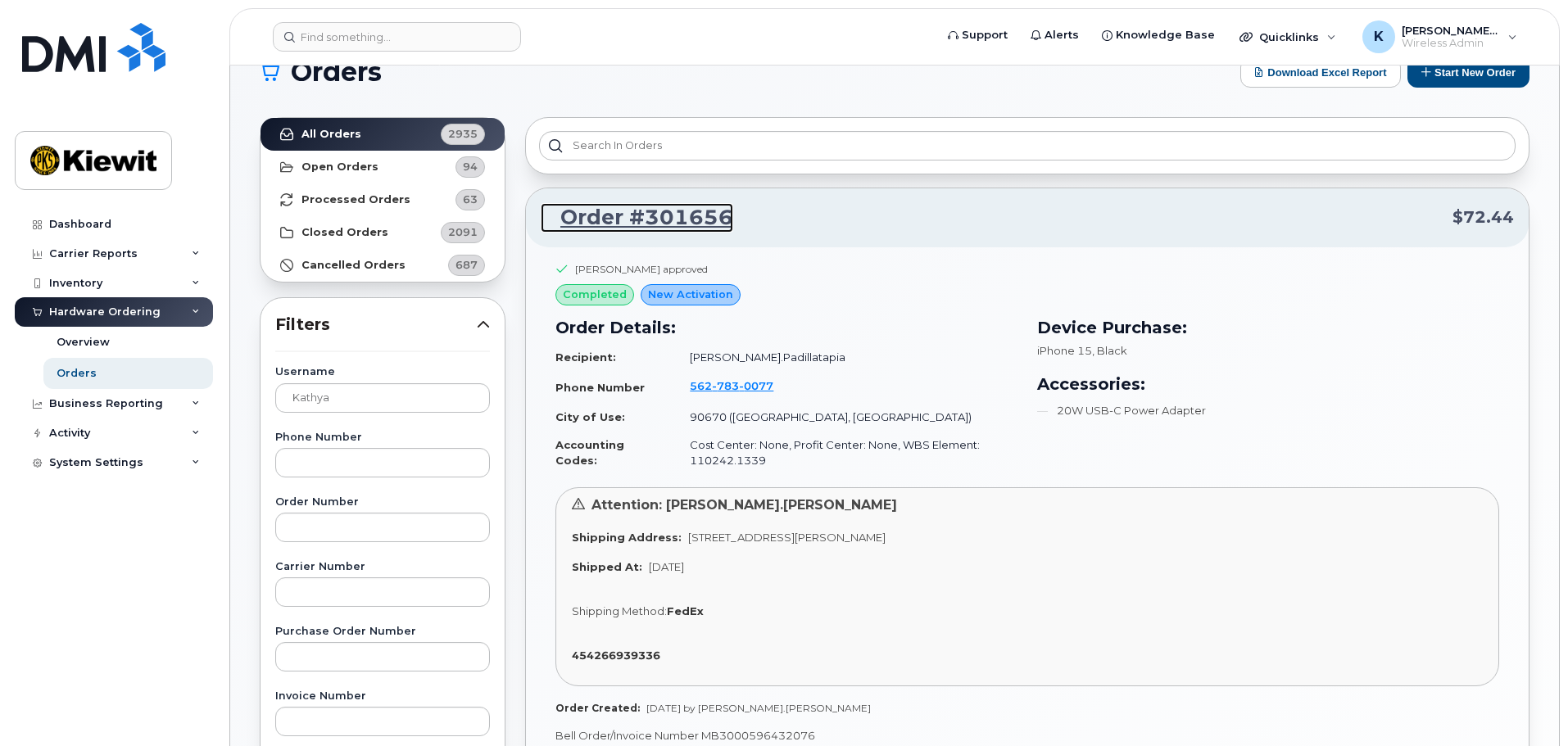
click at [693, 204] on link "Order #301656" at bounding box center [637, 217] width 192 height 29
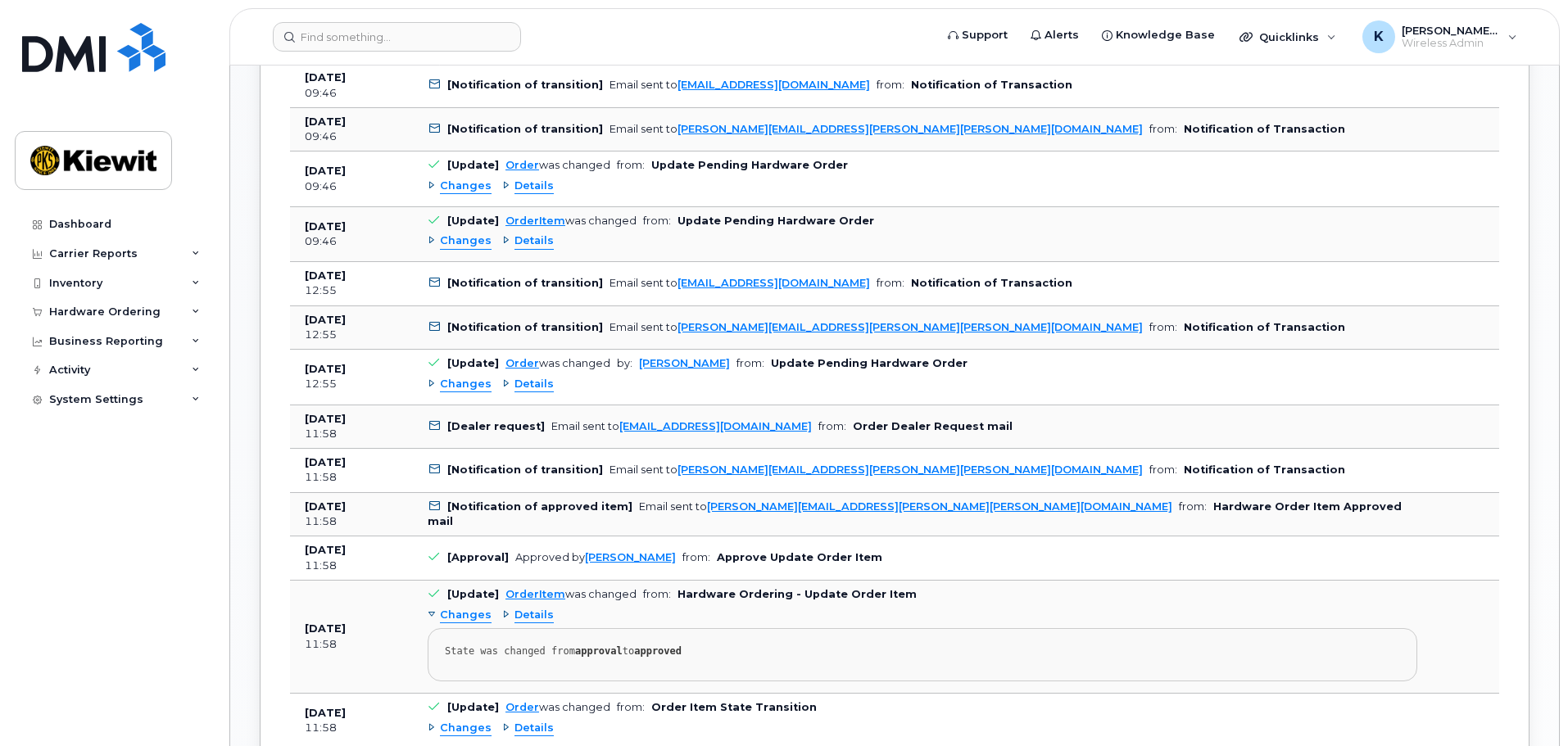
scroll to position [1392, 0]
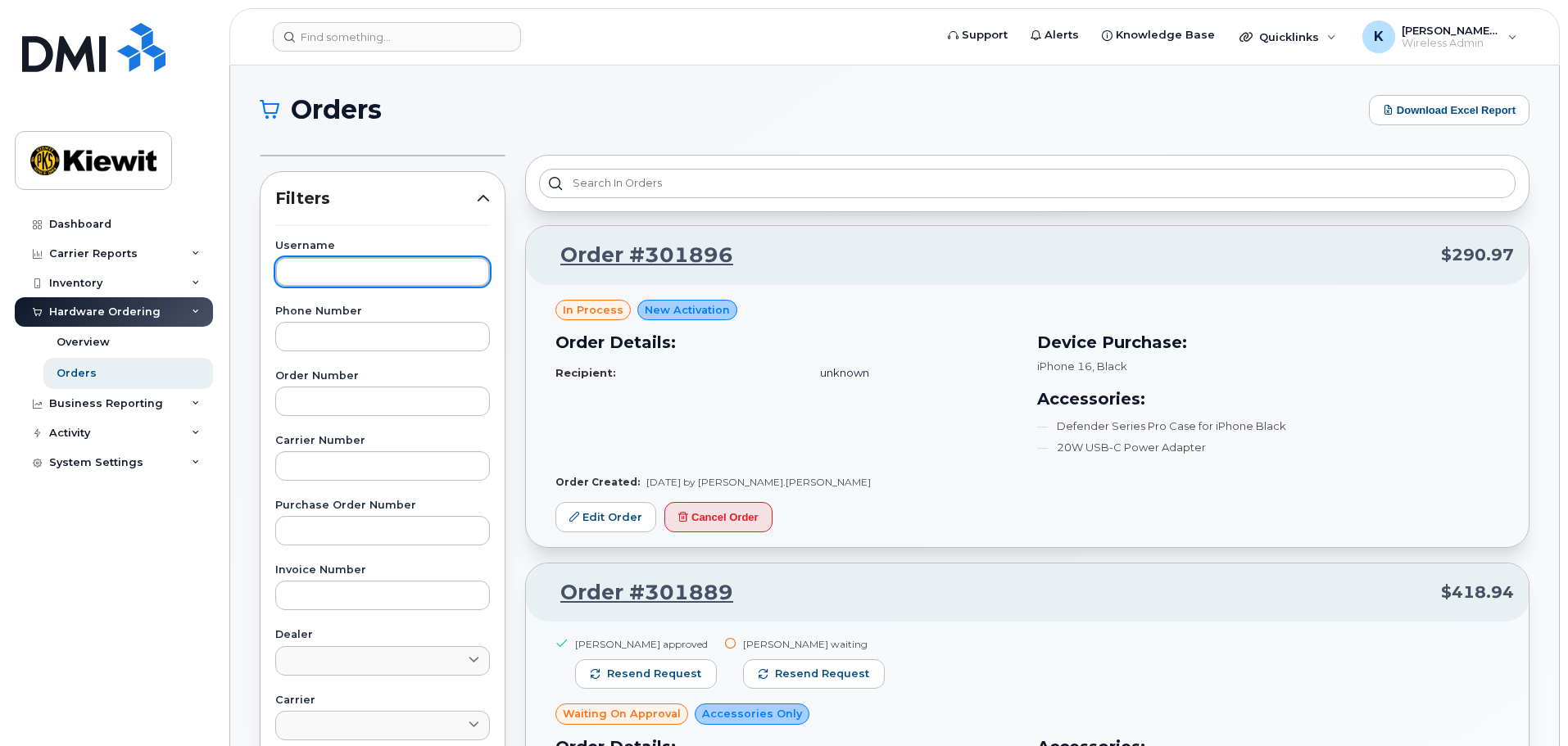
click at [401, 277] on input "text" at bounding box center [383, 272] width 215 height 29
type input "kathya"
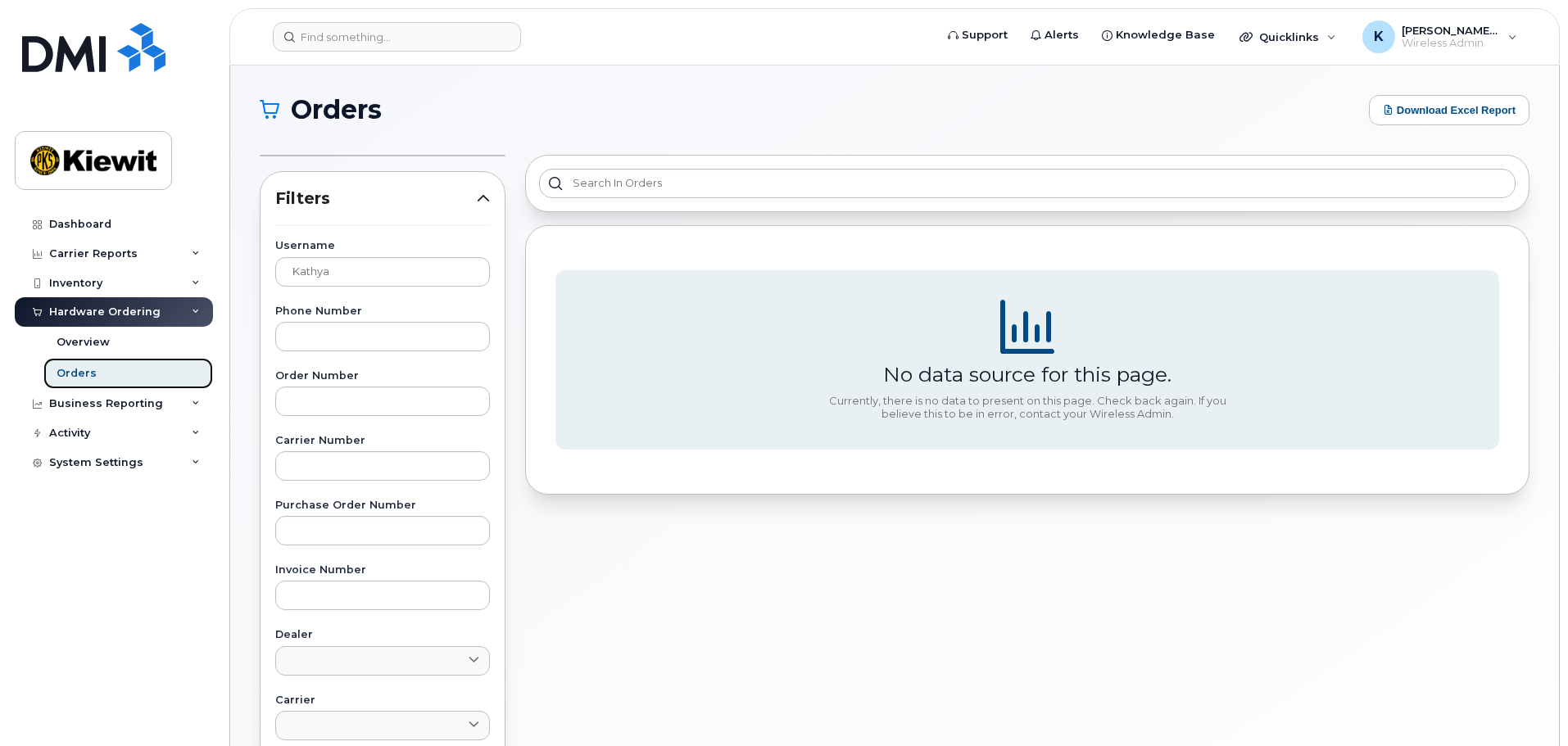
click at [146, 378] on link "Orders" at bounding box center [128, 373] width 170 height 31
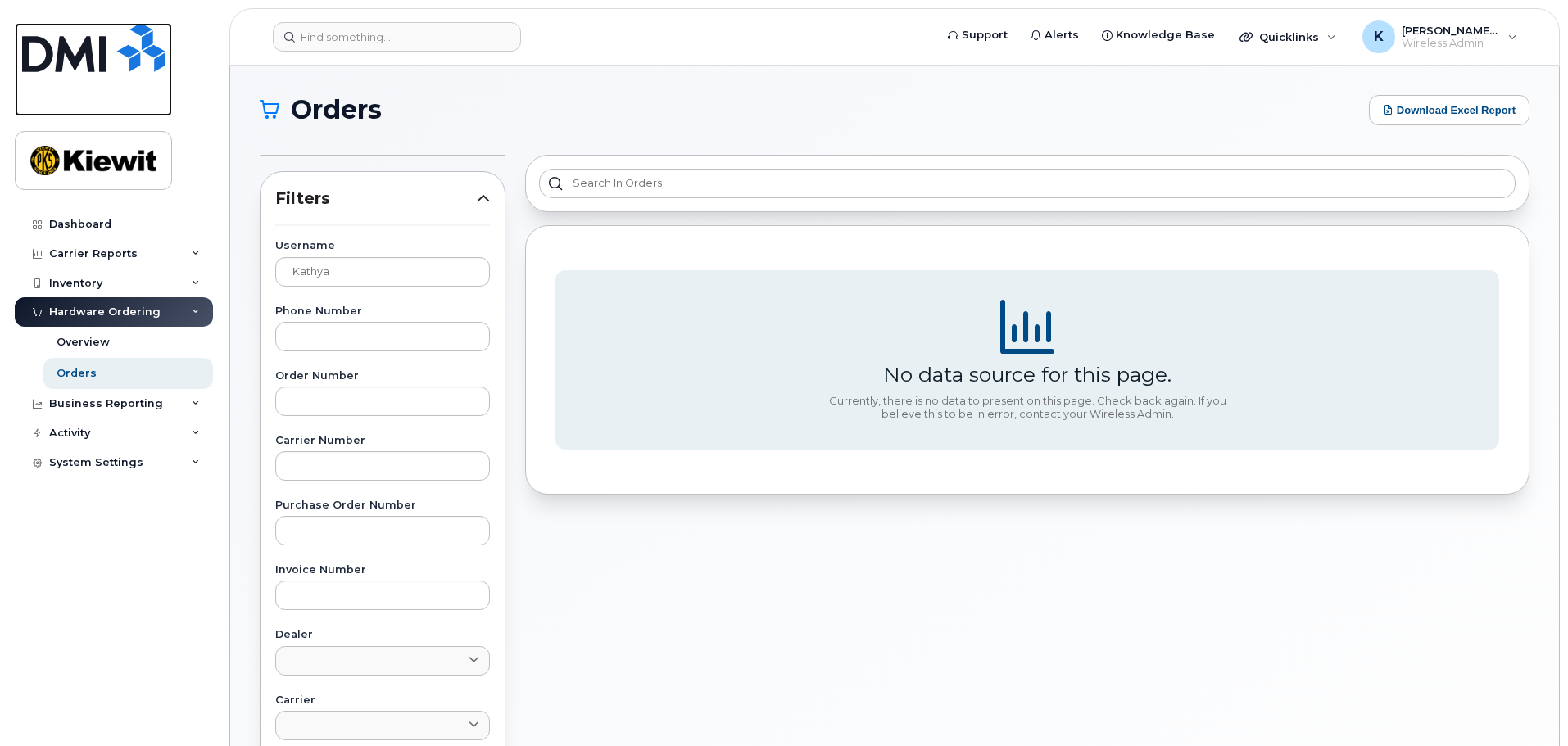
click at [105, 39] on img at bounding box center [94, 47] width 143 height 49
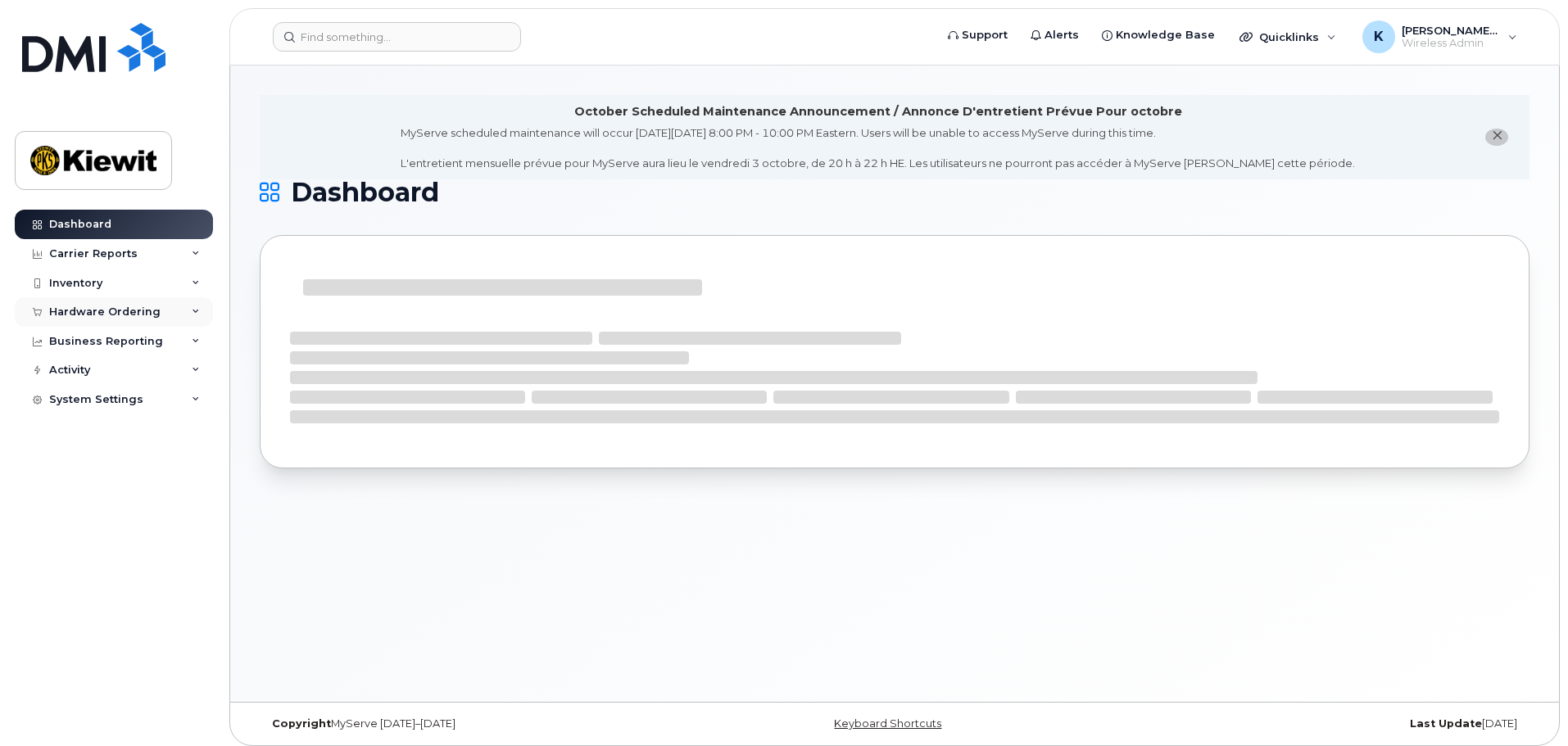
click at [108, 310] on div "Hardware Ordering" at bounding box center [105, 312] width 112 height 13
click at [112, 373] on link "Orders" at bounding box center [128, 373] width 170 height 31
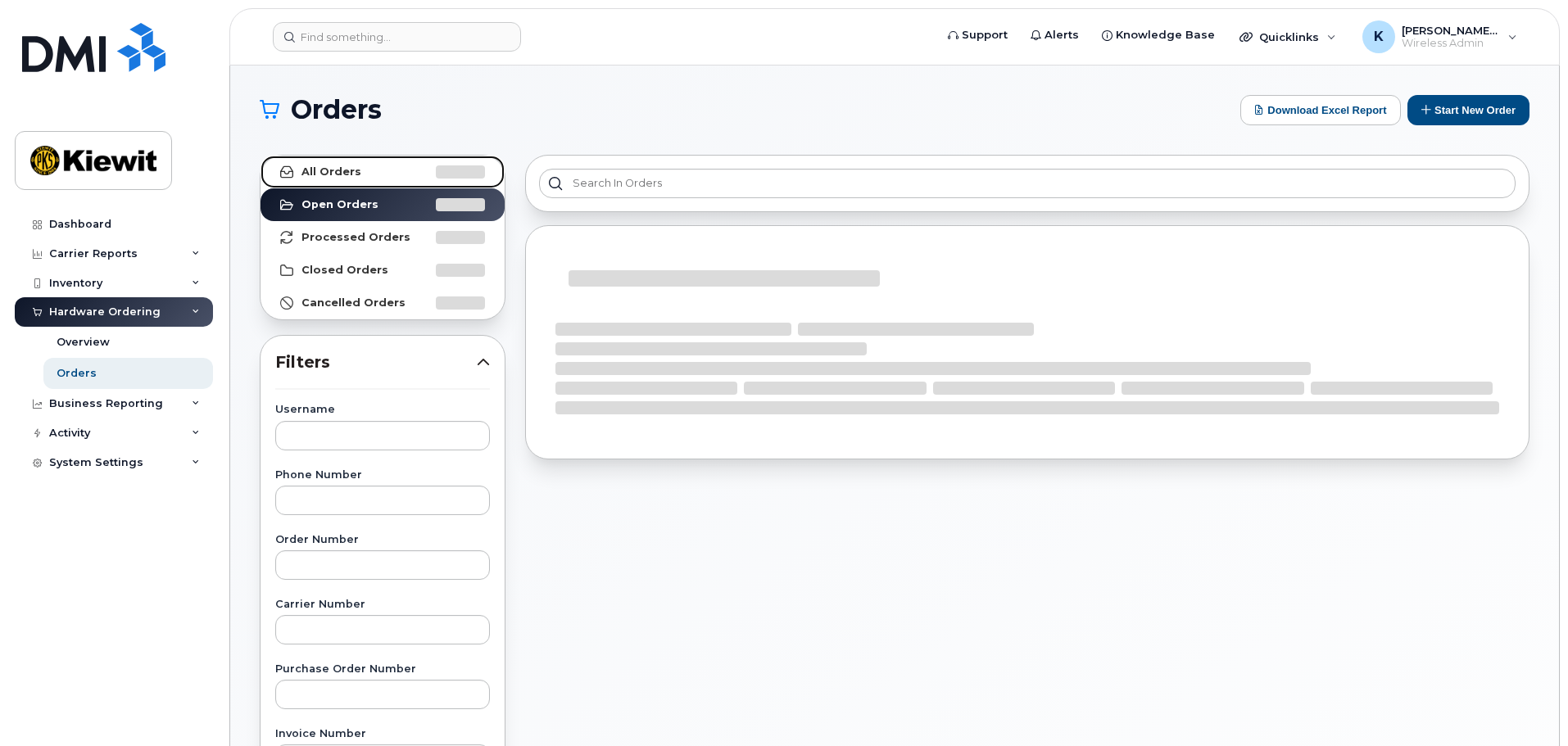
click at [368, 172] on link "All Orders" at bounding box center [383, 172] width 244 height 33
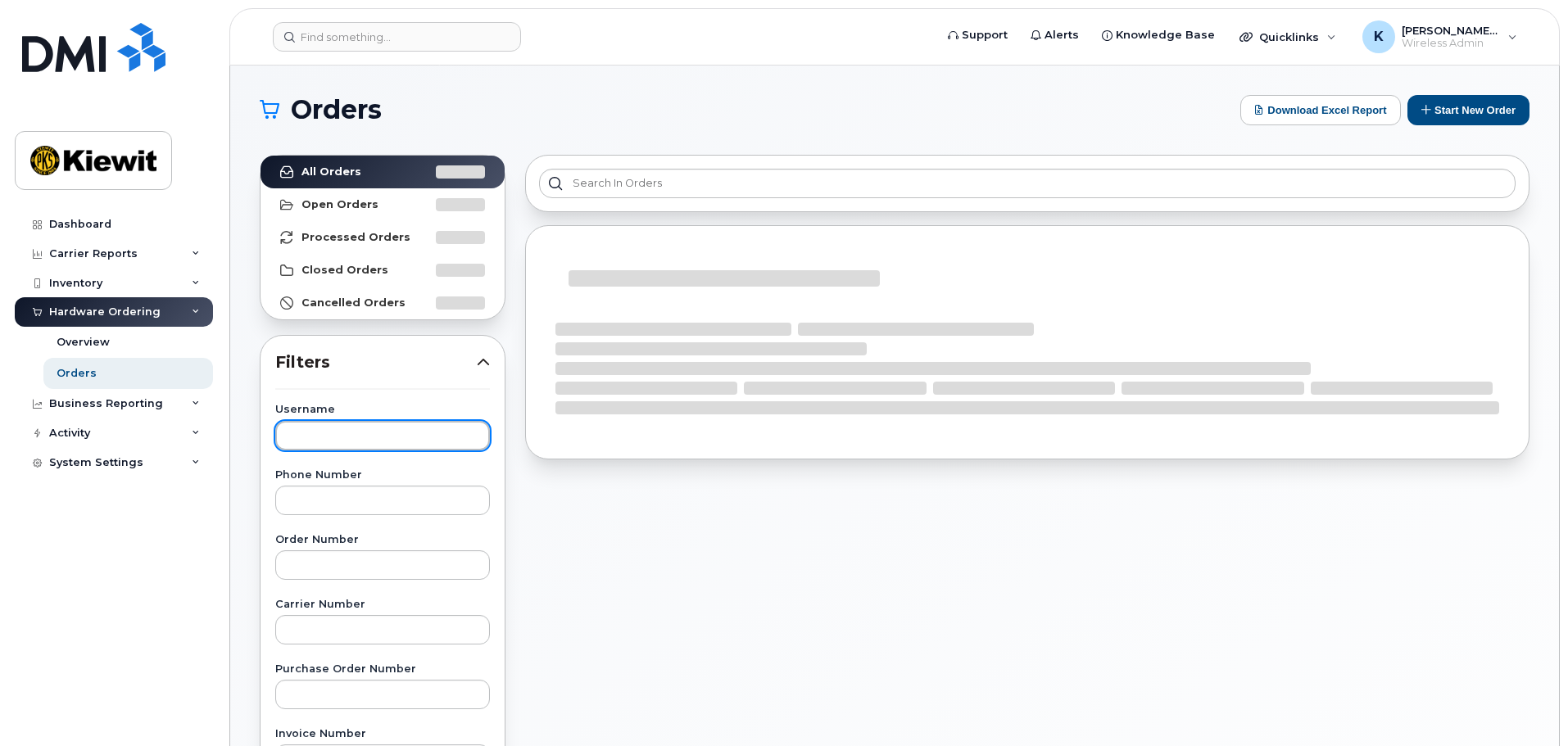
click at [362, 441] on input "text" at bounding box center [383, 436] width 215 height 29
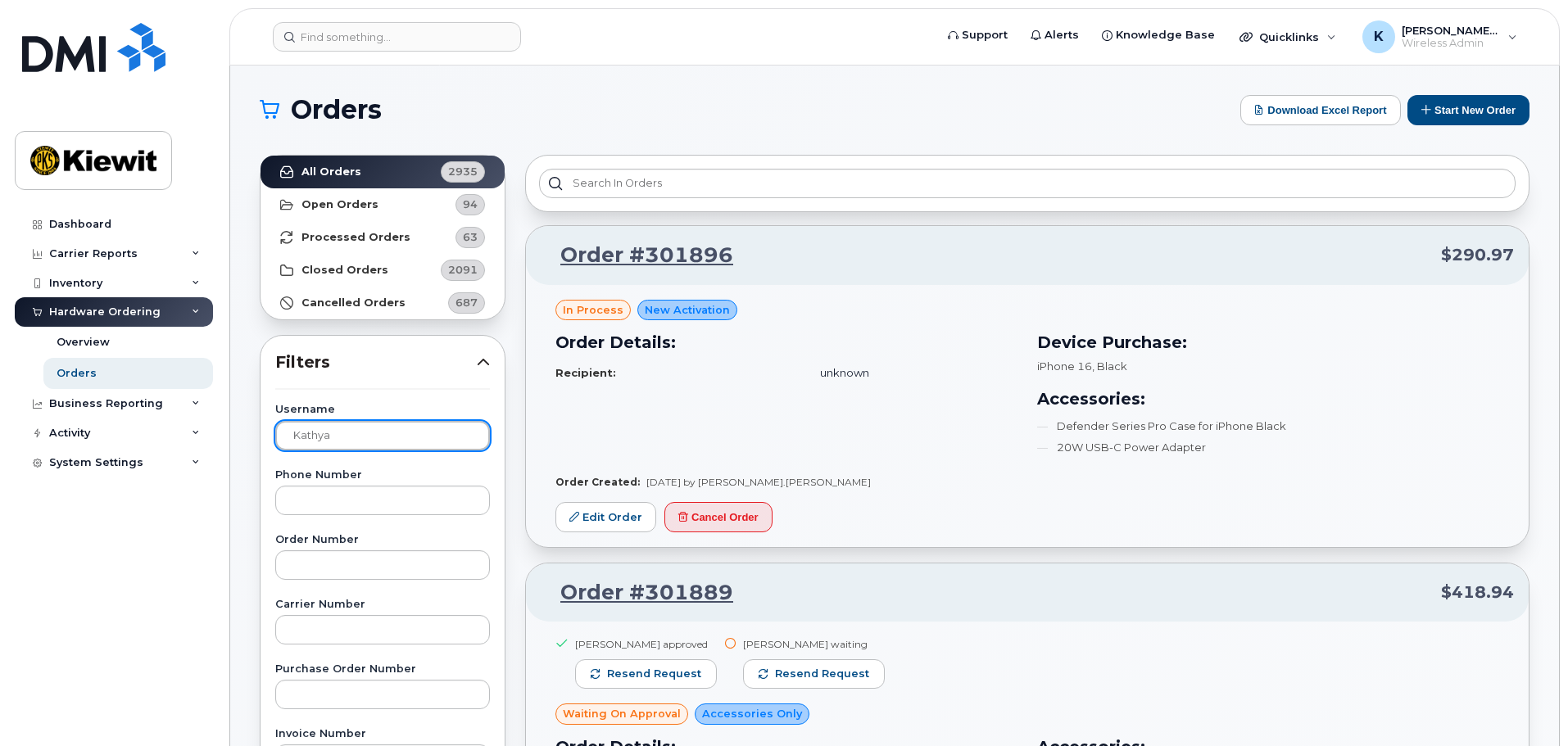
type input "kathya"
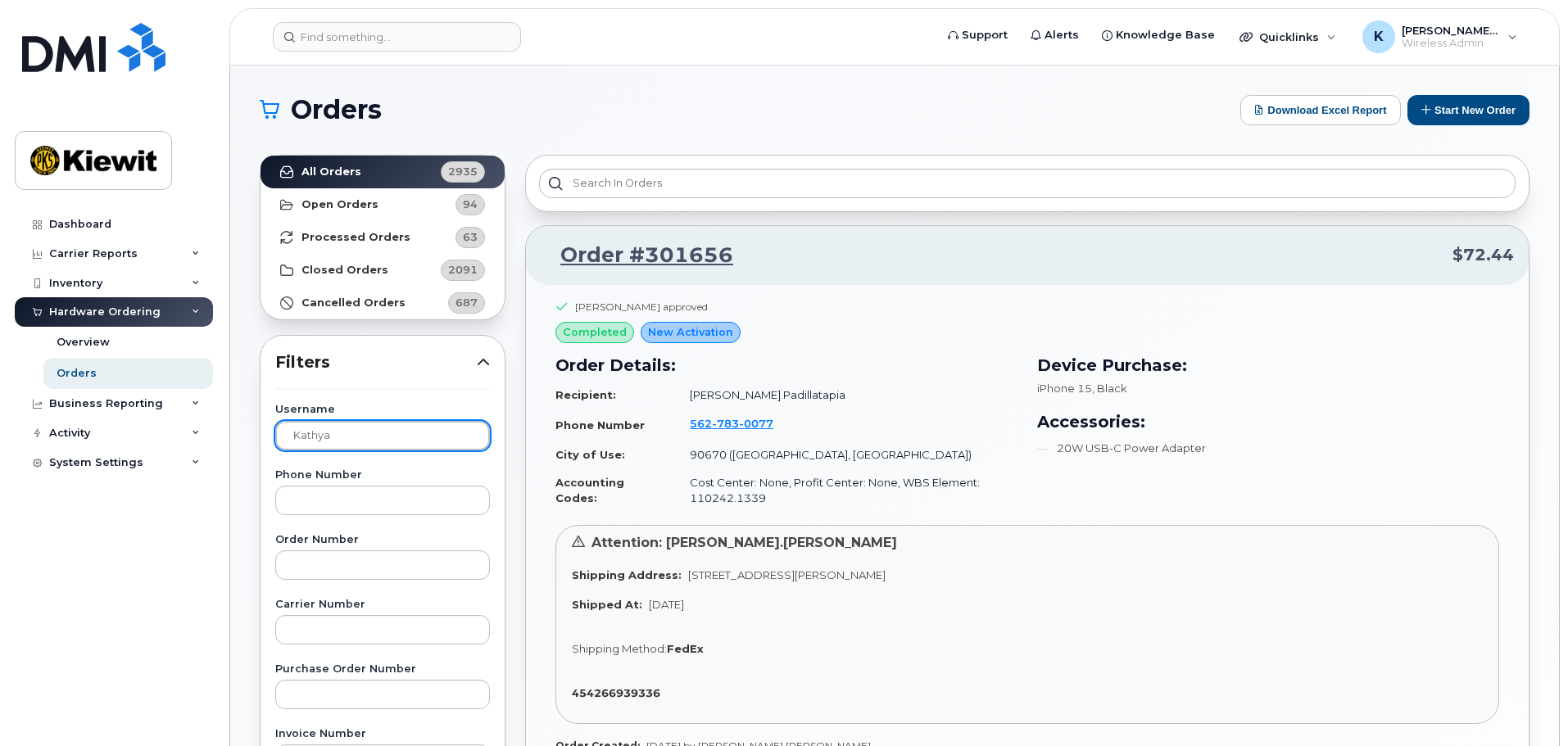
scroll to position [164, 0]
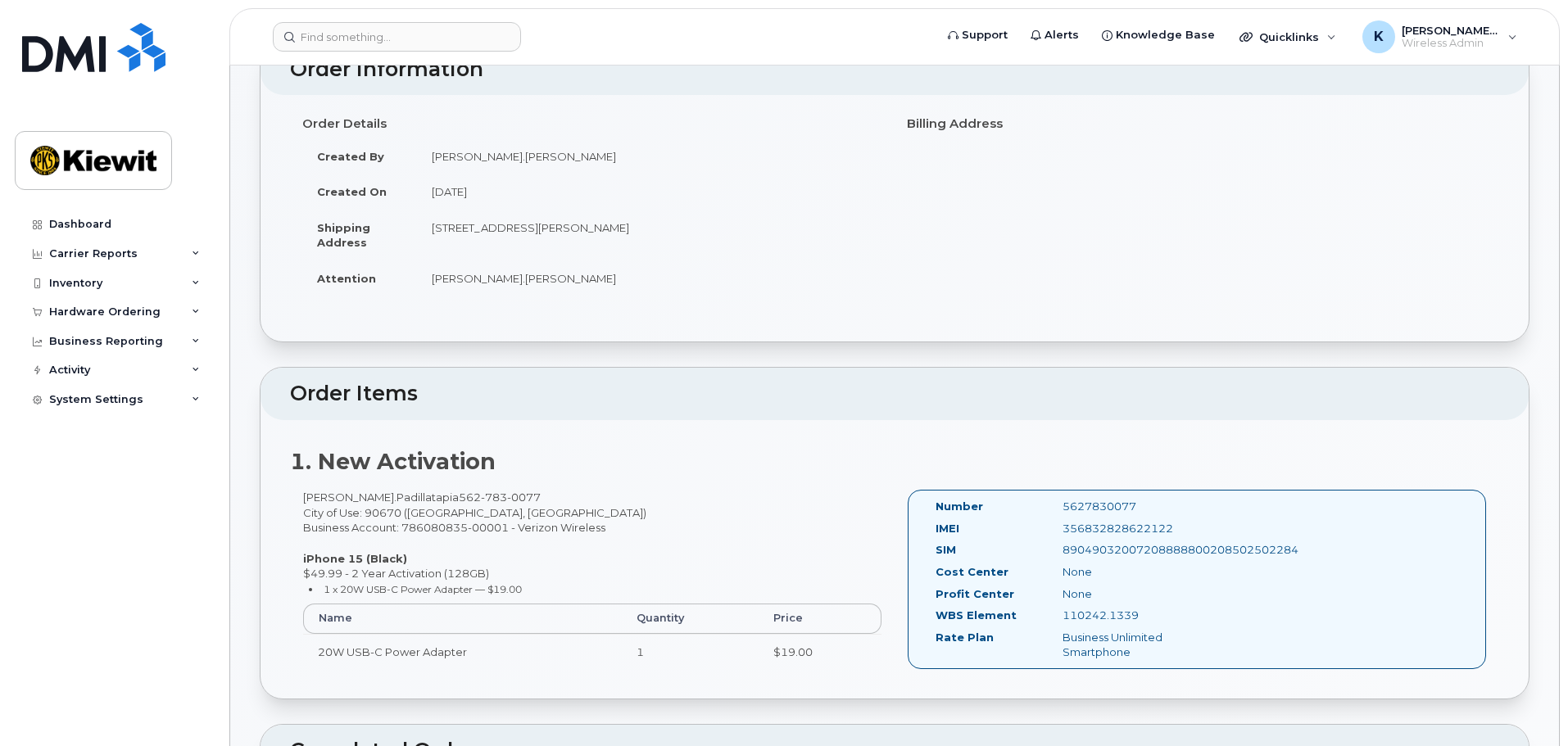
scroll to position [164, 0]
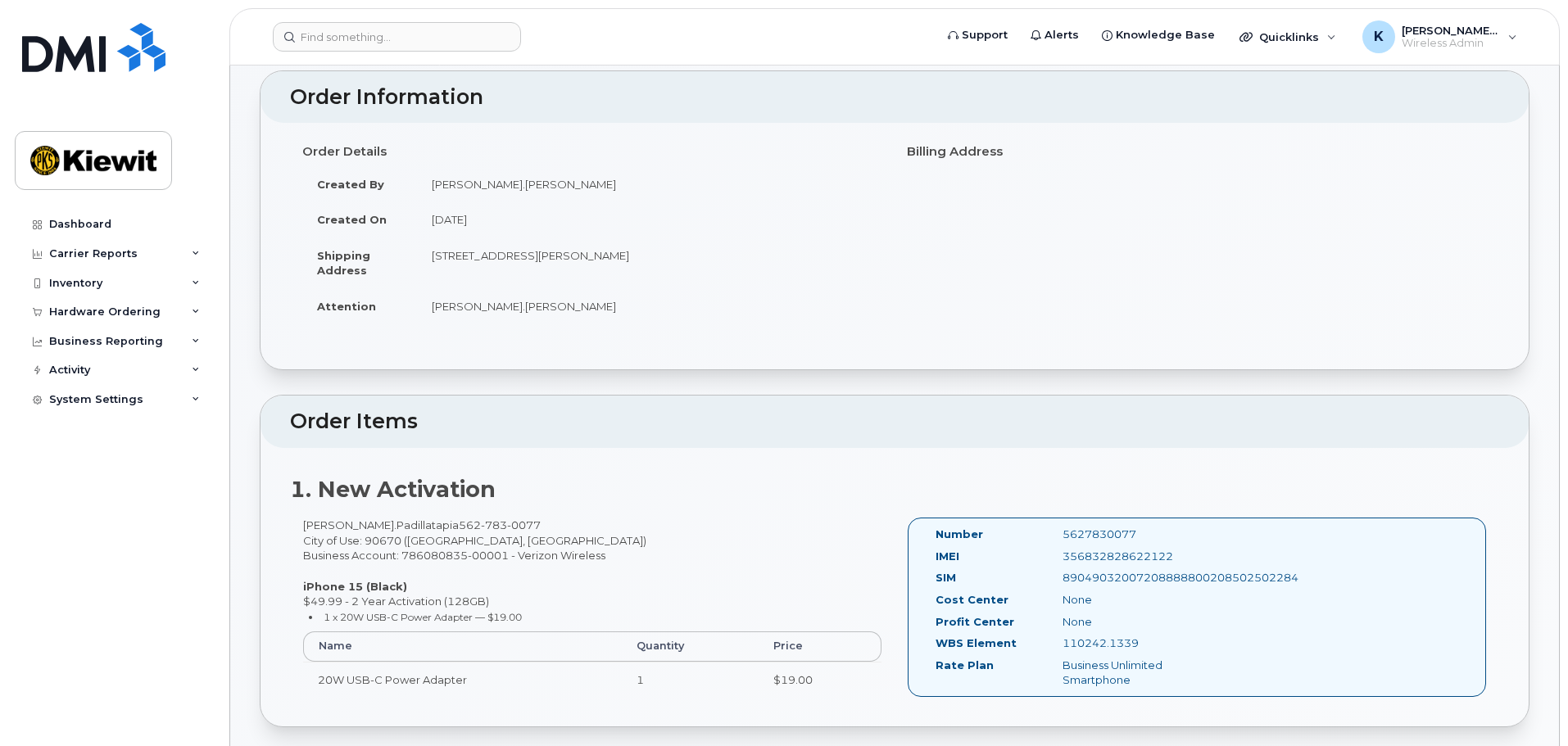
drag, startPoint x: 717, startPoint y: 254, endPoint x: 684, endPoint y: 248, distance: 33.5
click at [684, 248] on td "[STREET_ADDRESS][PERSON_NAME]" at bounding box center [649, 263] width 465 height 51
copy td "90670"
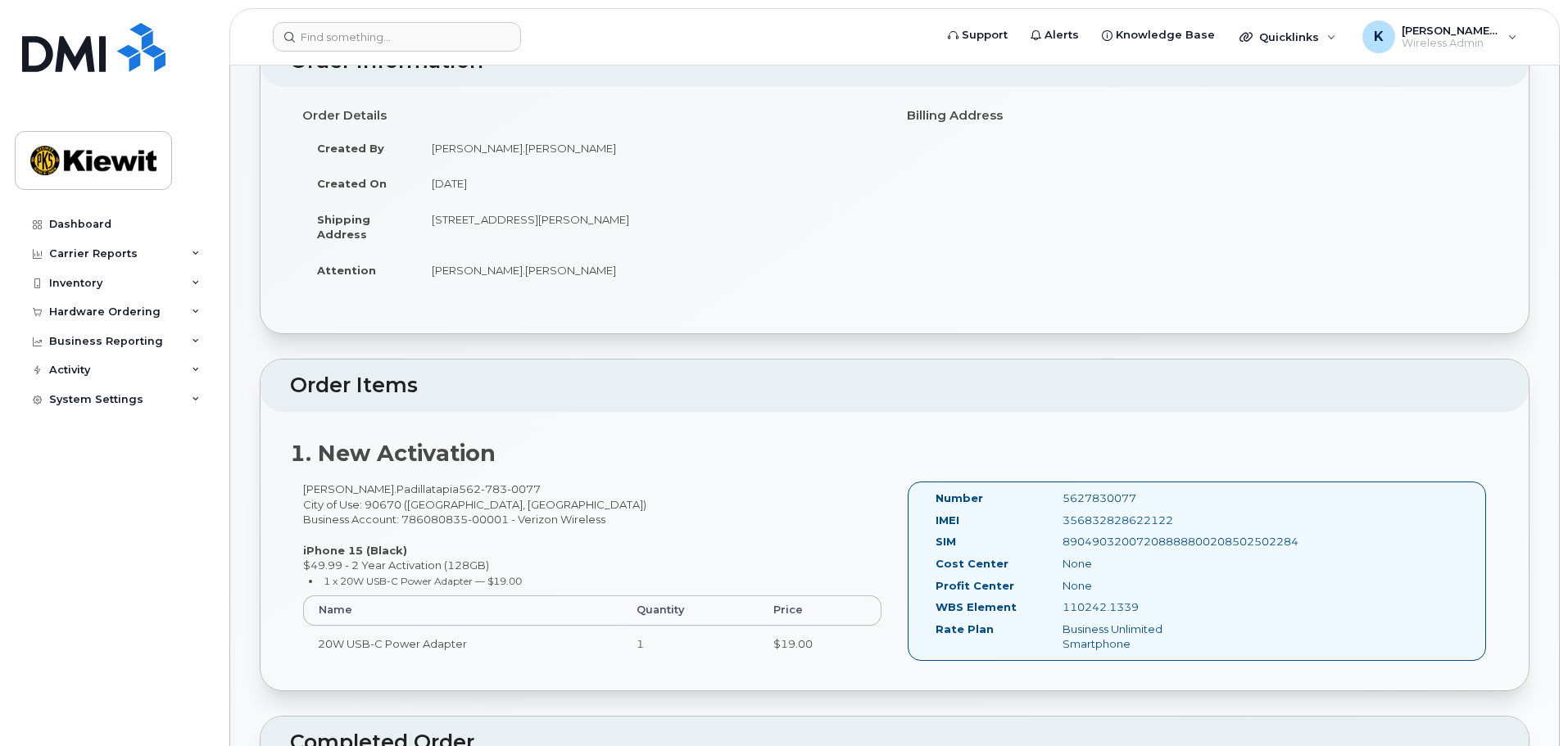
scroll to position [0, 0]
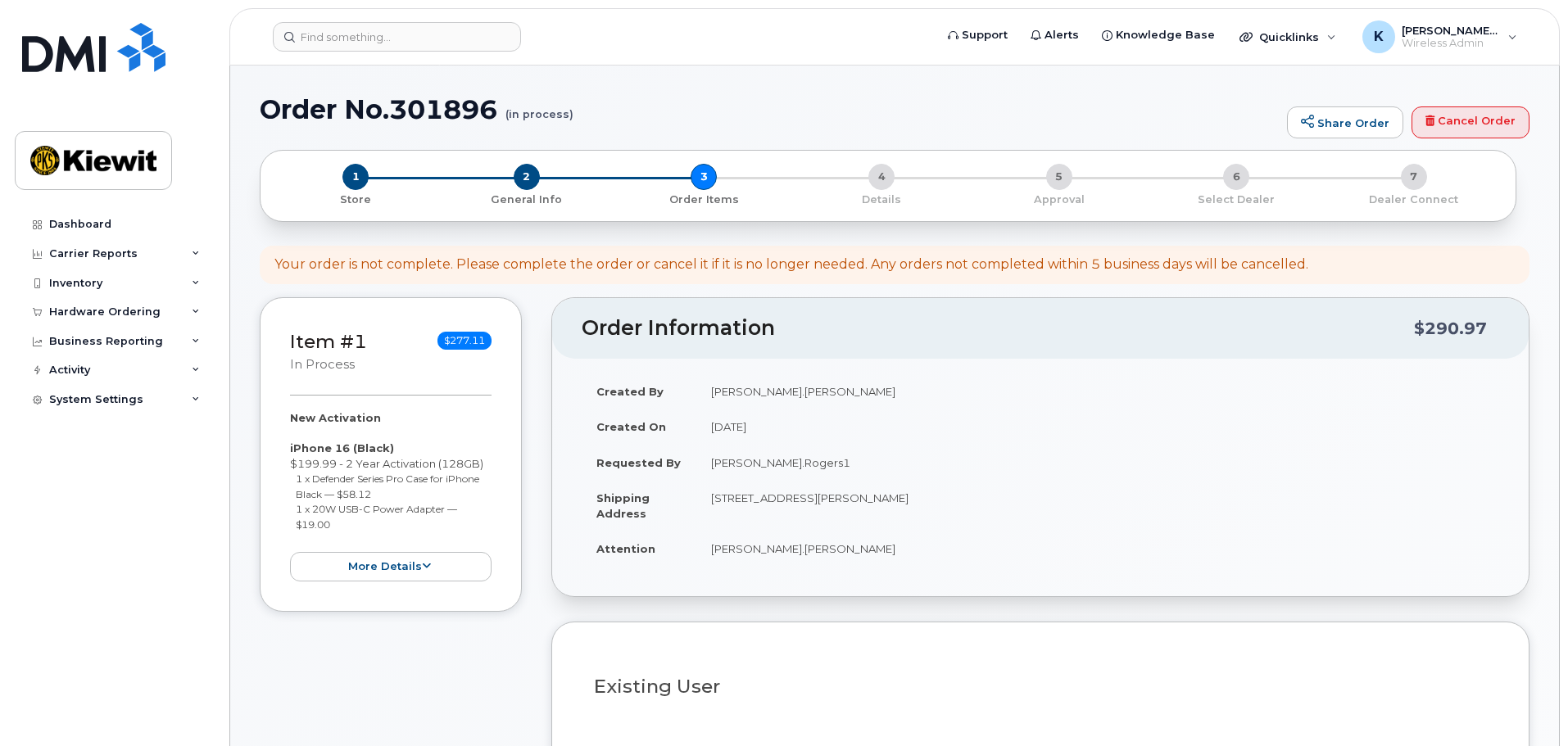
select select
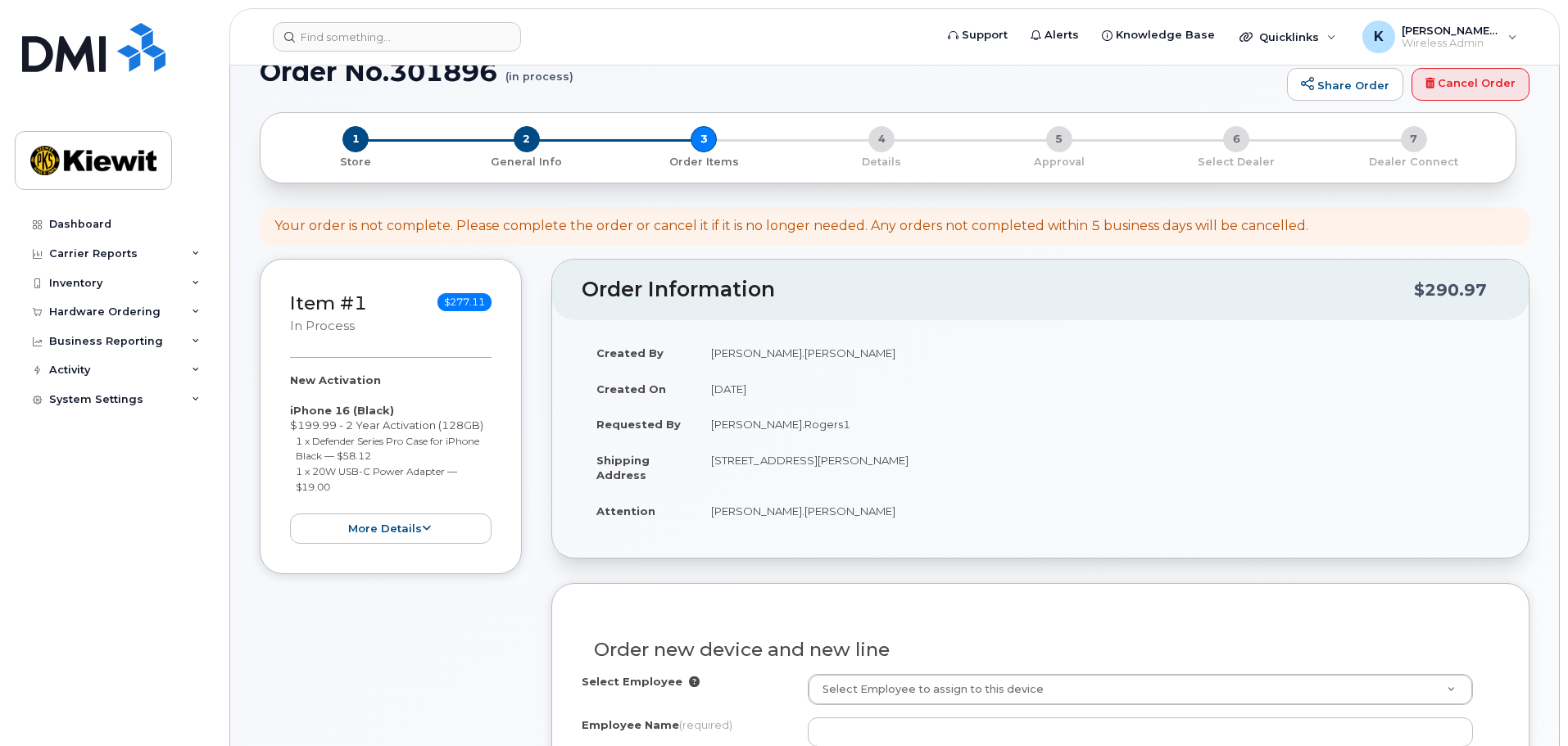
scroll to position [328, 0]
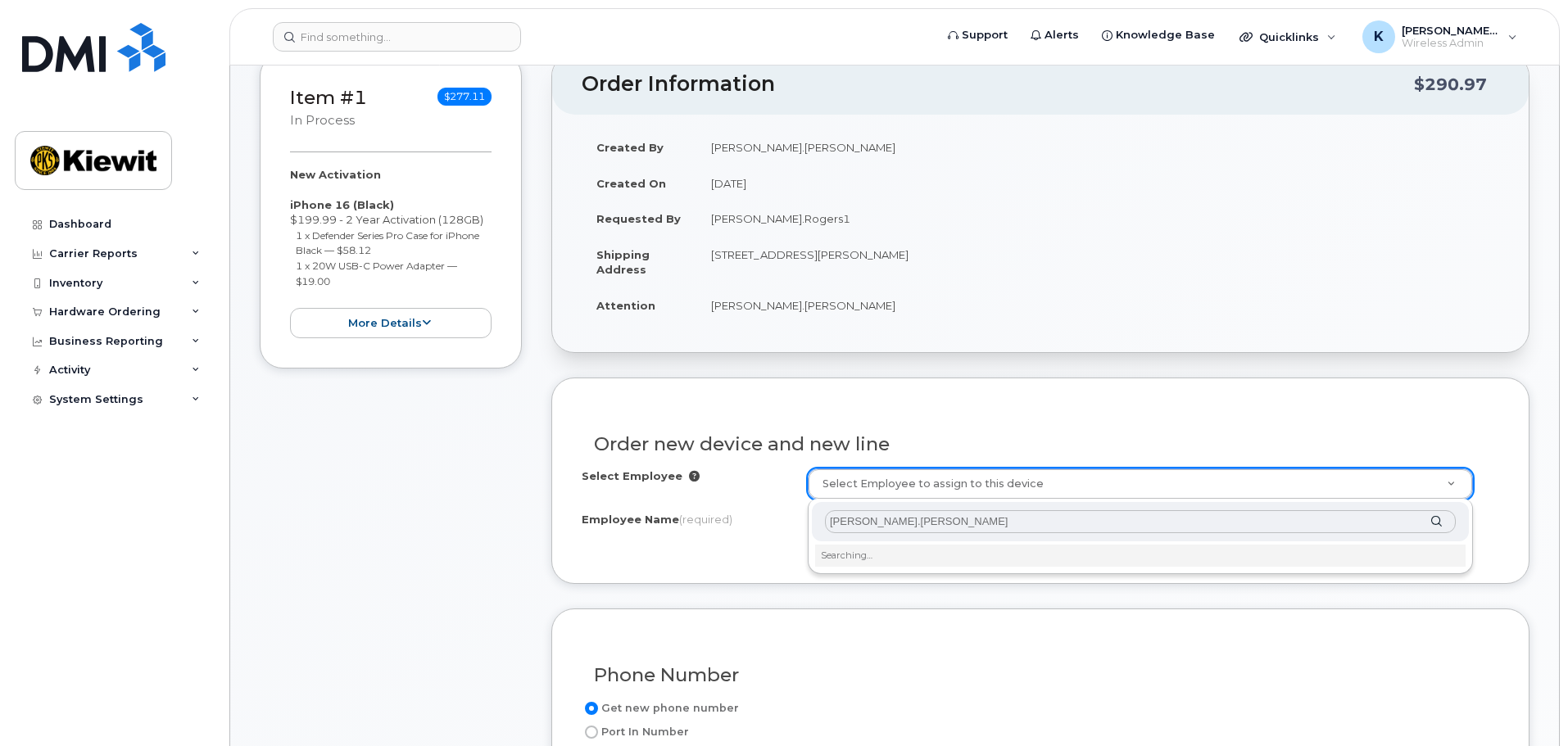
type input "[PERSON_NAME][DOMAIN_NAME][PERSON_NAME]"
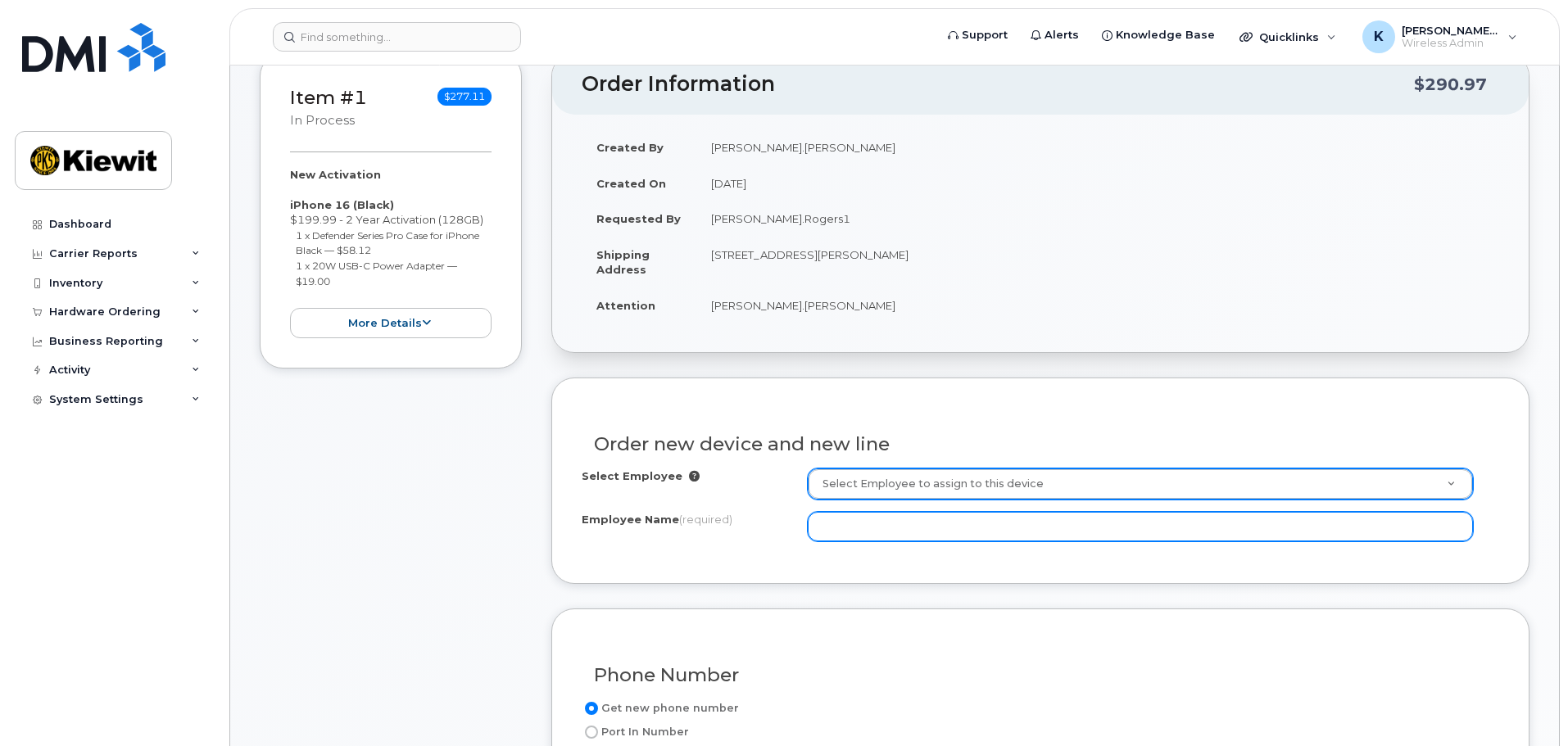
drag, startPoint x: 936, startPoint y: 545, endPoint x: 933, endPoint y: 533, distance: 12.4
click at [933, 543] on div "Select Employee Select Employee to assign to this device Employee Name (require…" at bounding box center [1040, 511] width 917 height 85
click at [933, 522] on input "Employee Name (required)" at bounding box center [1140, 527] width 665 height 29
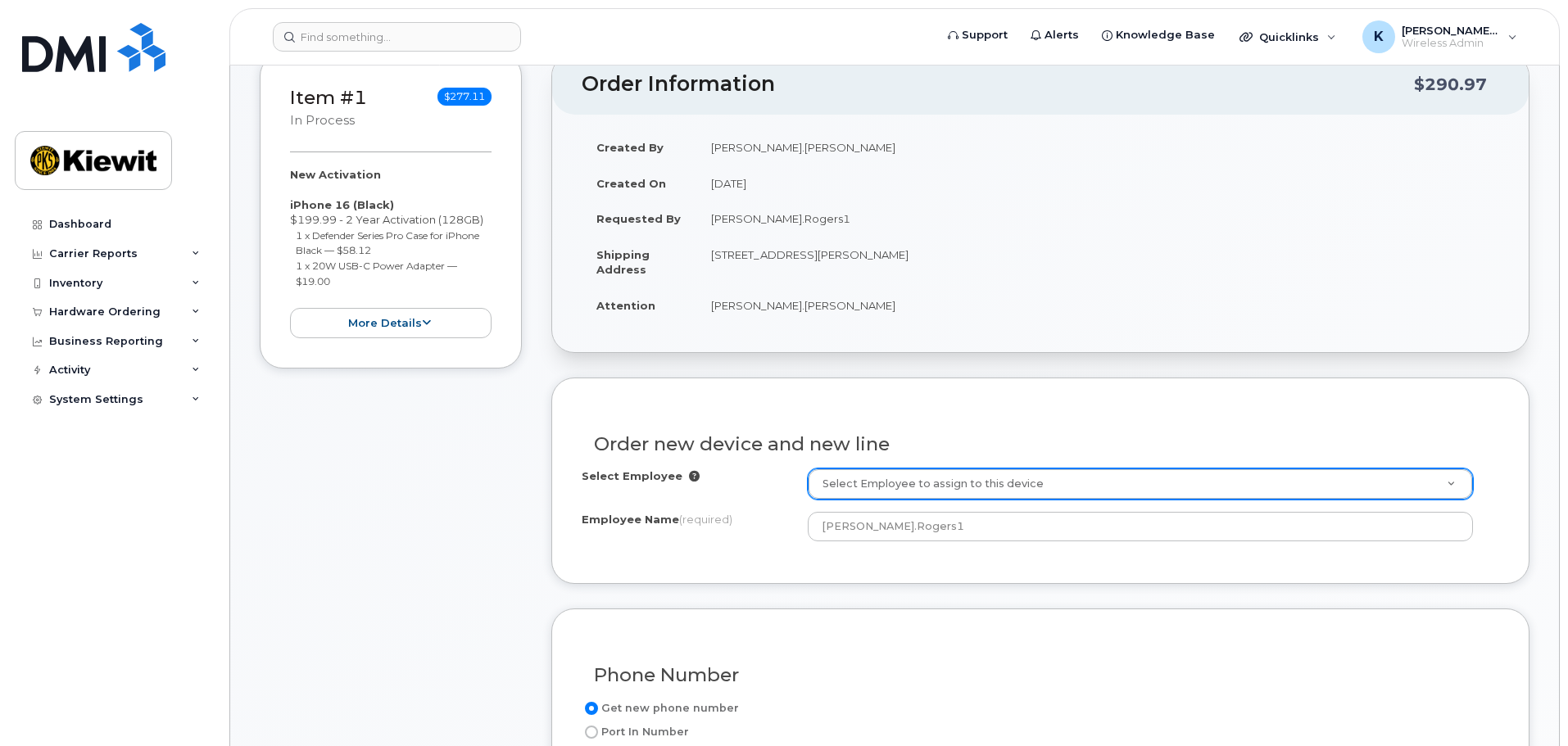
click at [950, 441] on h3 "Order new device and new line" at bounding box center [1040, 444] width 893 height 21
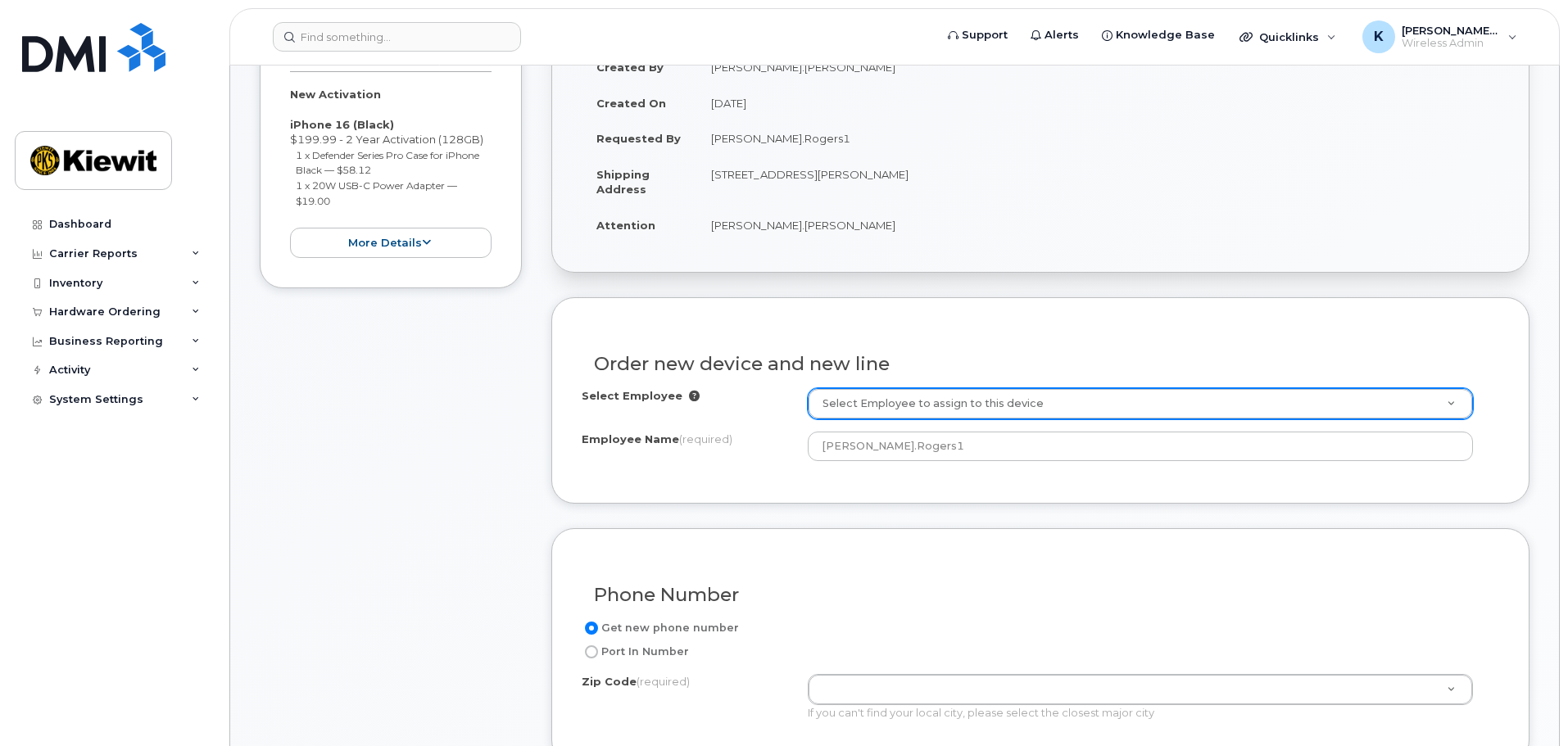
scroll to position [574, 0]
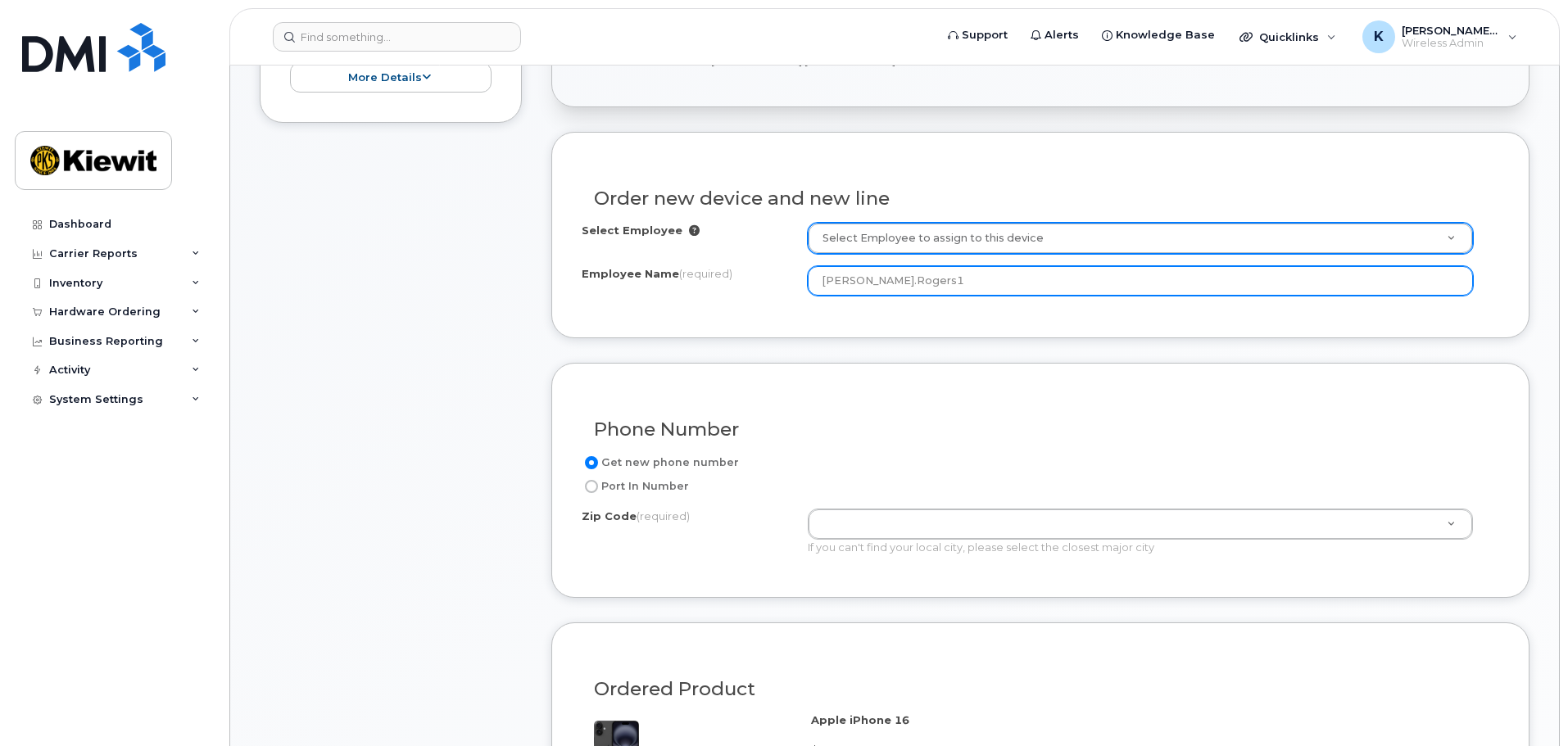
click at [938, 289] on input "[PERSON_NAME].Rogers1" at bounding box center [1140, 281] width 665 height 29
paste input "text"
type input "[PERSON_NAME].Rogers1"
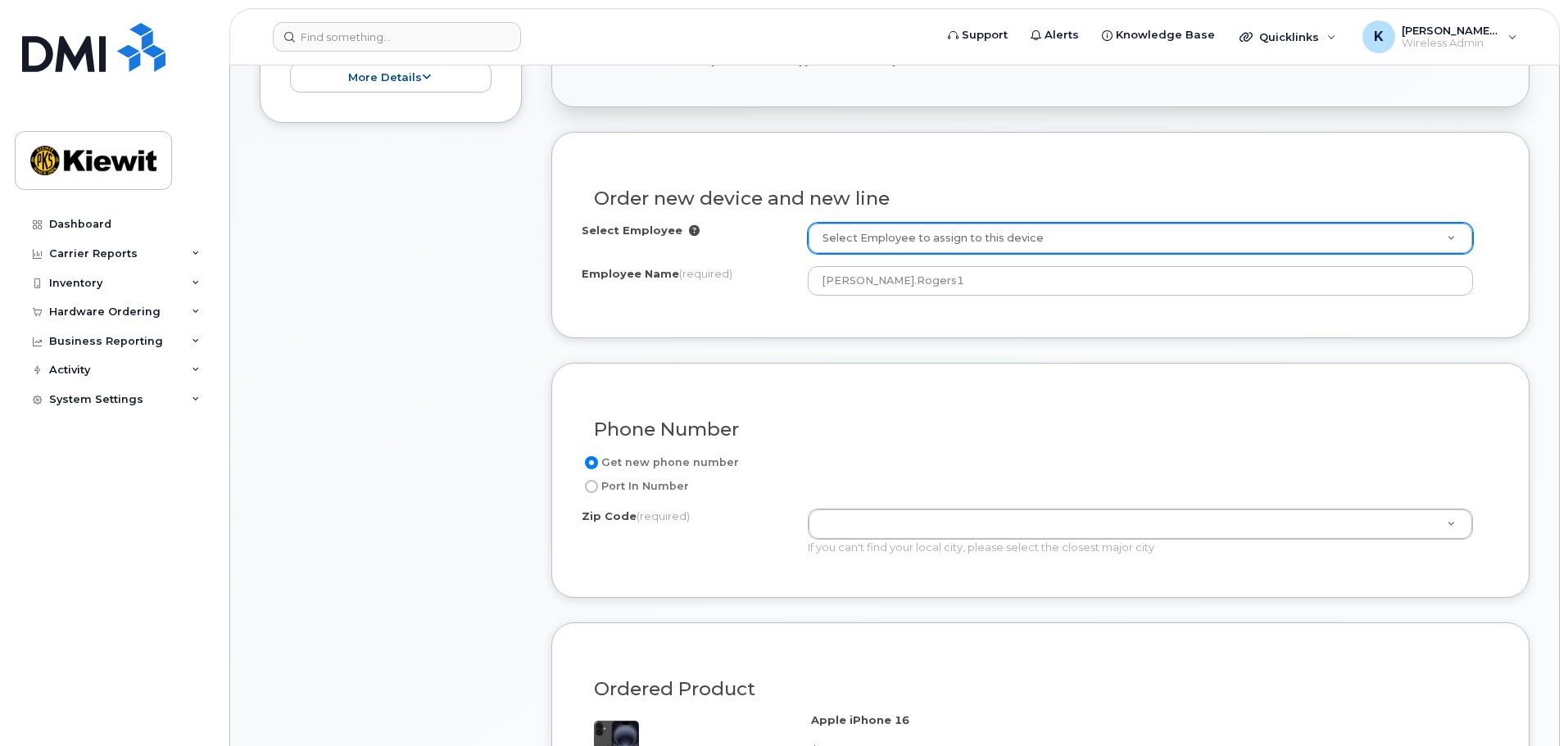
click at [943, 363] on div "Phone Number Get new phone number Port In Number Zip Code (required) Zip Code (…" at bounding box center [1040, 480] width 978 height 235
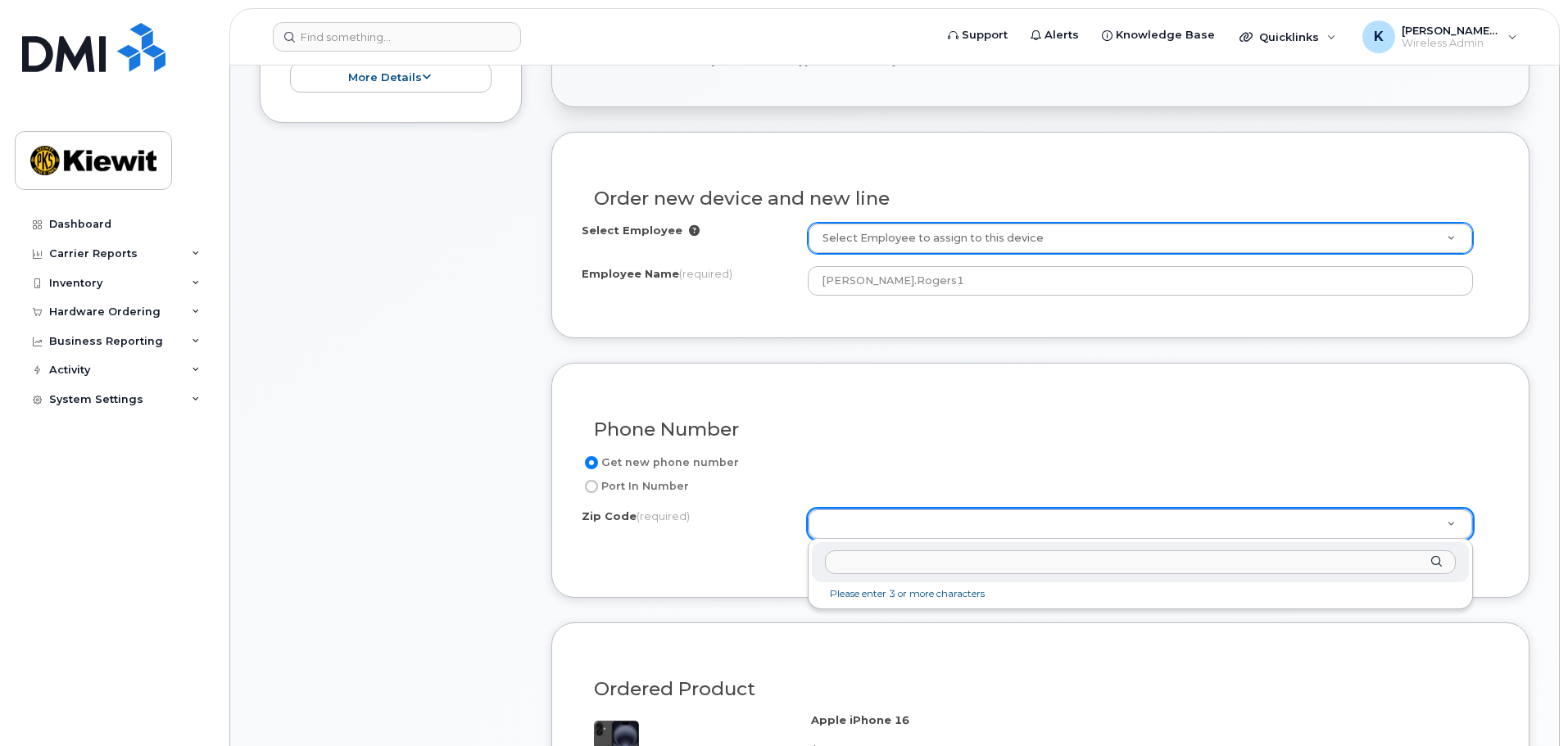
click at [1080, 544] on div "Zip Code (required)" at bounding box center [1140, 562] width 657 height 40
click at [1083, 554] on input "Zip Code (required)" at bounding box center [1140, 561] width 631 height 23
paste input "90670"
type input "90670"
type input "90670 (Santa Fe Springs, CA)"
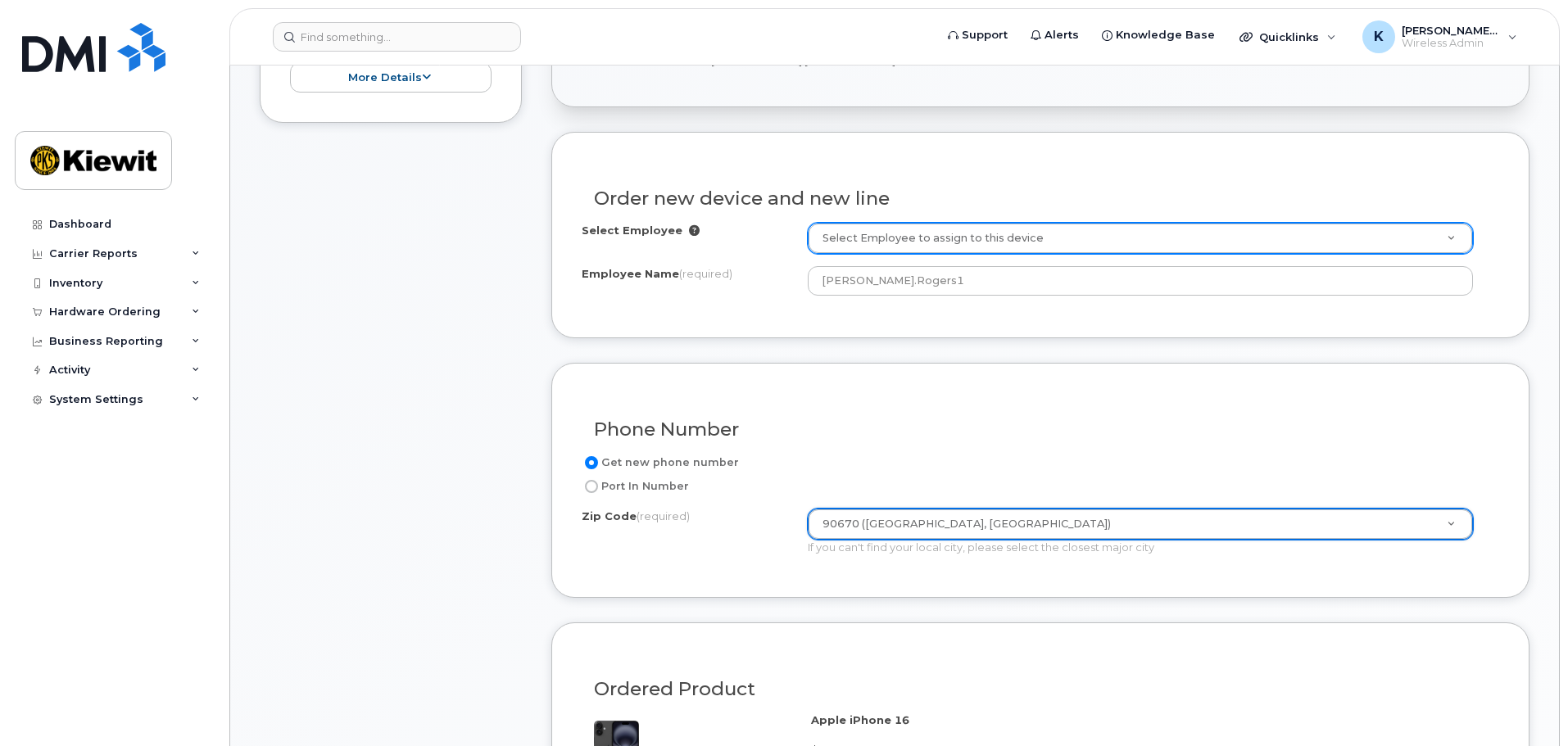
click at [392, 436] on div "Item #1 in process $277.11 New Activation iPhone 16 (Black) $199.99 - 2 Year Ac…" at bounding box center [391, 552] width 262 height 1489
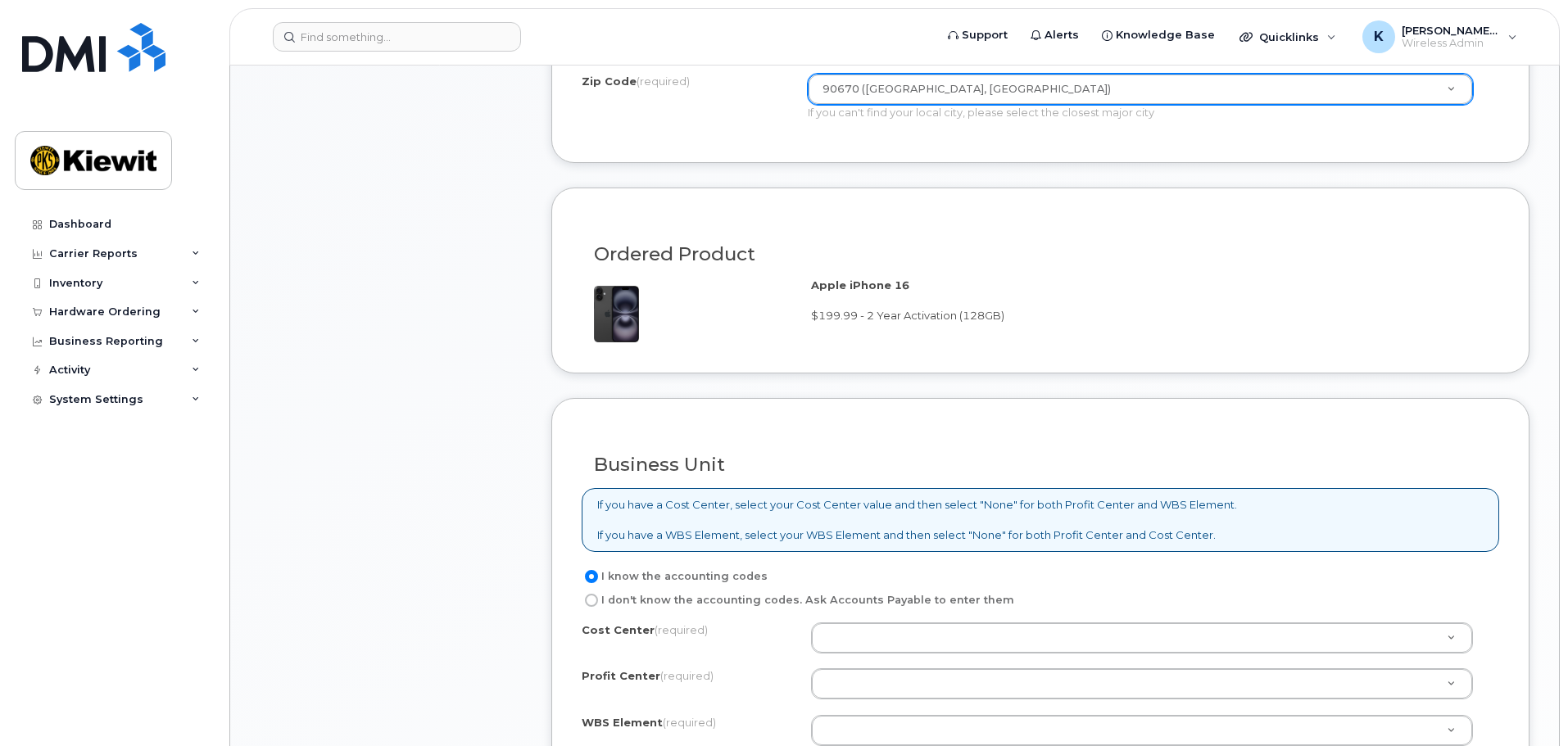
scroll to position [1147, 0]
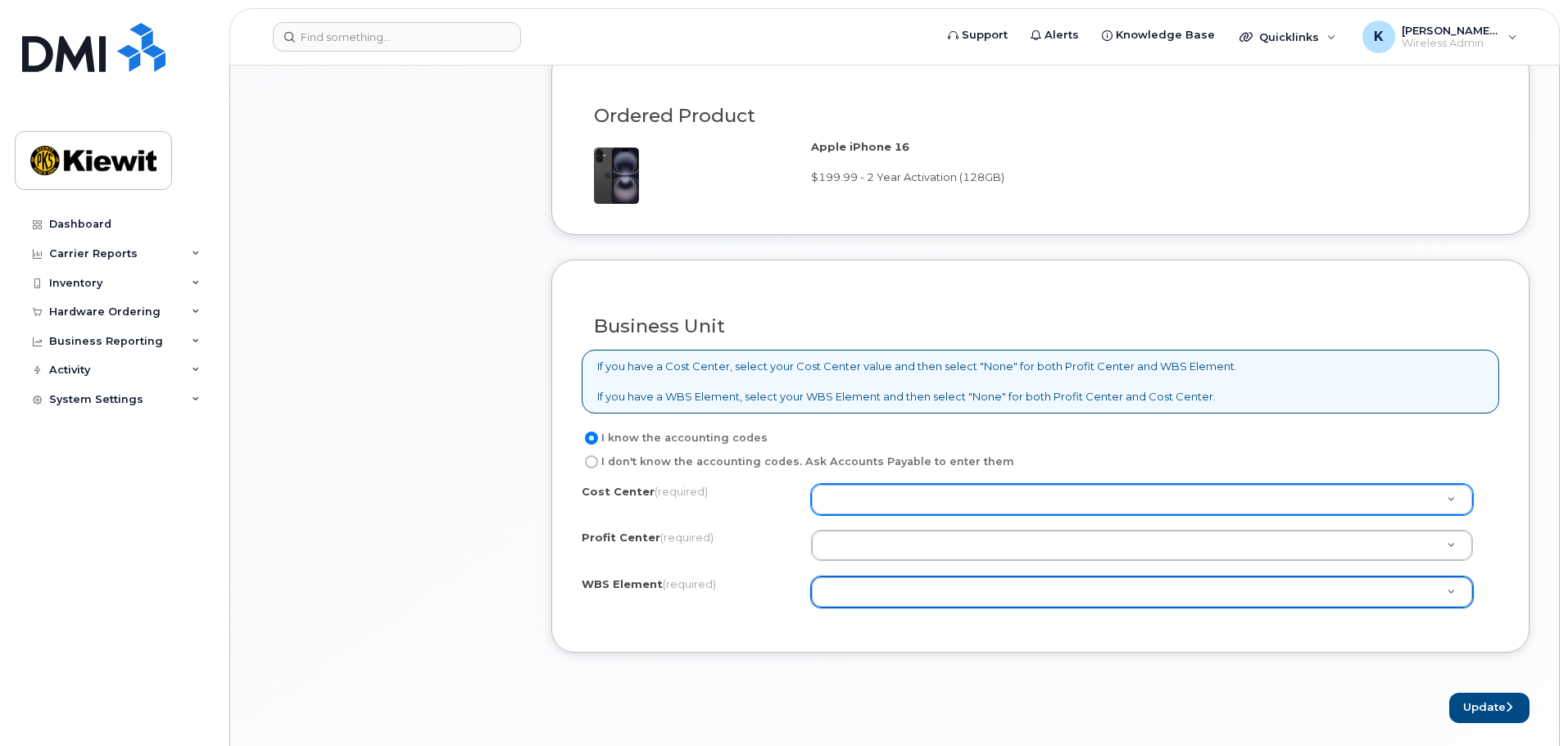
type input "N"
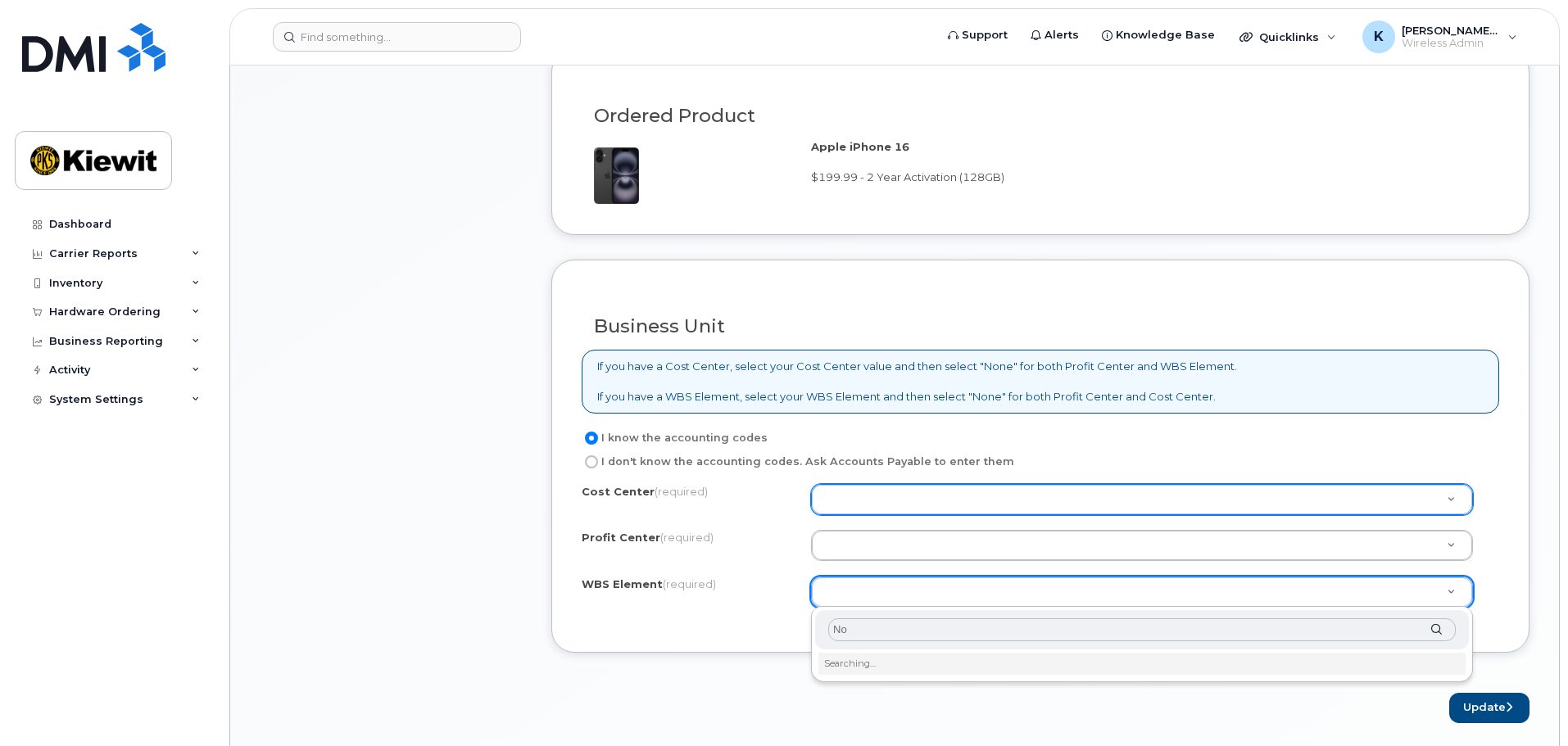
type input "N"
drag, startPoint x: 954, startPoint y: 504, endPoint x: 966, endPoint y: 491, distance: 17.7
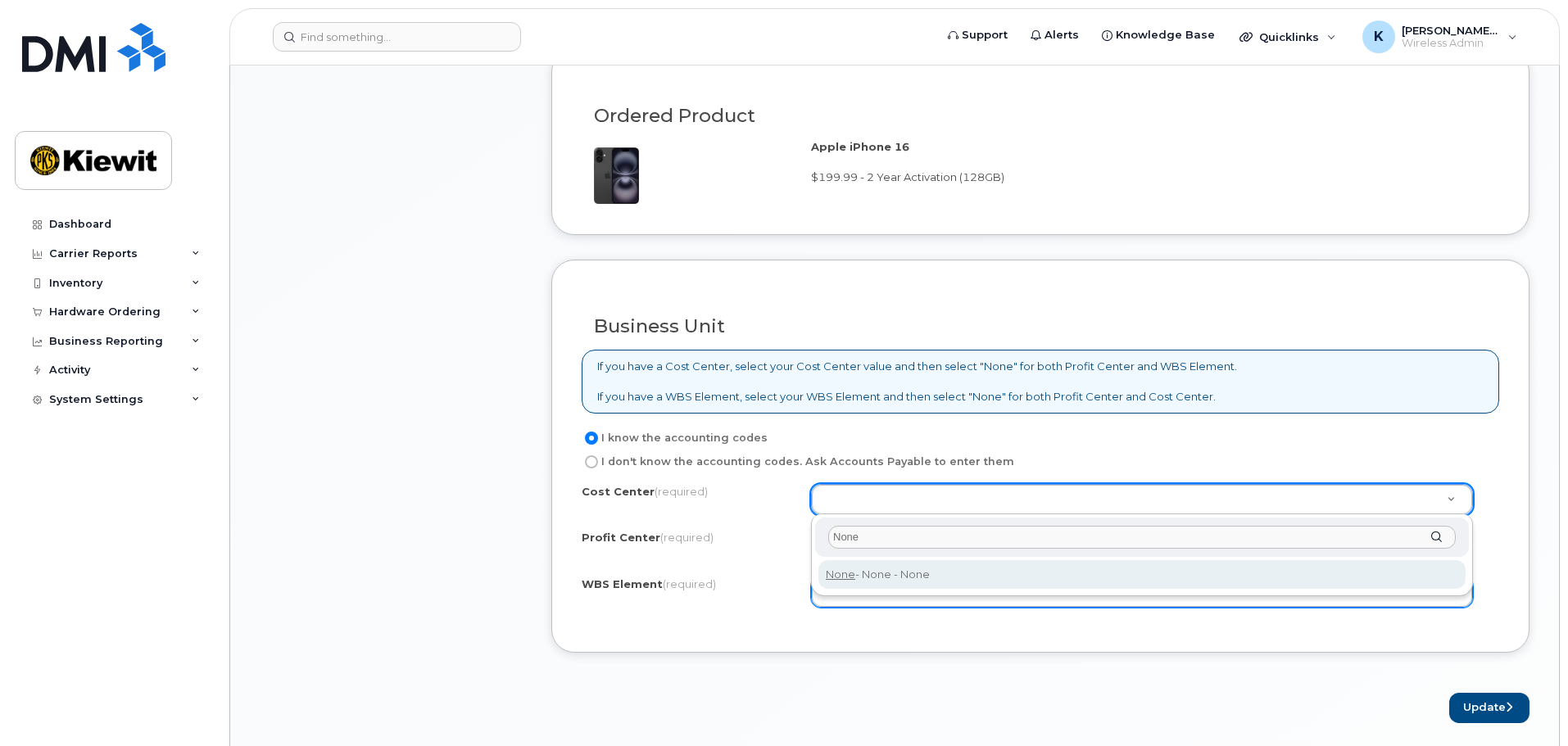
type input "None"
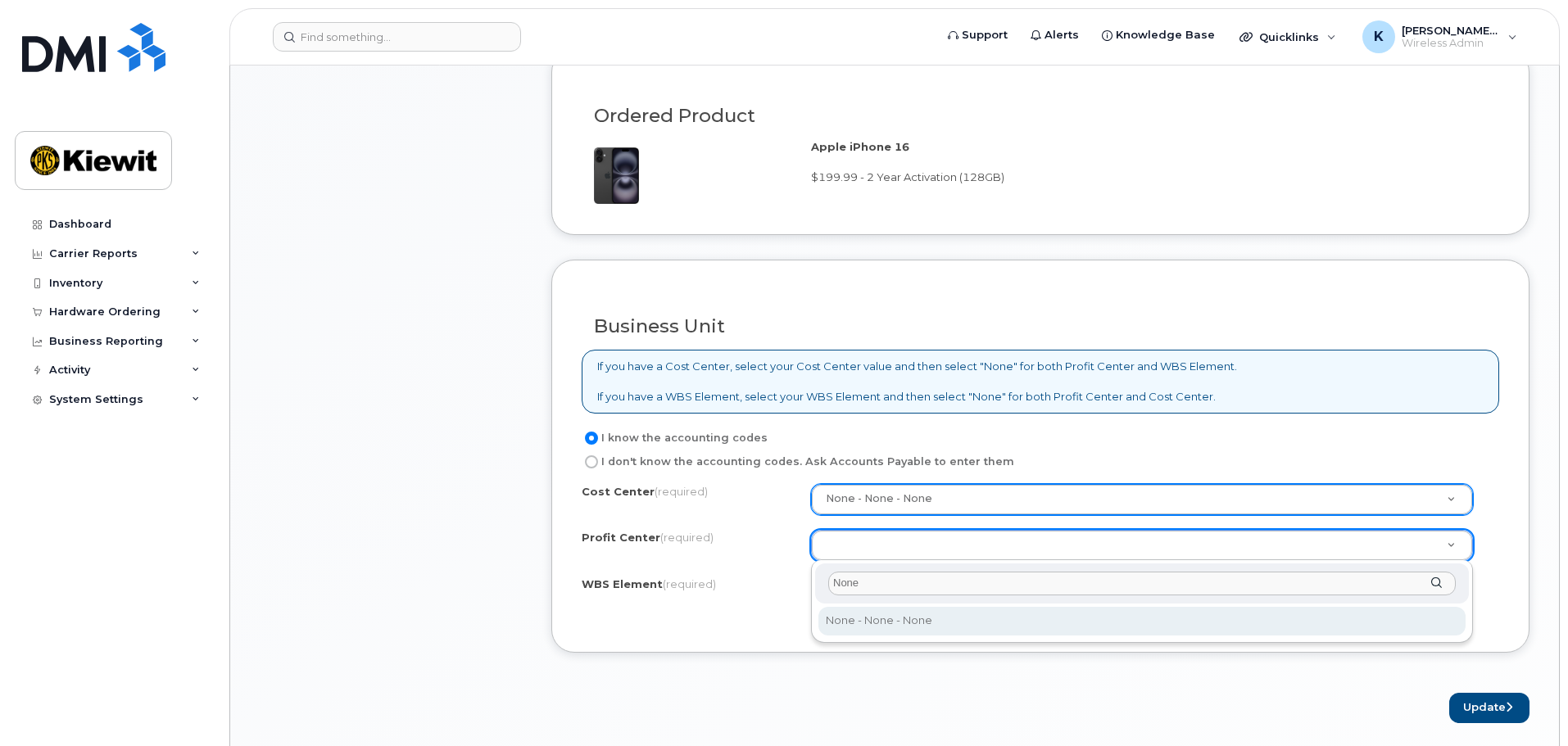
type input "None"
select select "None"
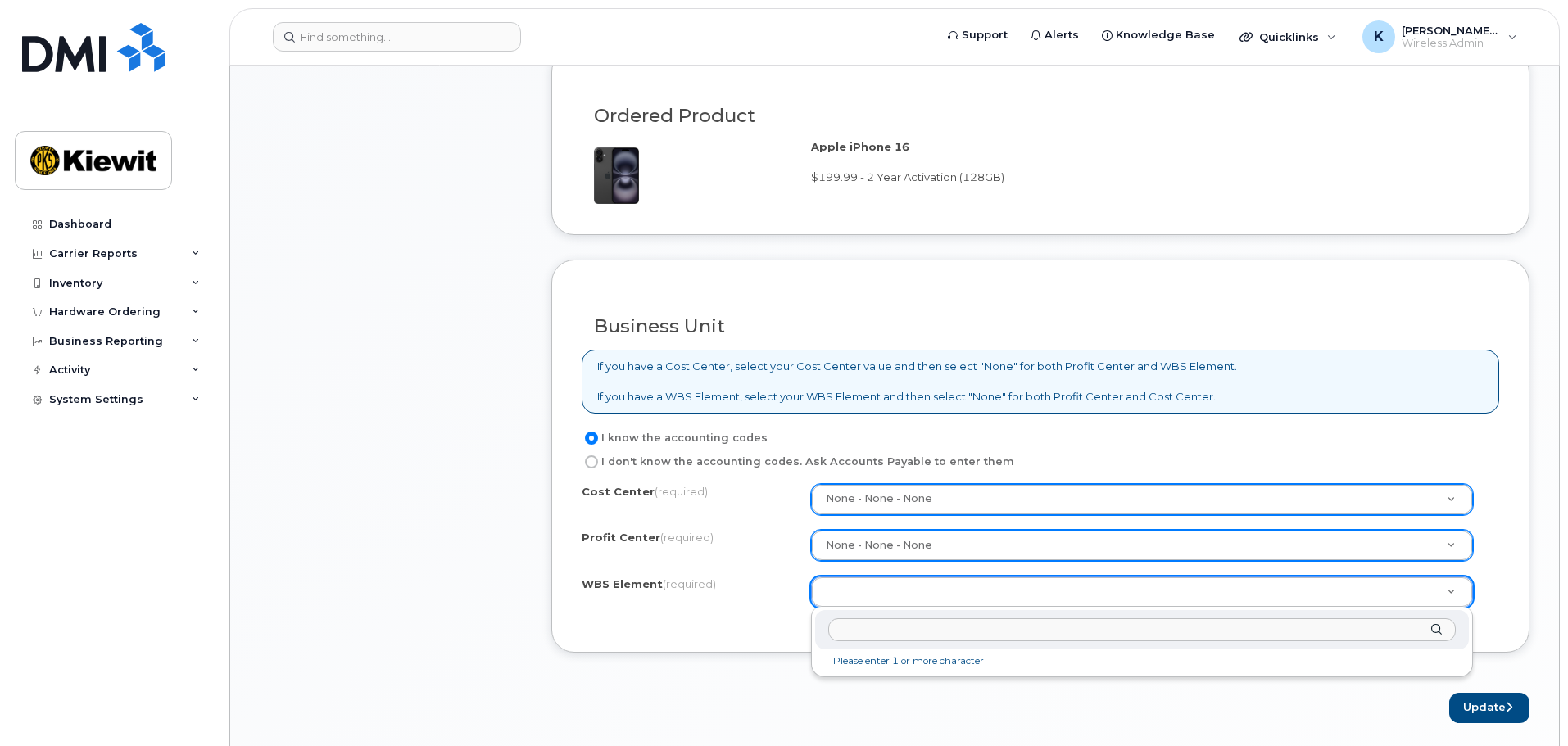
click at [984, 631] on input "text" at bounding box center [1142, 630] width 627 height 23
paste input "110242.1339"
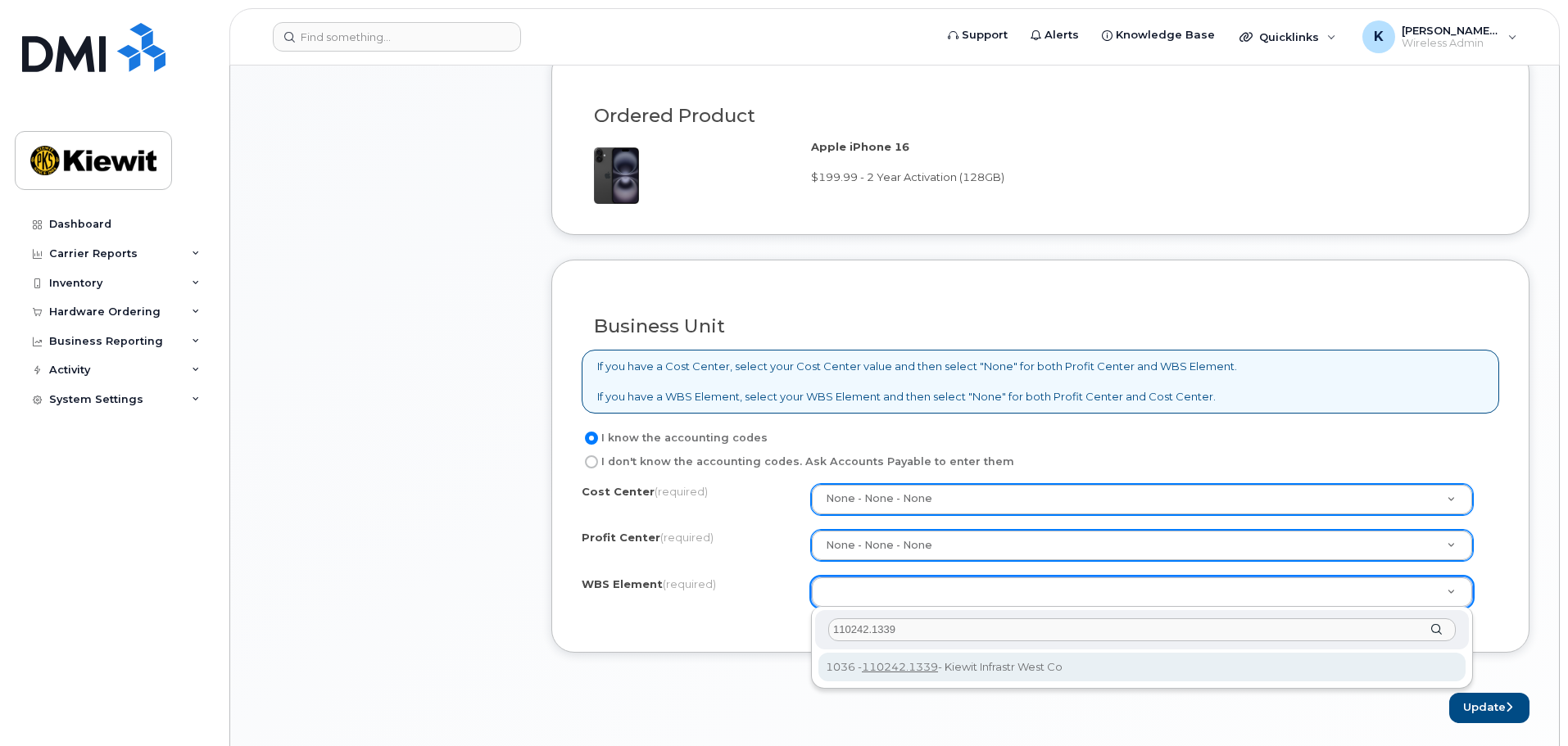
type input "110242.1339"
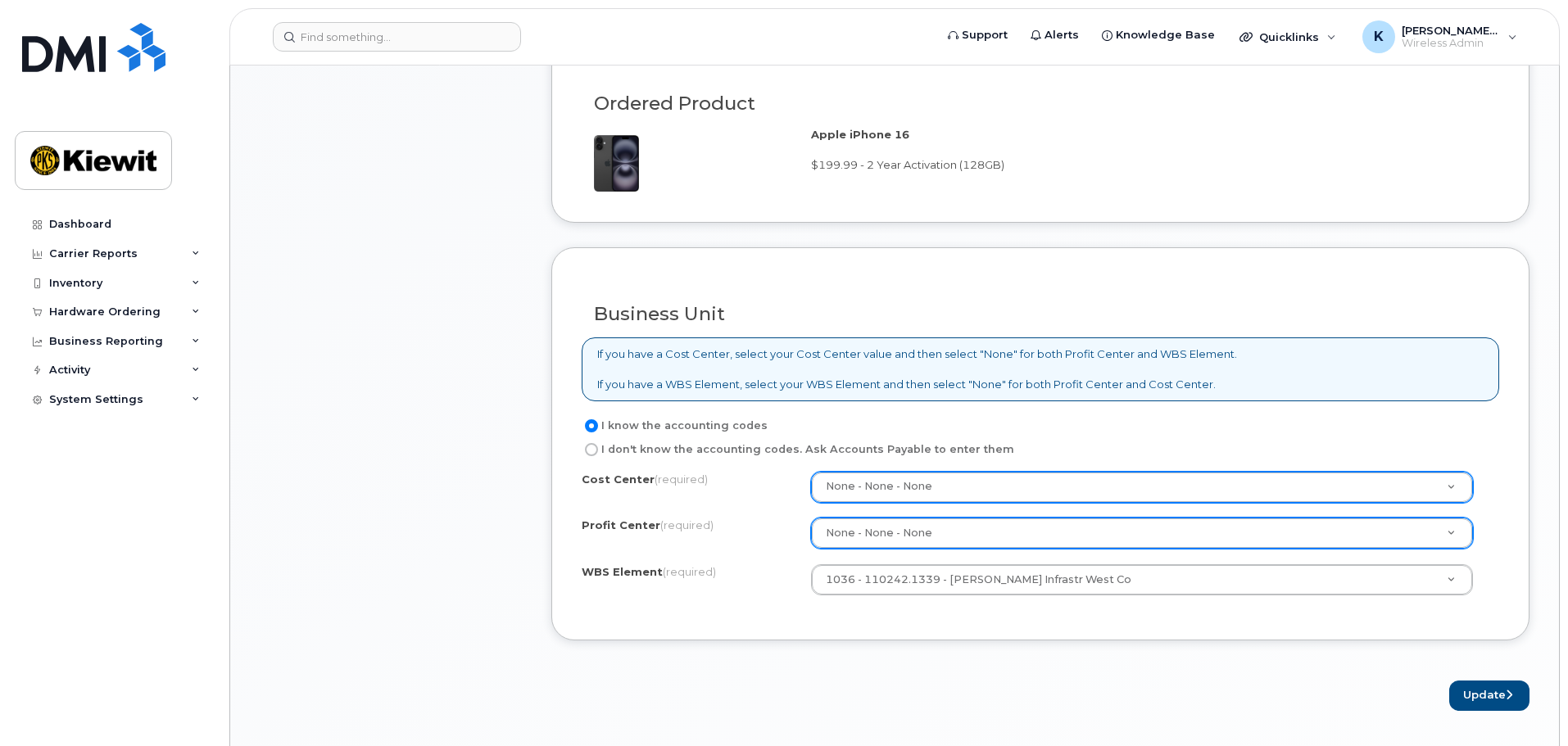
scroll to position [1475, 0]
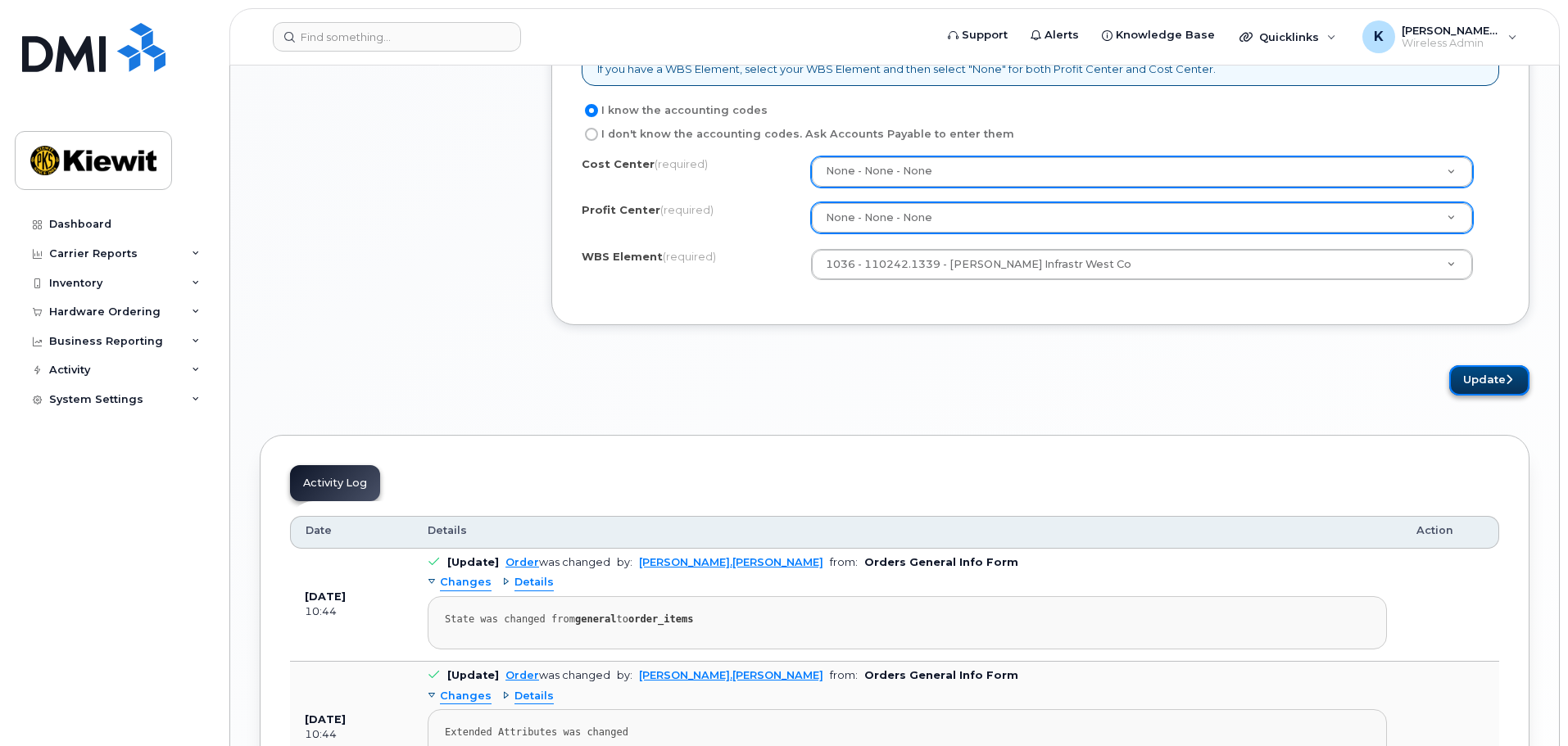
click at [1519, 368] on button "Update" at bounding box center [1489, 380] width 81 height 30
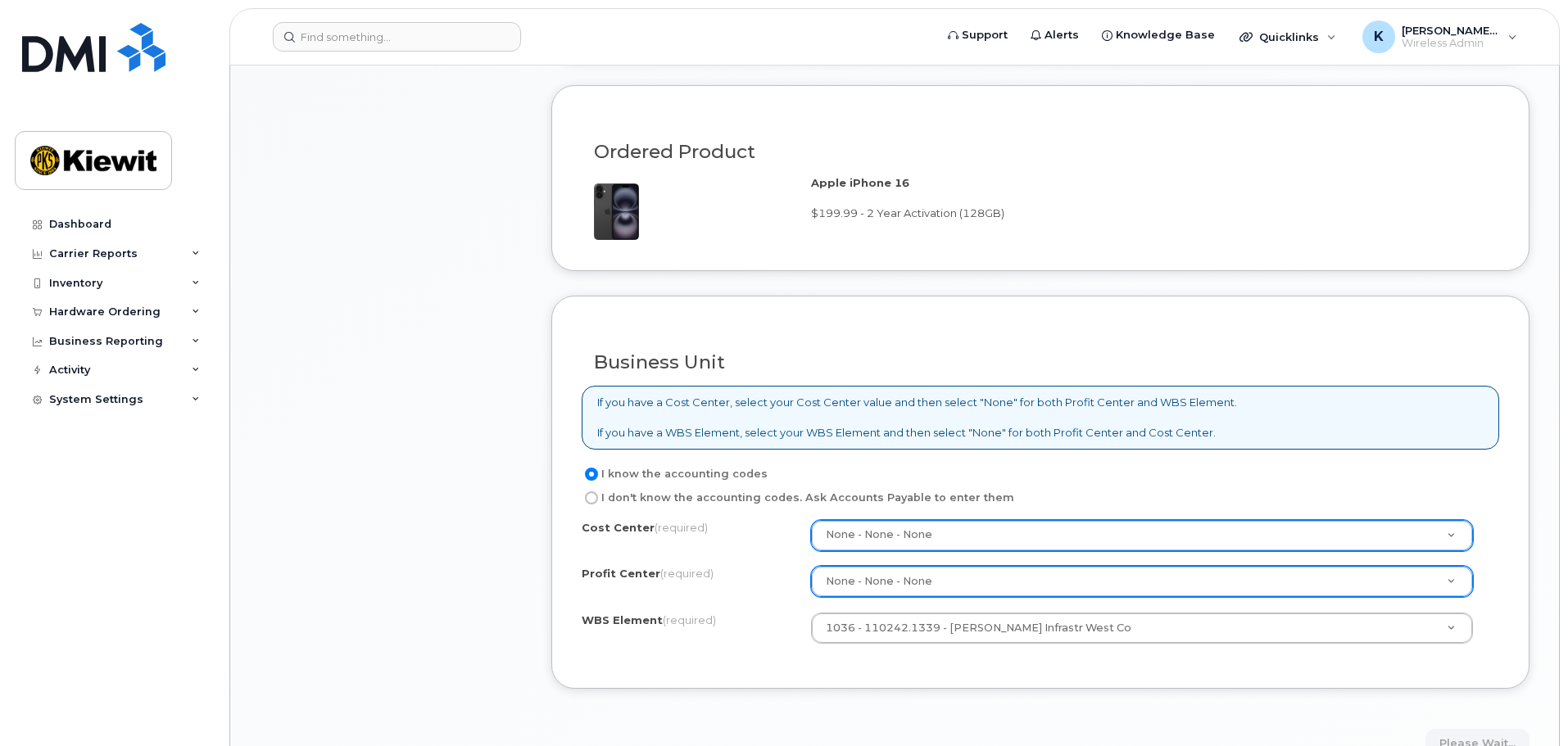
scroll to position [819, 0]
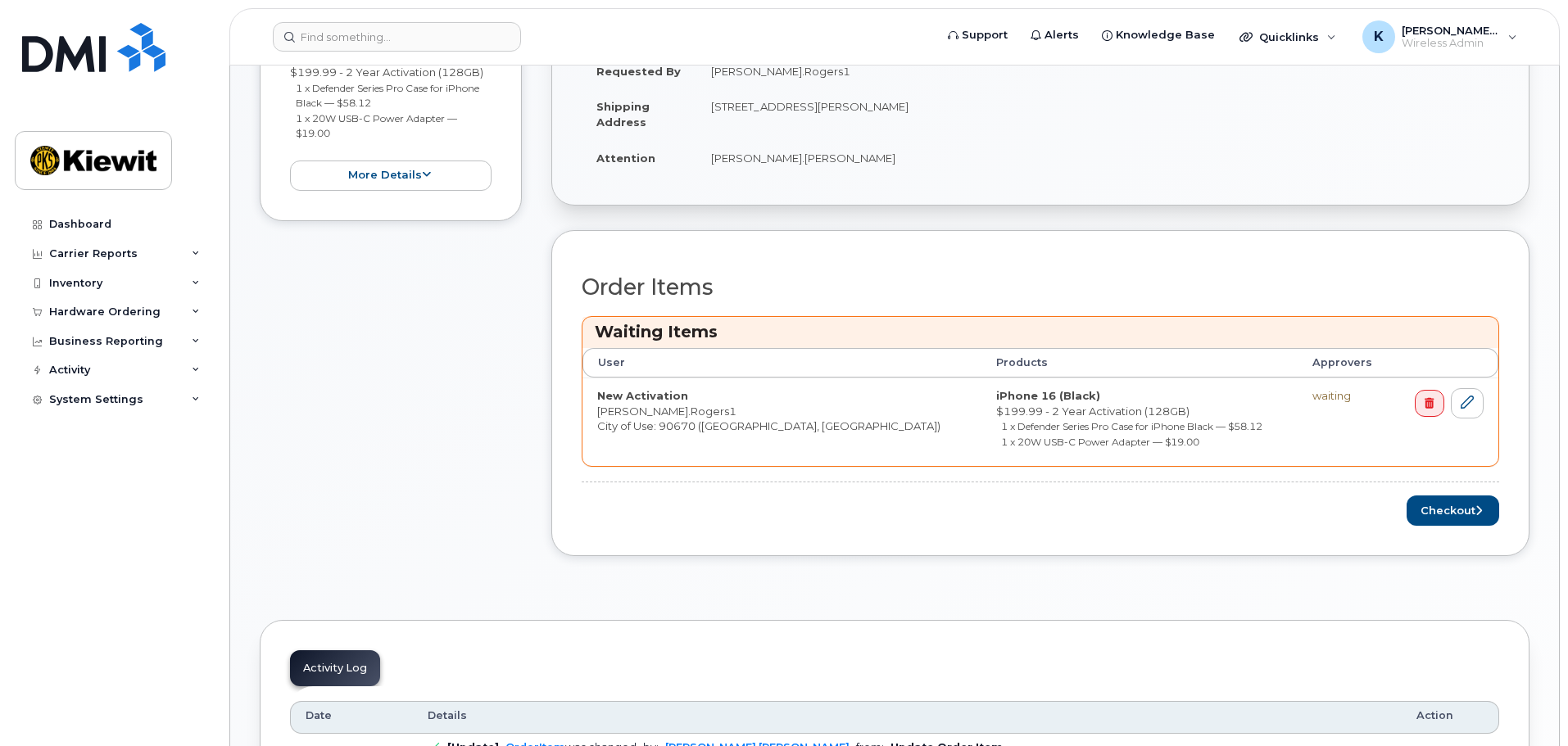
scroll to position [574, 0]
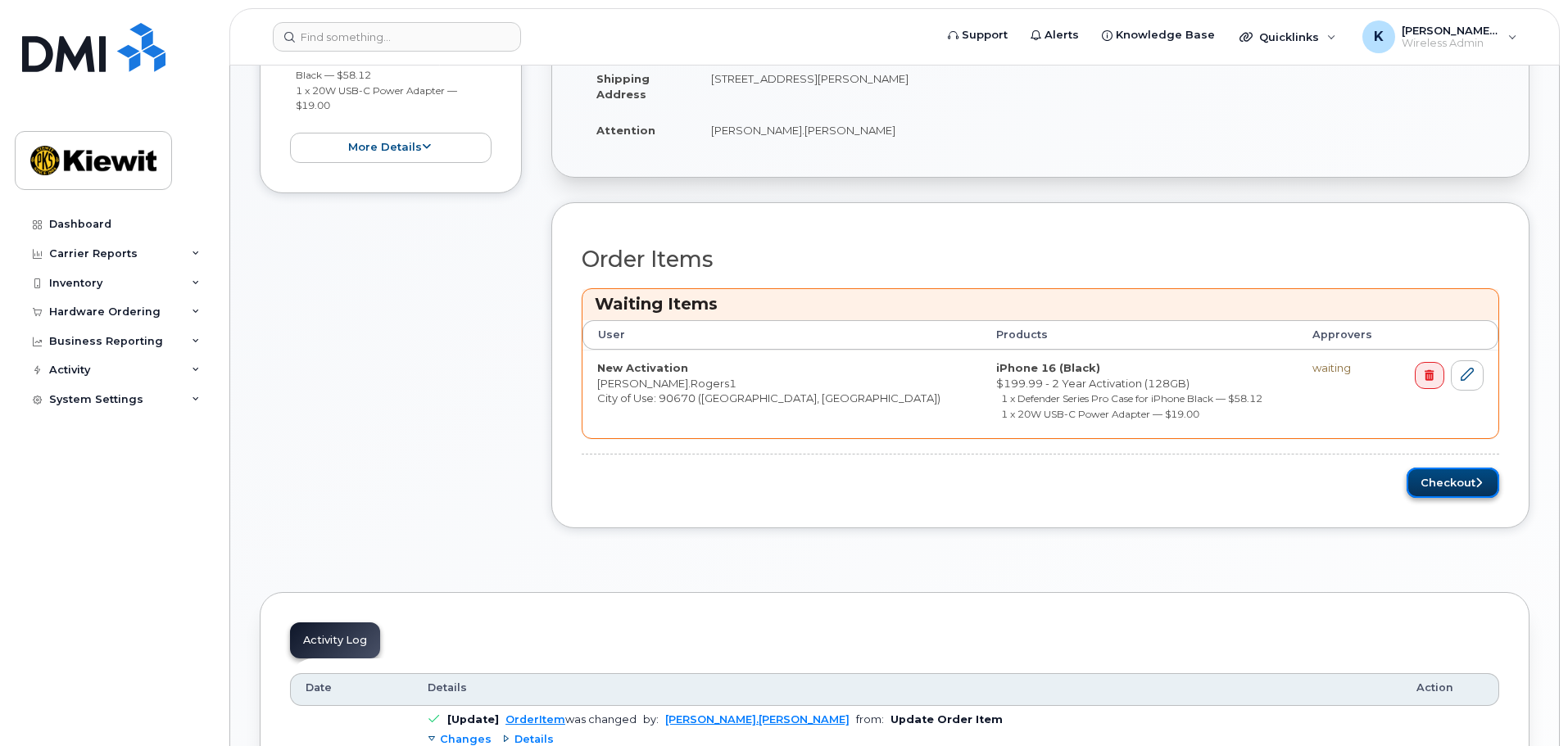
click at [1430, 487] on button "Checkout" at bounding box center [1452, 483] width 93 height 30
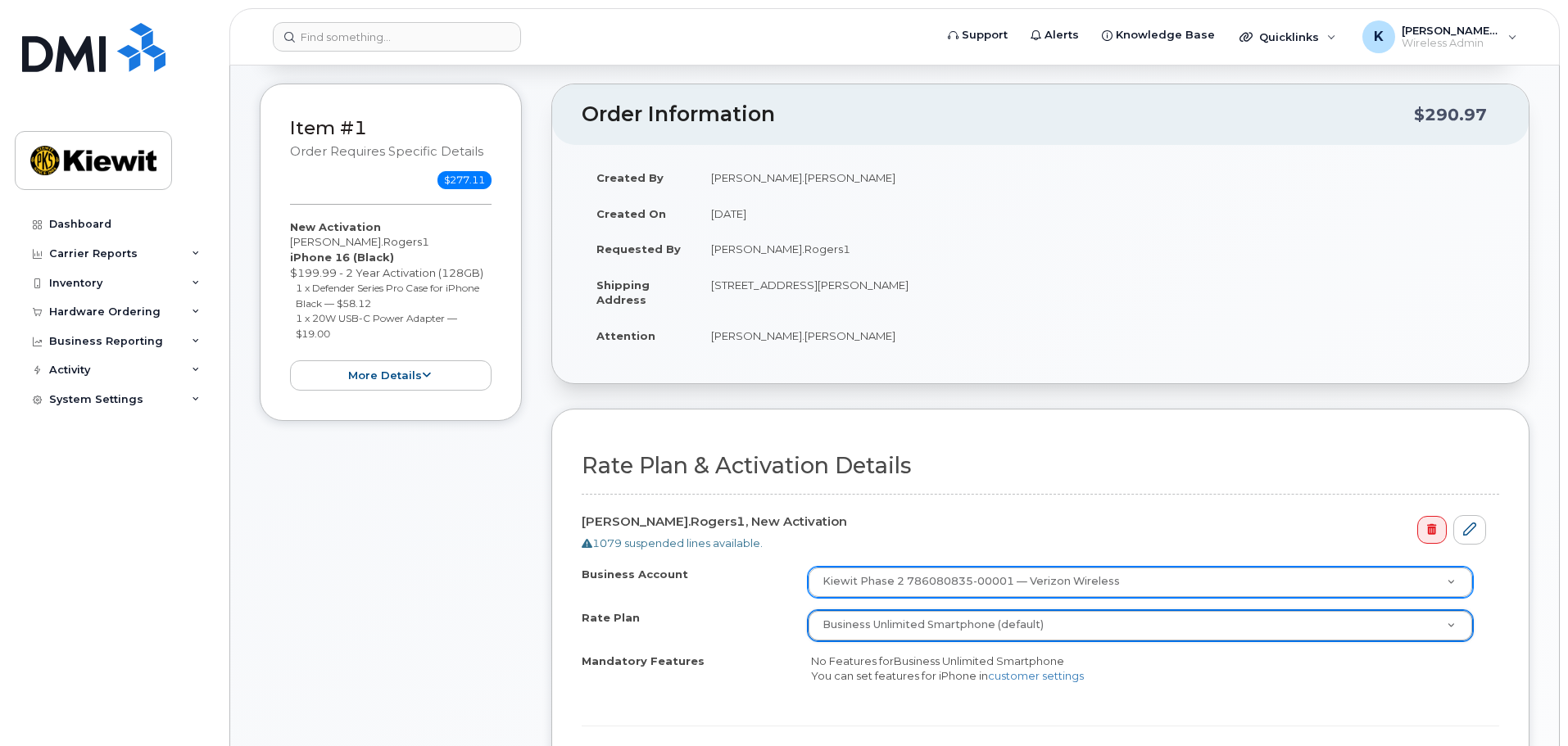
scroll to position [574, 0]
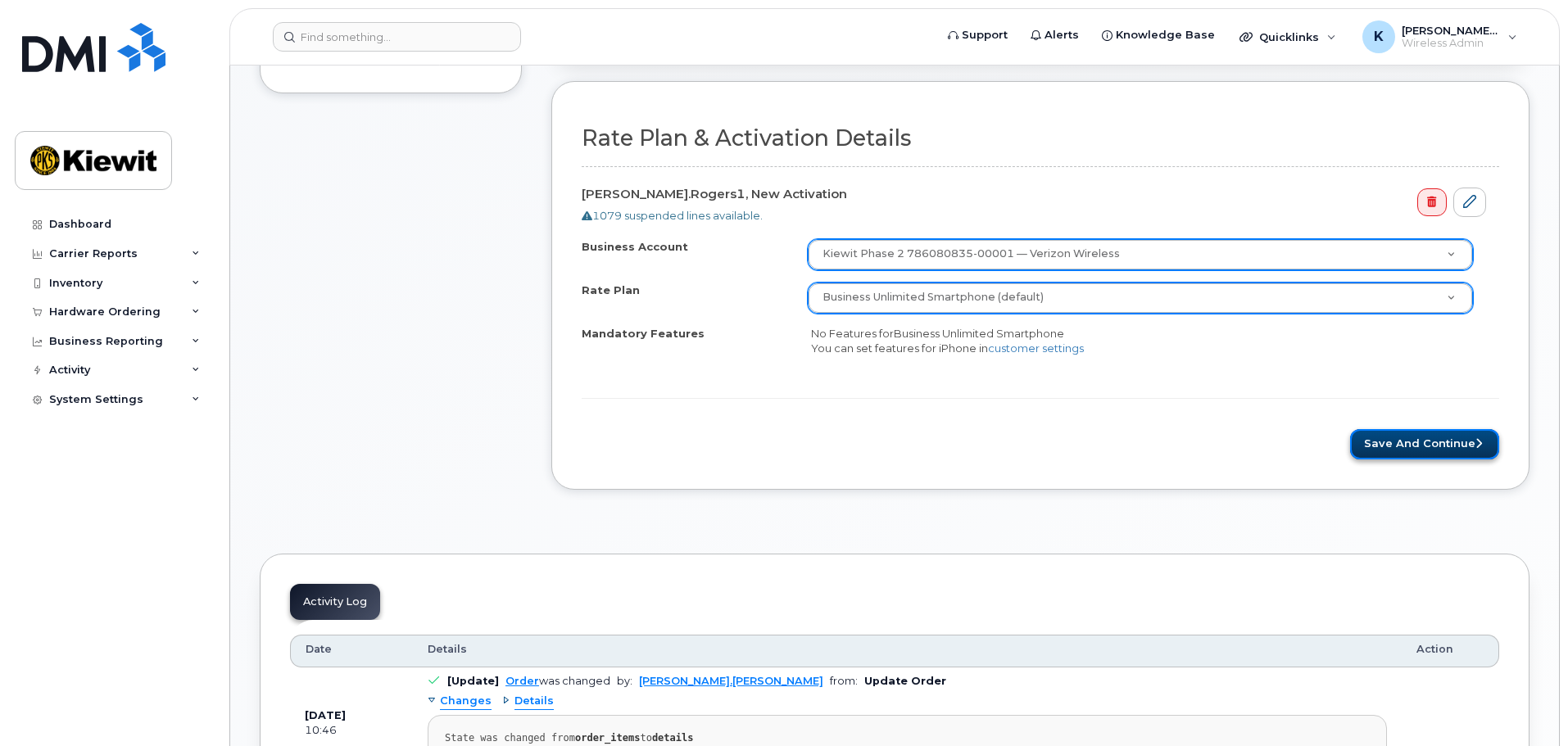
click at [1420, 441] on button "Save and Continue" at bounding box center [1424, 444] width 149 height 30
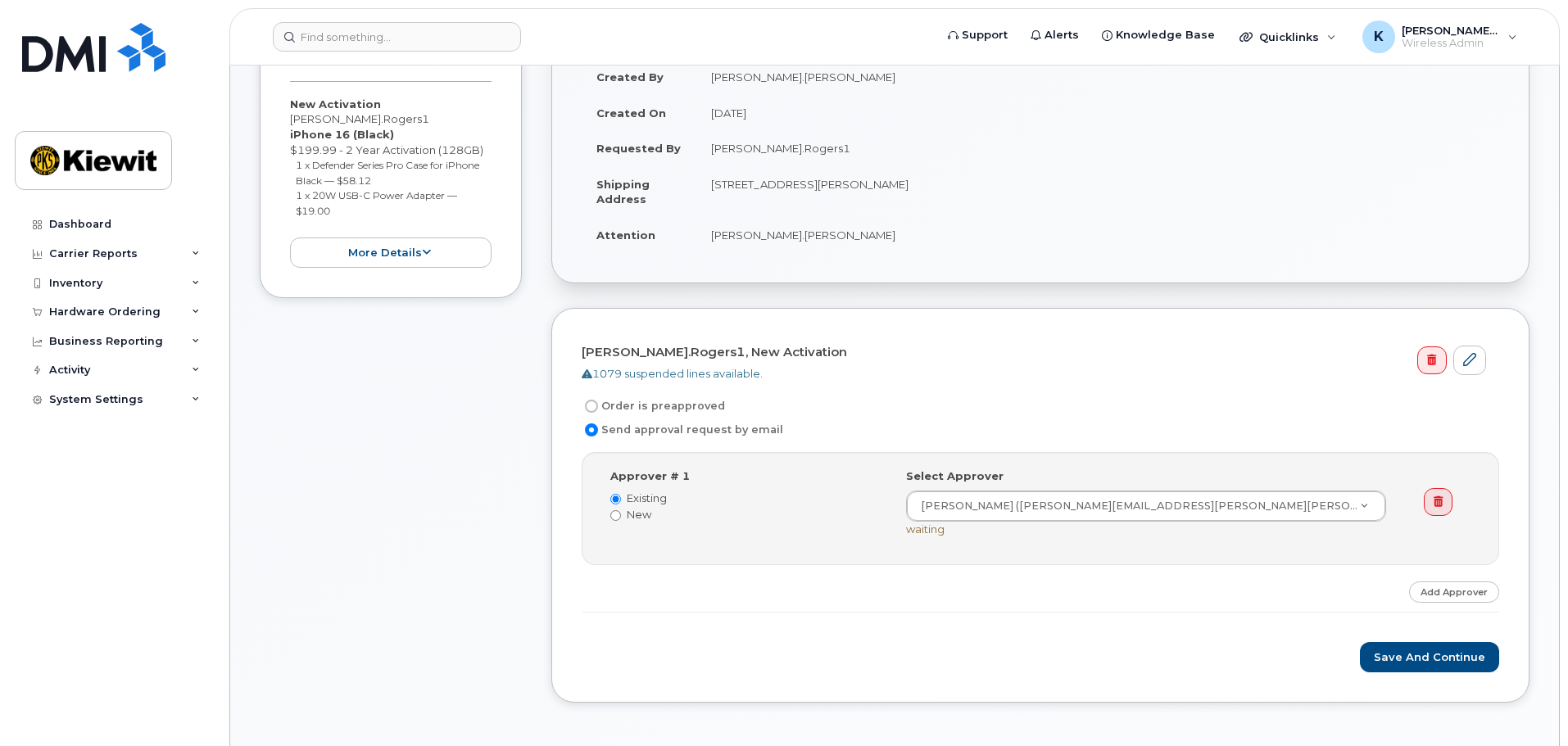
scroll to position [574, 0]
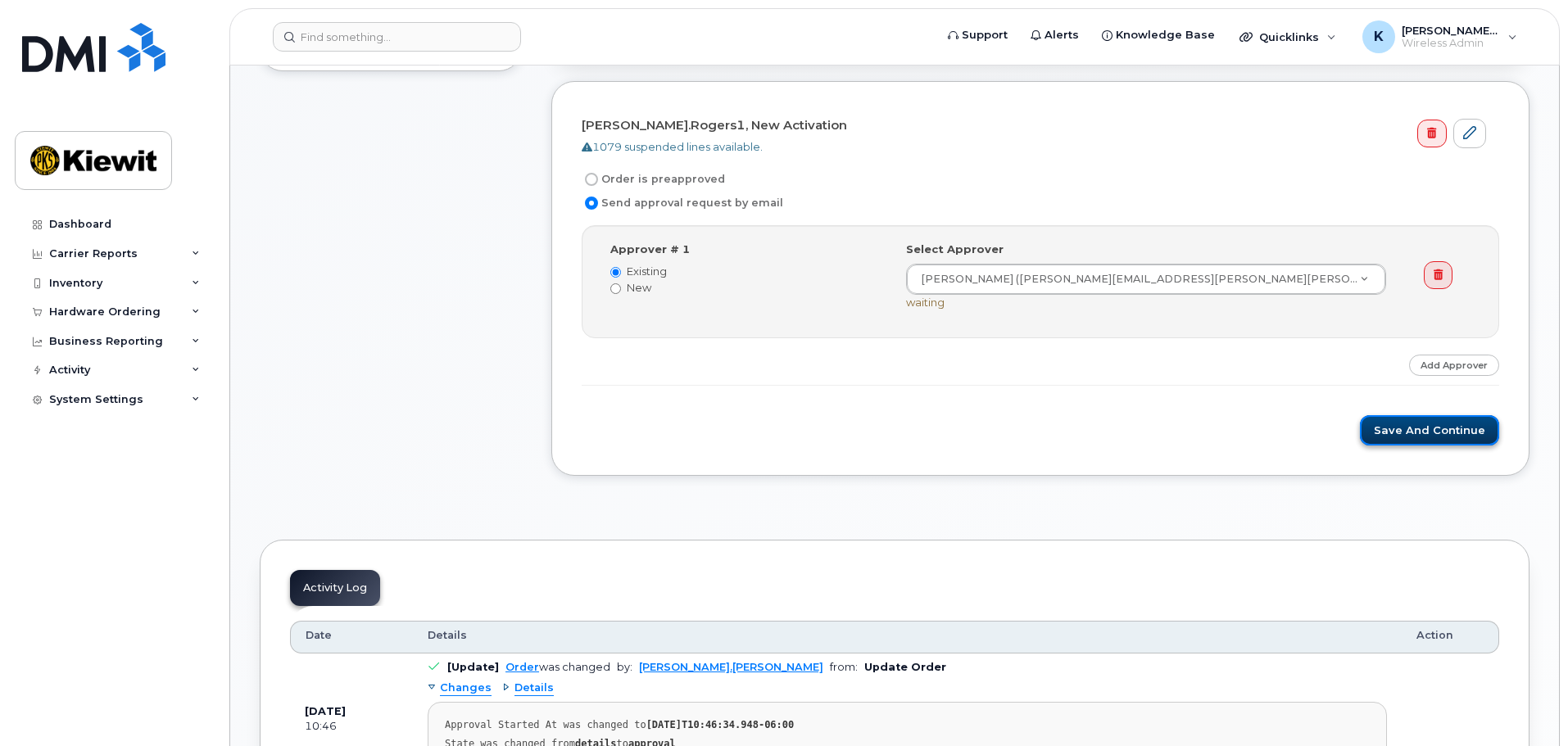
click at [1404, 422] on button "Save and Continue" at bounding box center [1429, 430] width 139 height 30
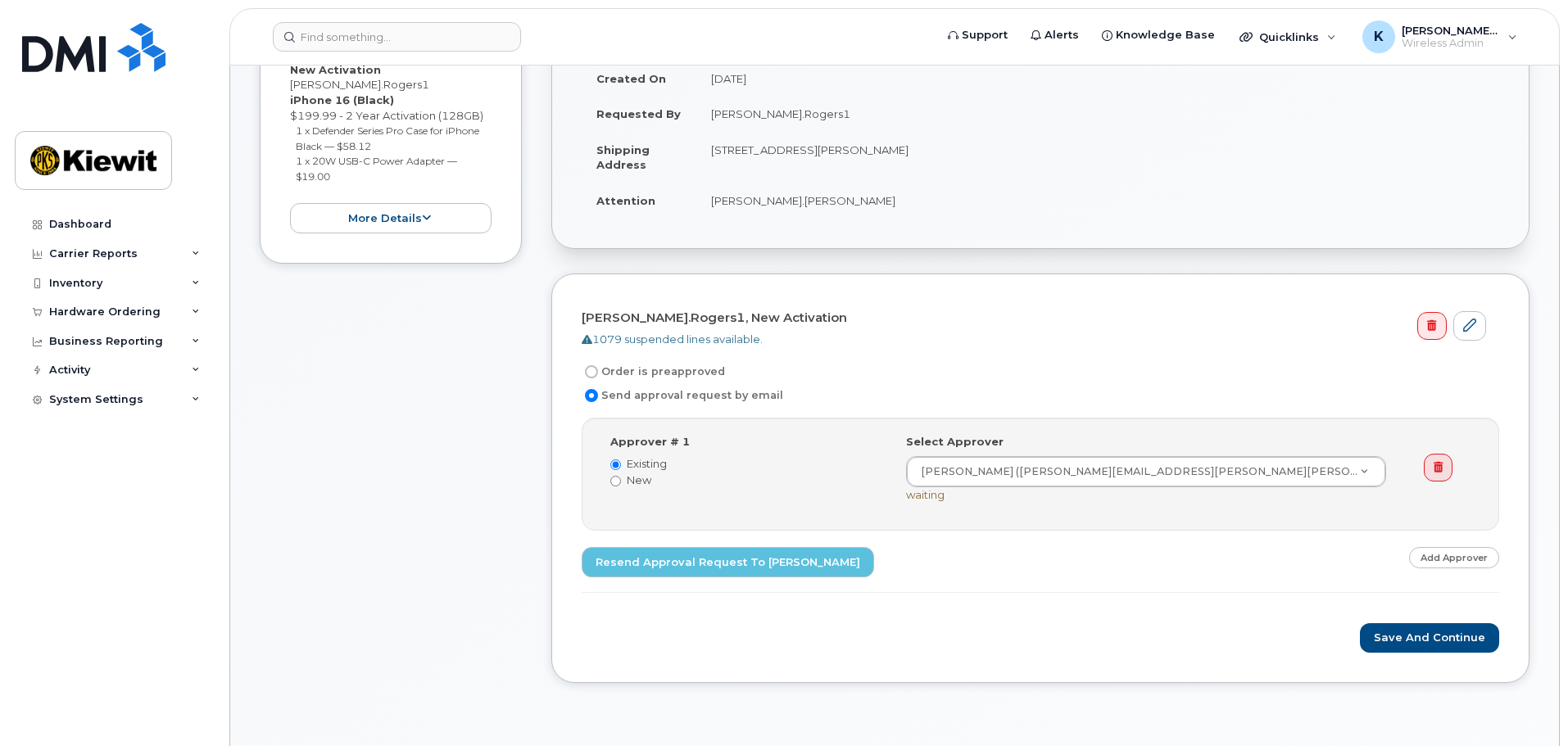
scroll to position [410, 0]
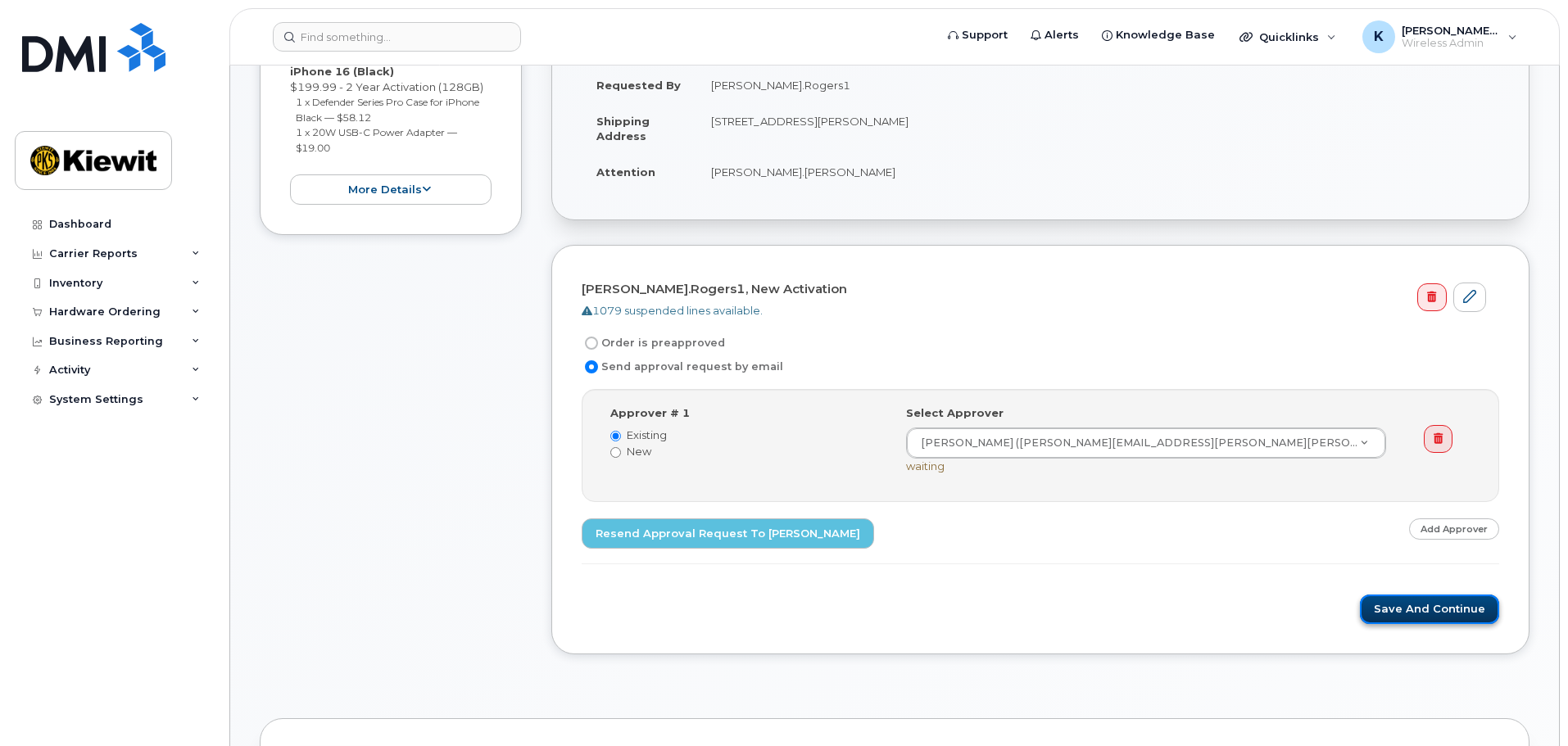
click at [1442, 611] on button "Save and Continue" at bounding box center [1429, 609] width 139 height 30
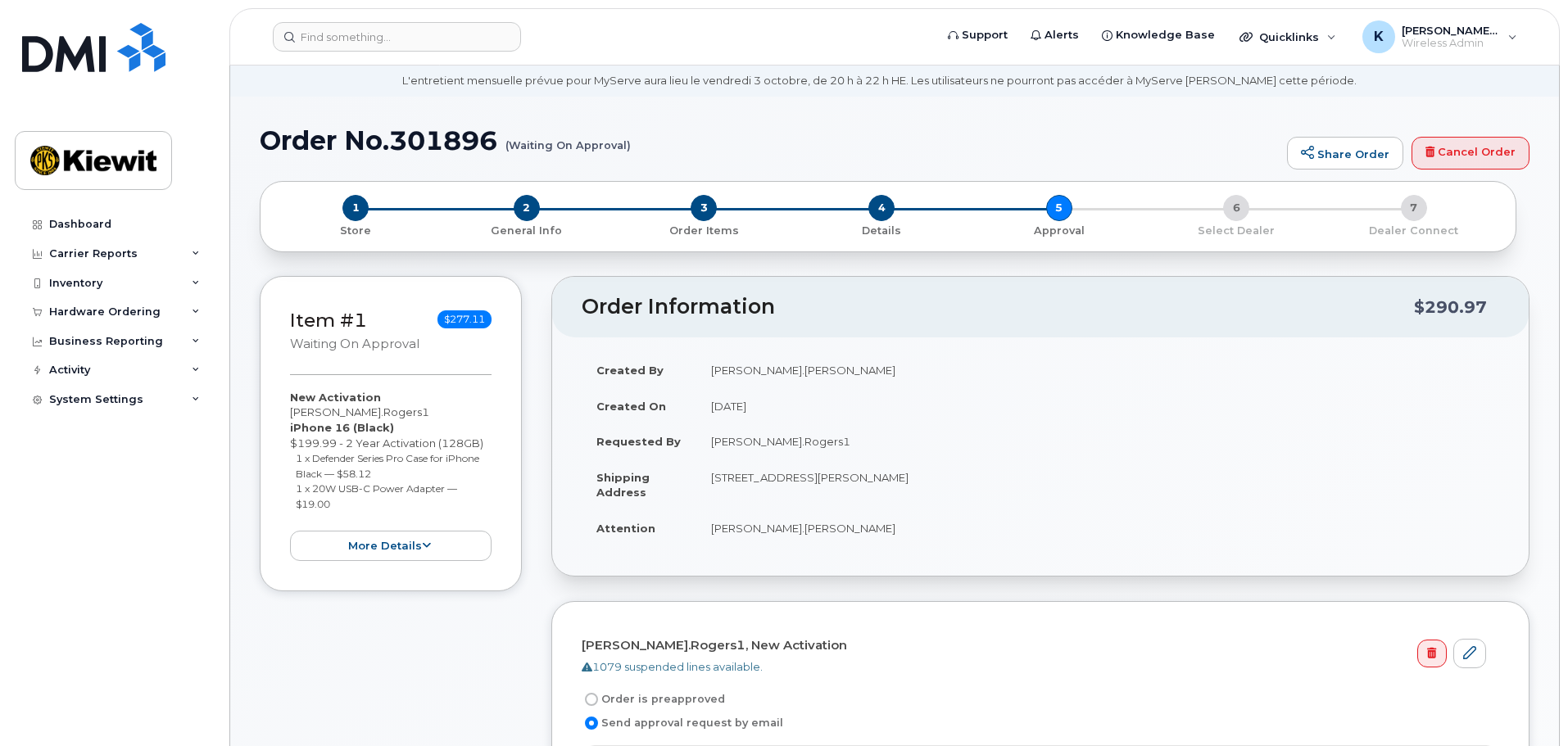
scroll to position [82, 0]
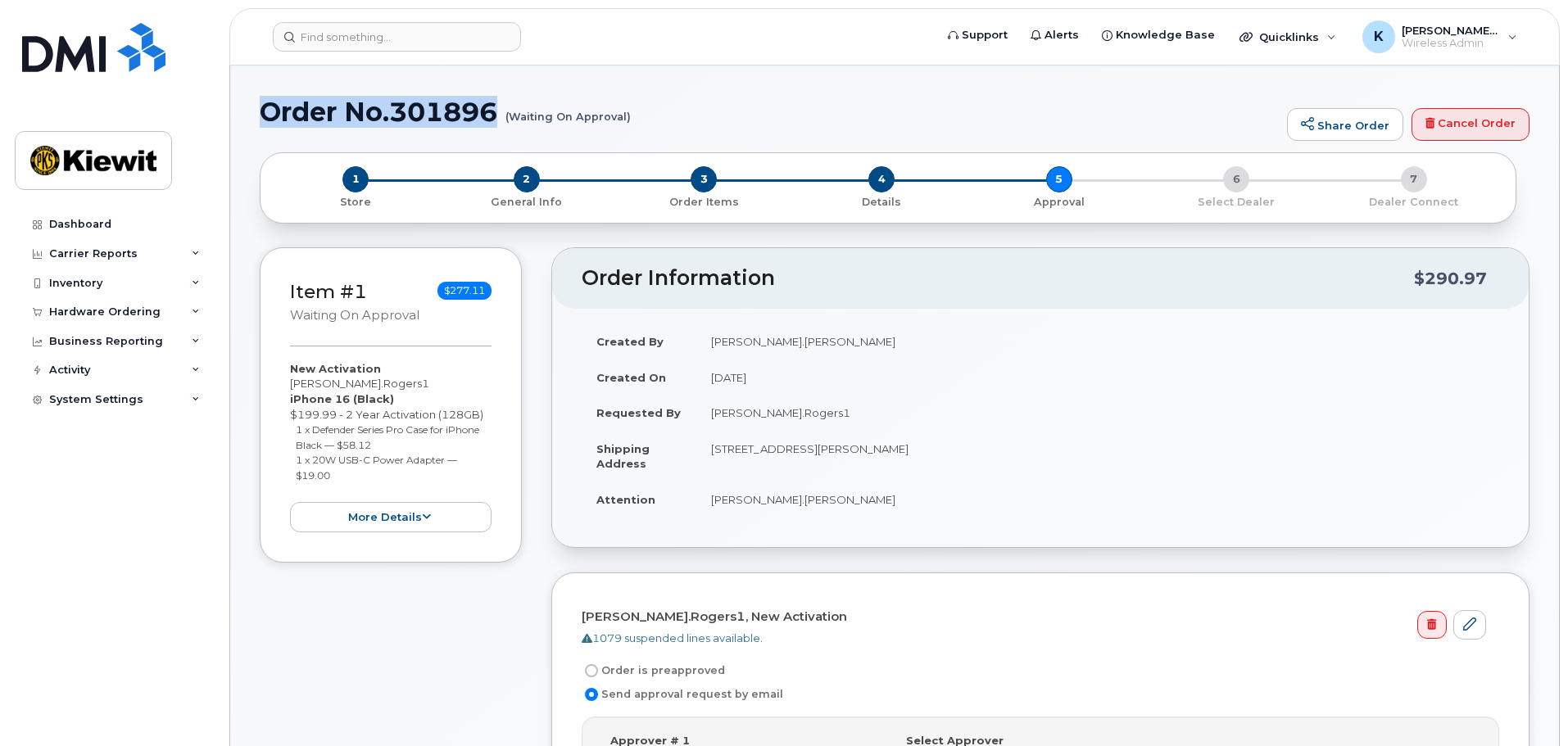
drag, startPoint x: 501, startPoint y: 103, endPoint x: 268, endPoint y: 106, distance: 233.0
click at [268, 106] on h1 "Order No.301896 (Waiting On Approval)" at bounding box center [769, 112] width 1019 height 29
copy h1 "Order No.301896"
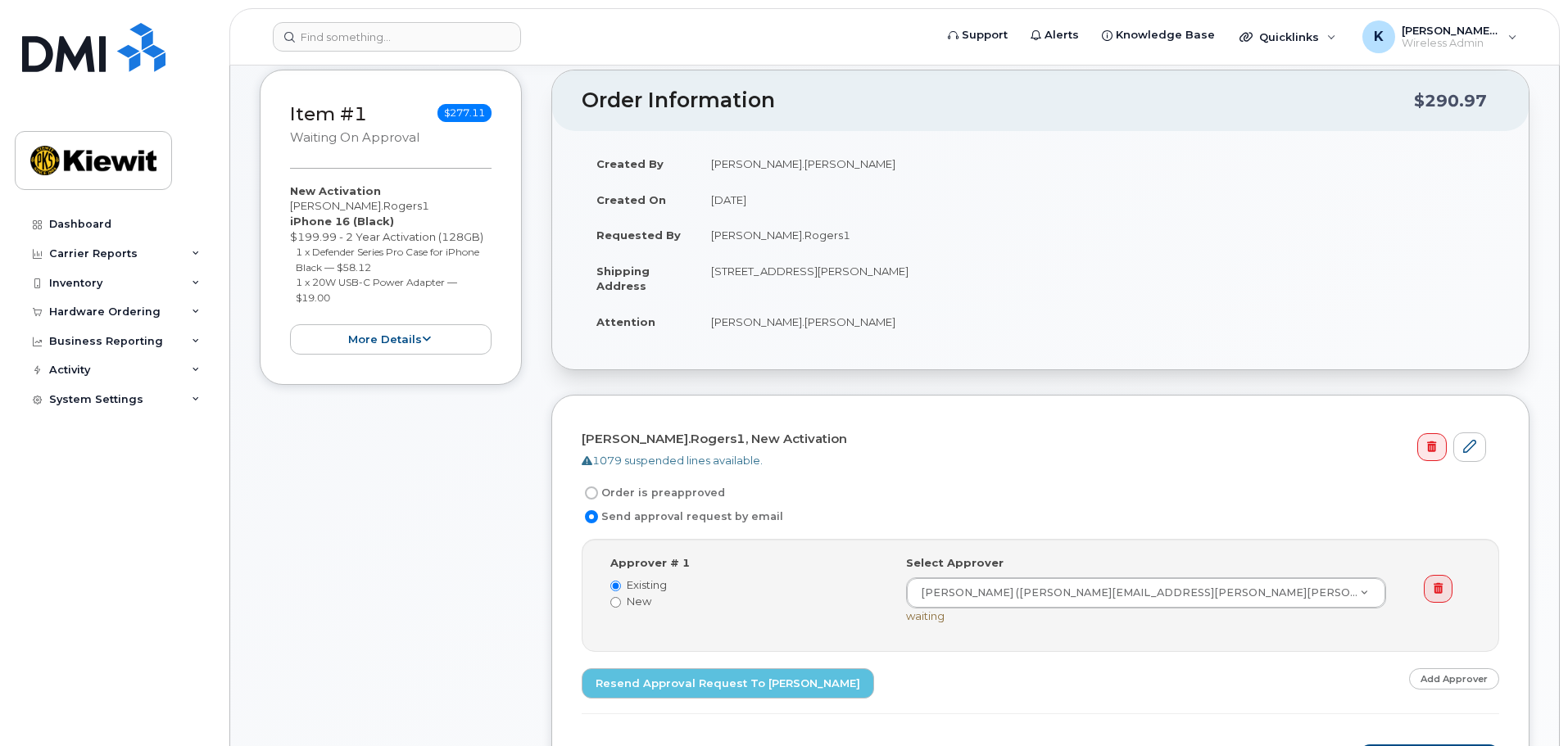
scroll to position [0, 0]
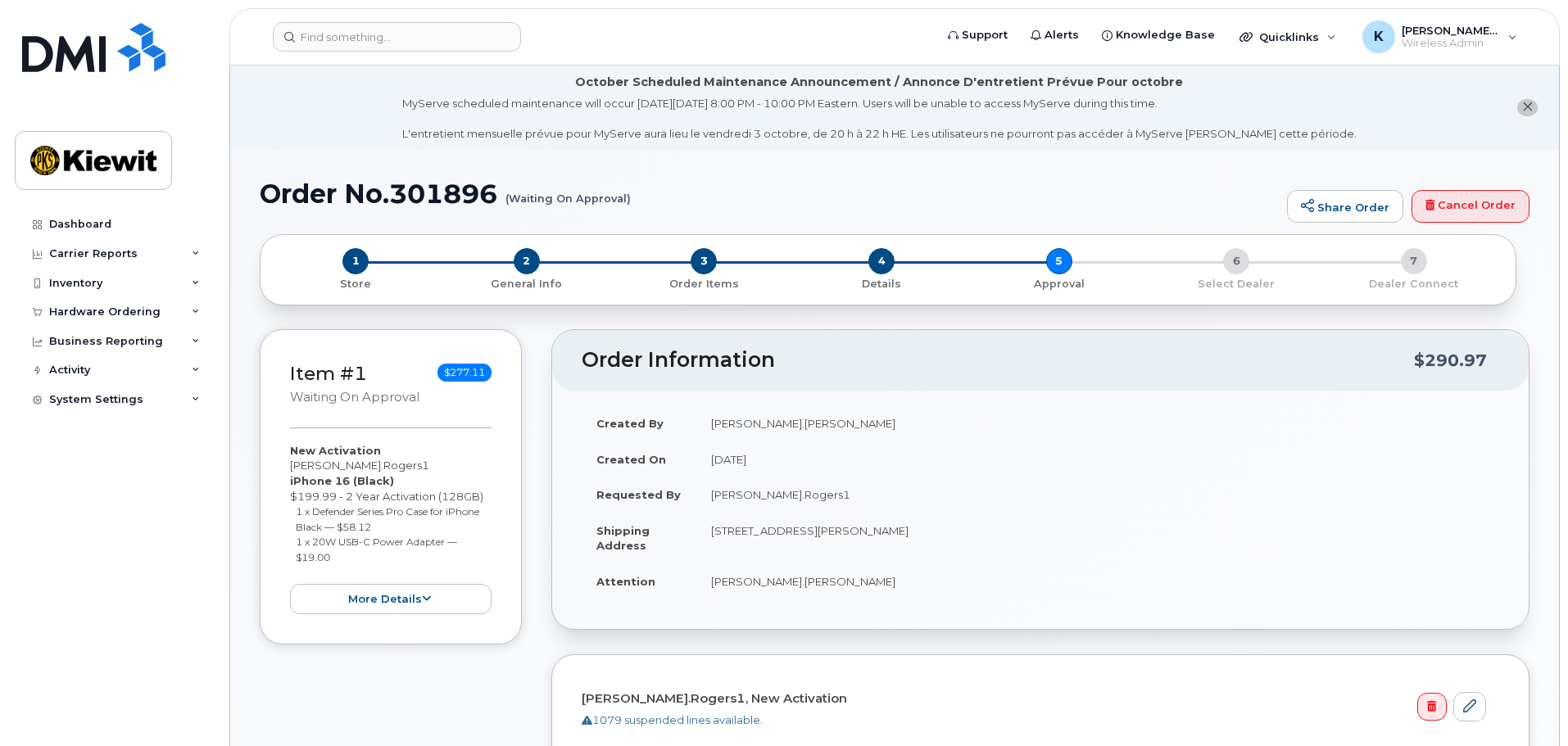
click at [528, 381] on div "Item #1 Waiting On Approval $277.11 New Activation [PERSON_NAME].Rogers1 iPhone…" at bounding box center [894, 709] width 1269 height 759
